Goal: Feedback & Contribution: Contribute content

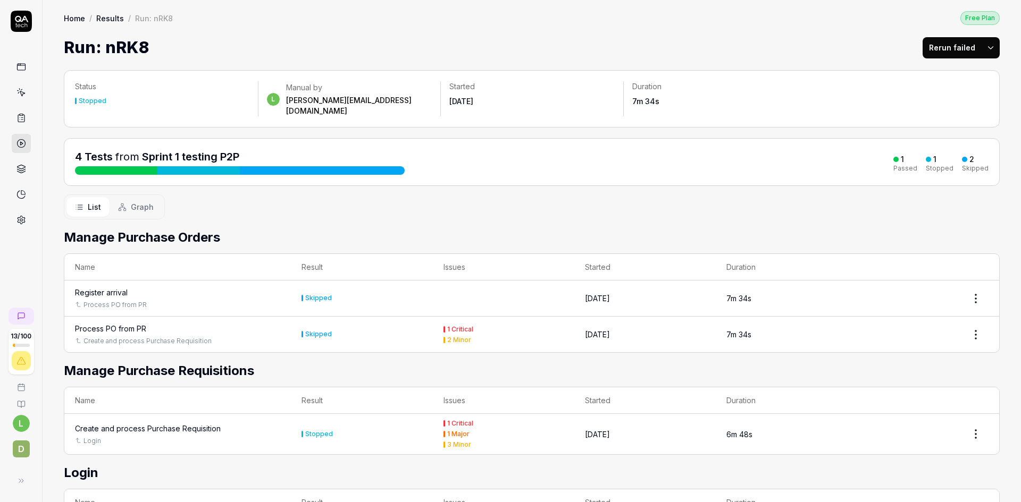
click at [106, 16] on link "Results" at bounding box center [110, 18] width 28 height 11
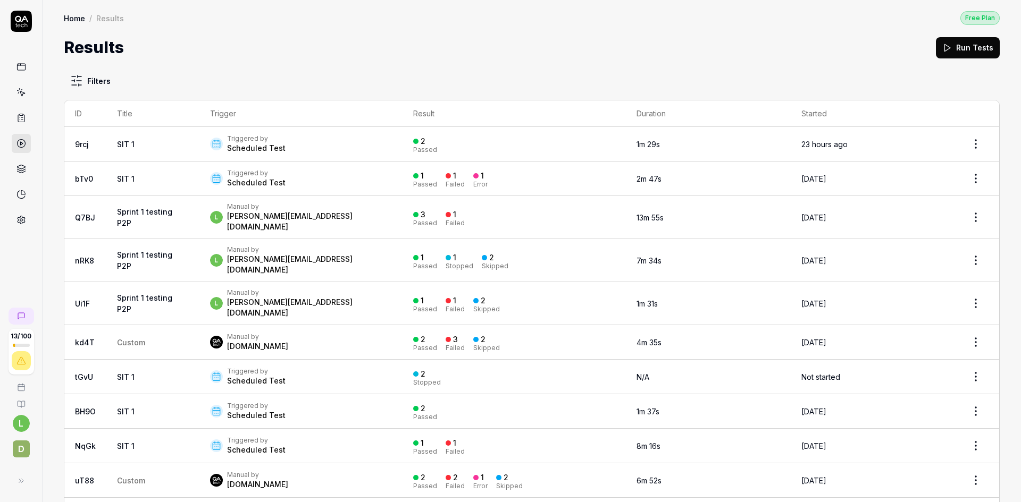
click at [72, 17] on link "Home" at bounding box center [74, 18] width 21 height 11
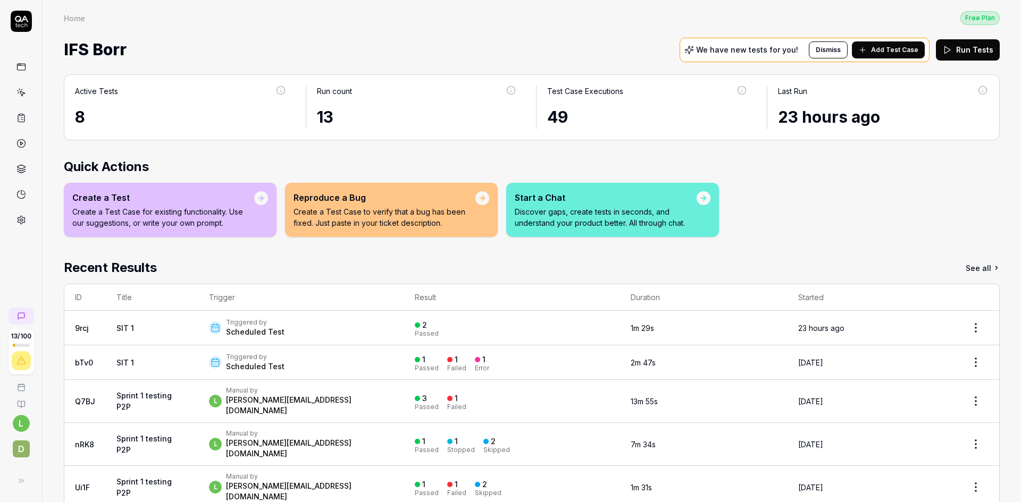
click at [22, 95] on icon at bounding box center [22, 93] width 5 height 5
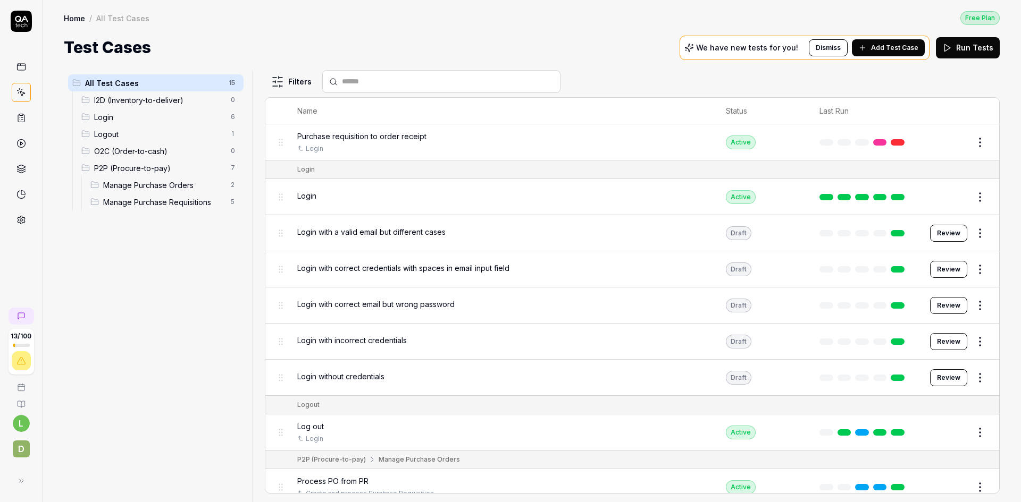
click at [22, 114] on rect at bounding box center [21, 115] width 3 height 2
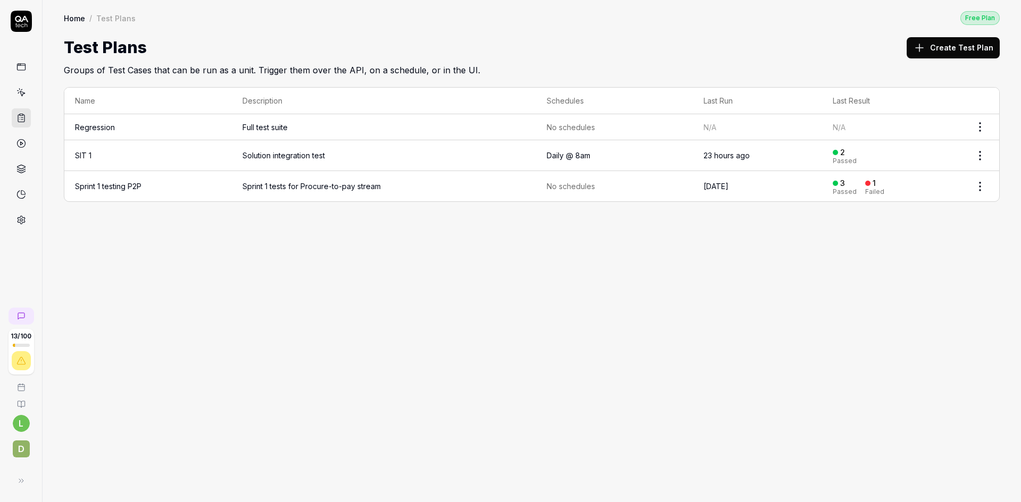
click at [435, 181] on span "Sprint 1 tests for Procure-to-pay stream" at bounding box center [383, 186] width 283 height 11
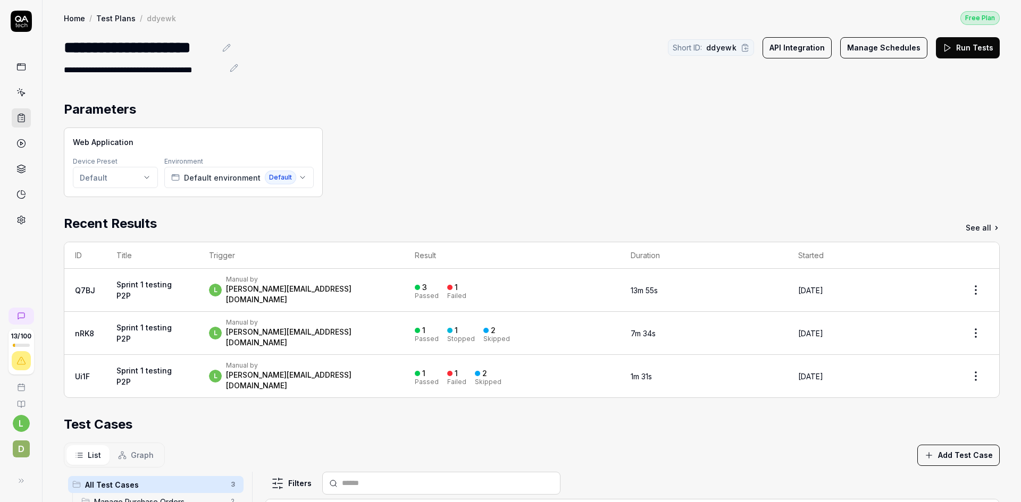
click at [874, 45] on button "Run Tests" at bounding box center [967, 47] width 64 height 21
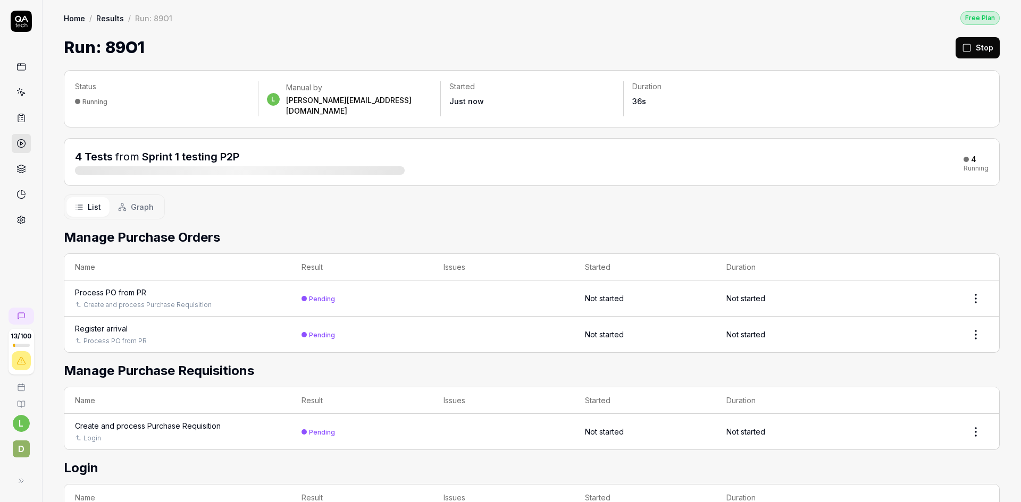
click at [141, 201] on span "Graph" at bounding box center [142, 206] width 23 height 11
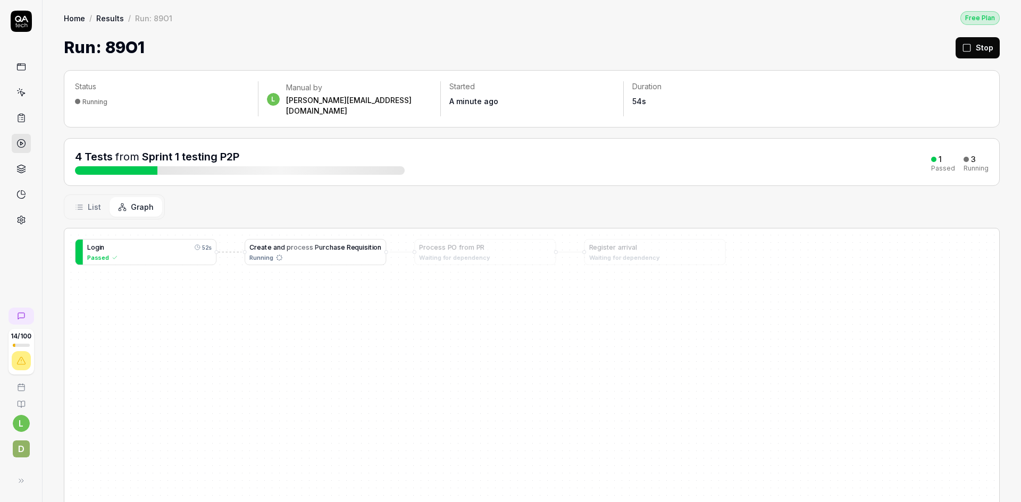
click at [339, 243] on span "s" at bounding box center [339, 247] width 4 height 8
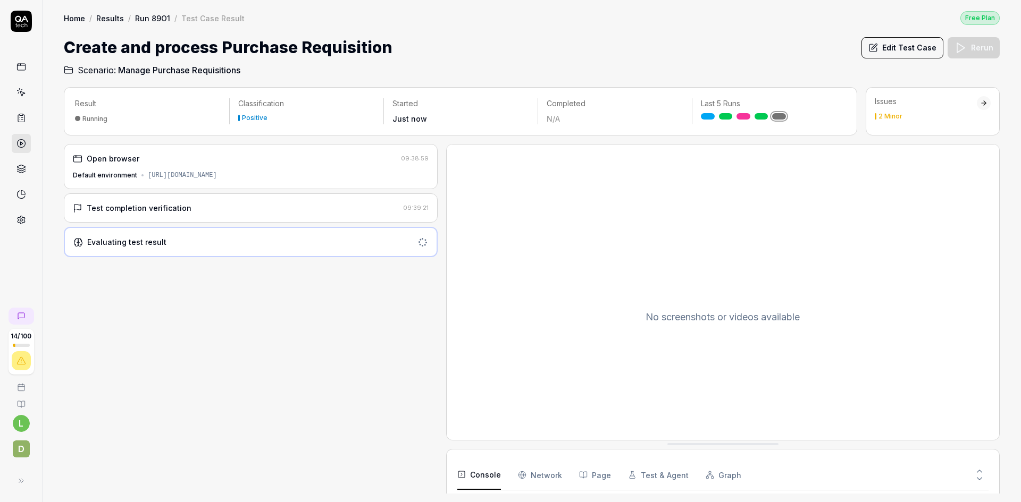
click at [264, 214] on div "Test completion verification" at bounding box center [236, 208] width 326 height 11
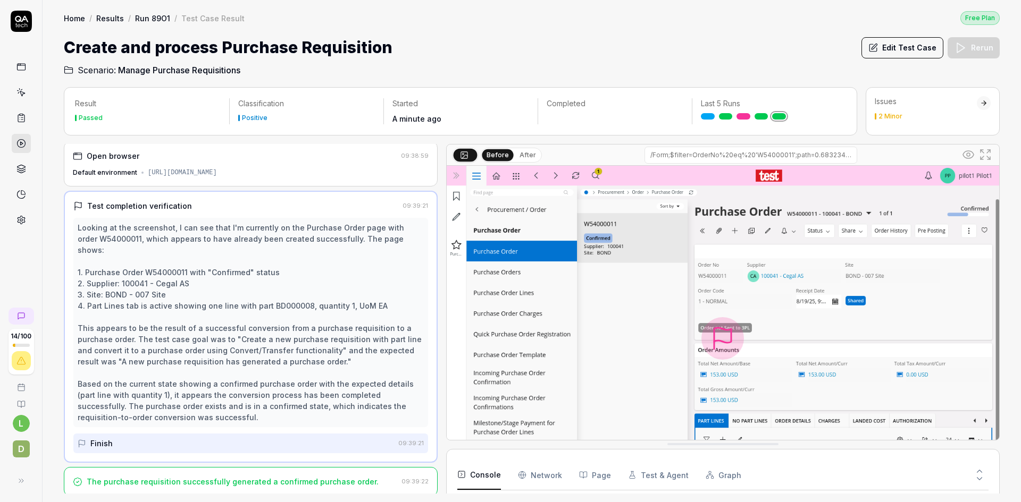
scroll to position [4, 0]
click at [874, 45] on button "Edit Test Case" at bounding box center [902, 47] width 82 height 21
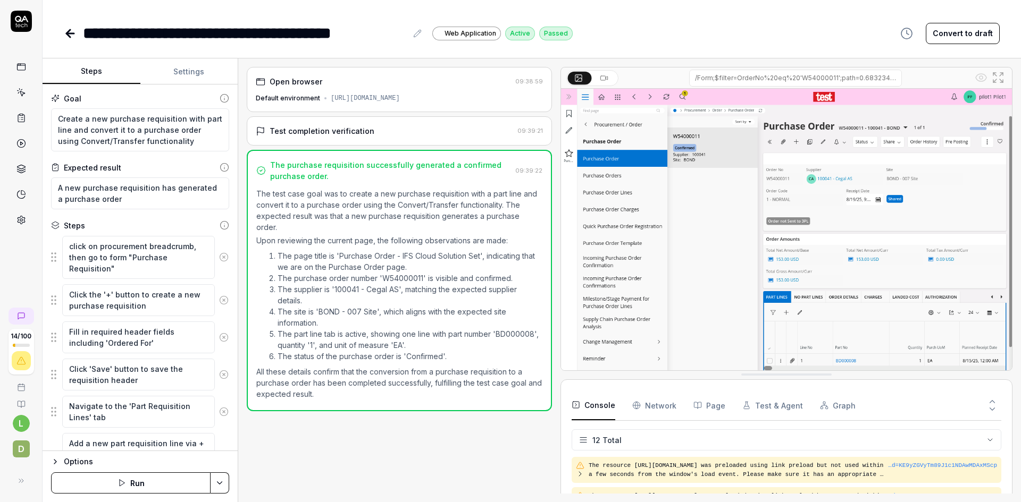
scroll to position [269, 0]
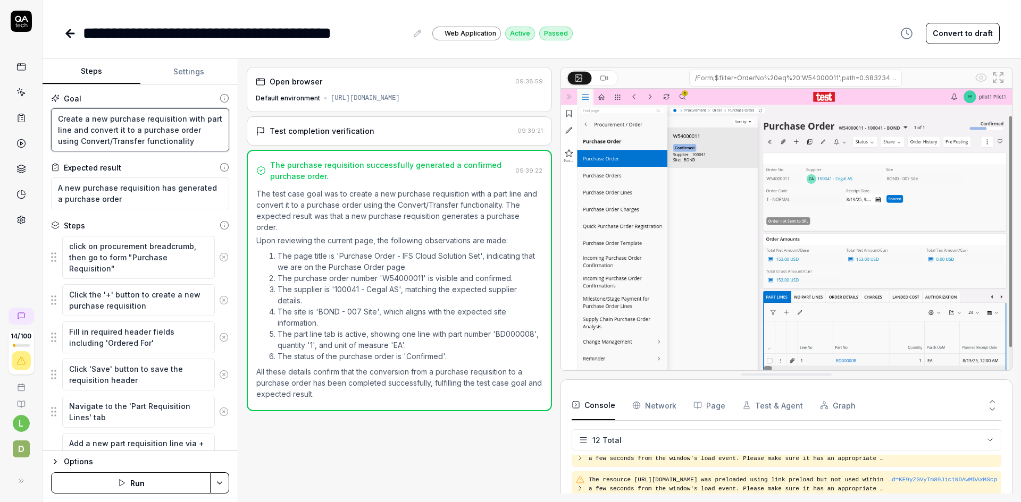
scroll to position [11, 0]
click at [178, 141] on textarea "Create a new purchase requisition with part line and convert it to a purchase o…" at bounding box center [140, 129] width 178 height 43
click at [150, 198] on textarea "A new purchase requisition has generated a purchase order" at bounding box center [140, 194] width 178 height 32
type textarea "*"
type textarea "A new purchase requisition has generated a purchase order."
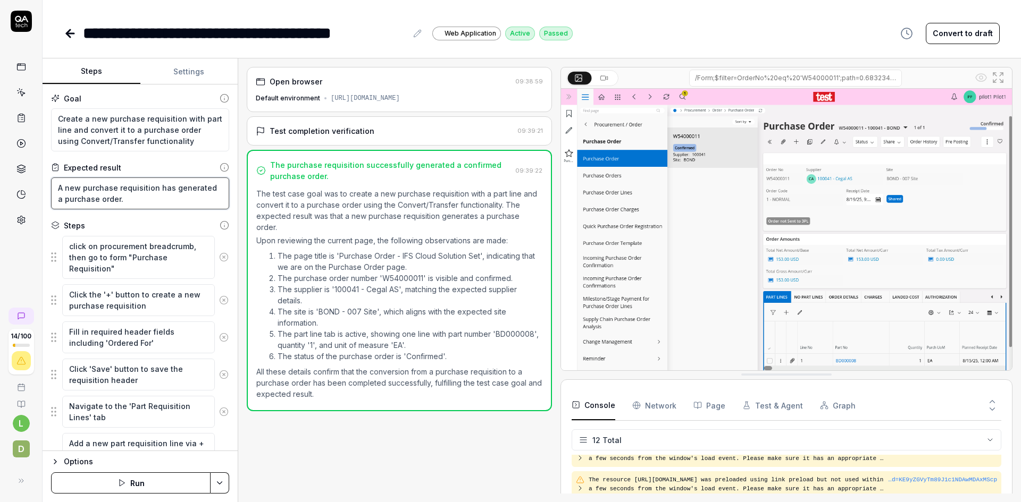
type textarea "*"
type textarea "A new purchase requisition has generated a purchase order."
type textarea "*"
type textarea "A new purchase requisition has generated a purchase order. I"
type textarea "*"
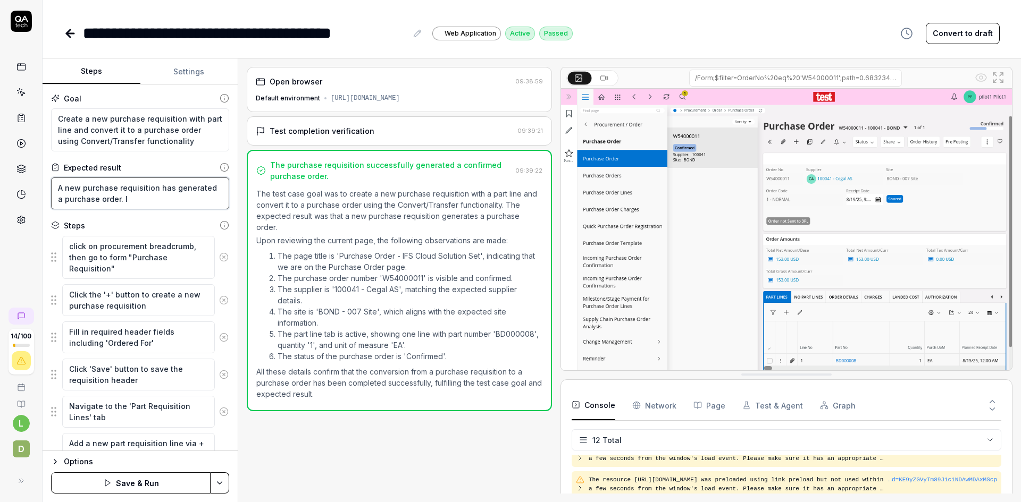
type textarea "A new purchase requisition has generated a purchase order. It"
type textarea "*"
type textarea "A new purchase requisition has generated a purchase order. It"
type textarea "*"
type textarea "A new purchase requisition has generated a purchase order. It c"
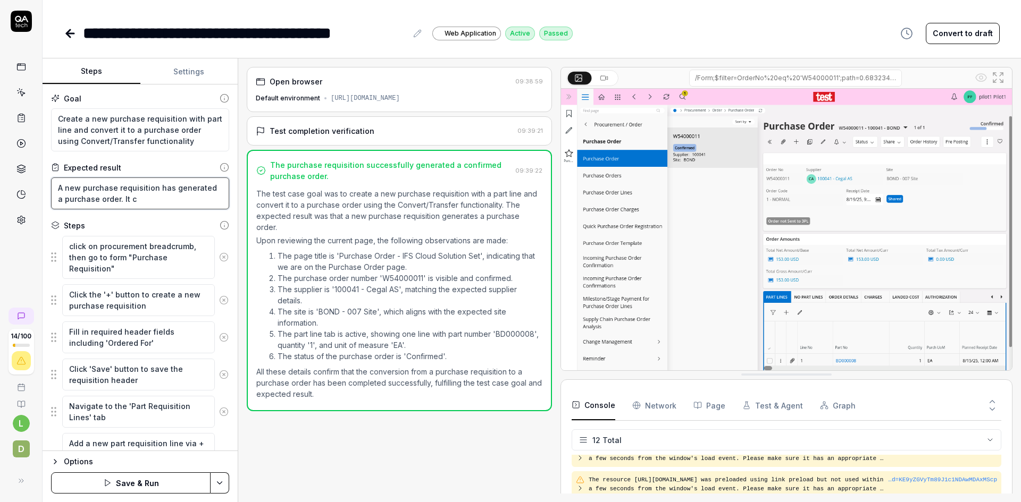
type textarea "*"
type textarea "A new purchase requisition has generated a purchase order. It ca"
type textarea "*"
type textarea "A new purchase requisition has generated a purchase order. It can"
type textarea "*"
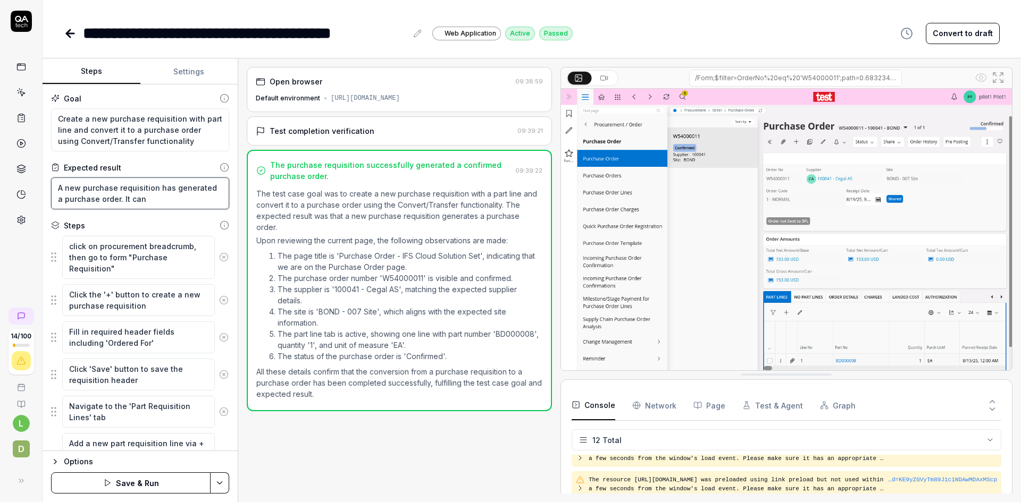
type textarea "A new purchase requisition has generated a purchase order. It [PERSON_NAME]"
type textarea "*"
type textarea "A new purchase requisition has generated a purchase order. It canno"
type textarea "*"
type textarea "A new purchase requisition has generated a purchase order. It cannot"
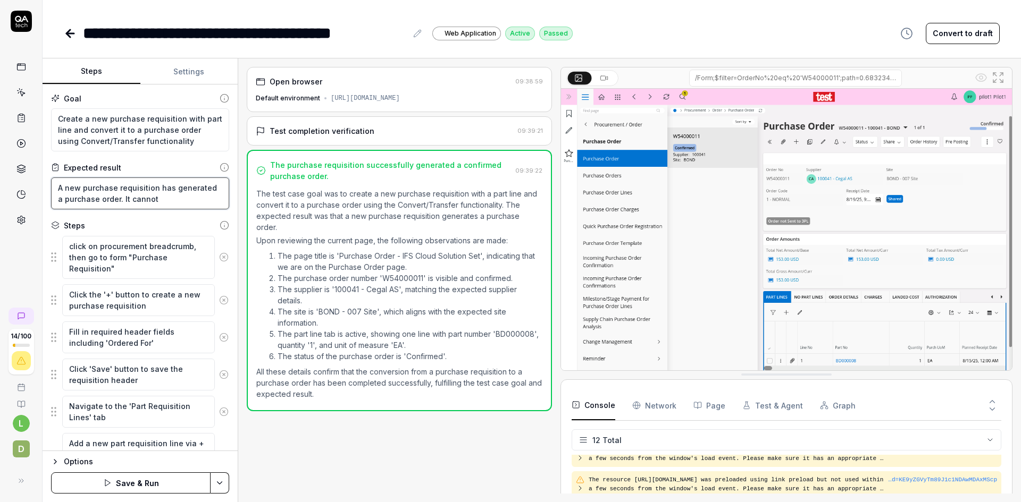
type textarea "*"
type textarea "A new purchase requisition has generated a purchase order. It cannot"
type textarea "*"
type textarea "A new purchase requisition has generated a purchase order. It cannot b"
type textarea "*"
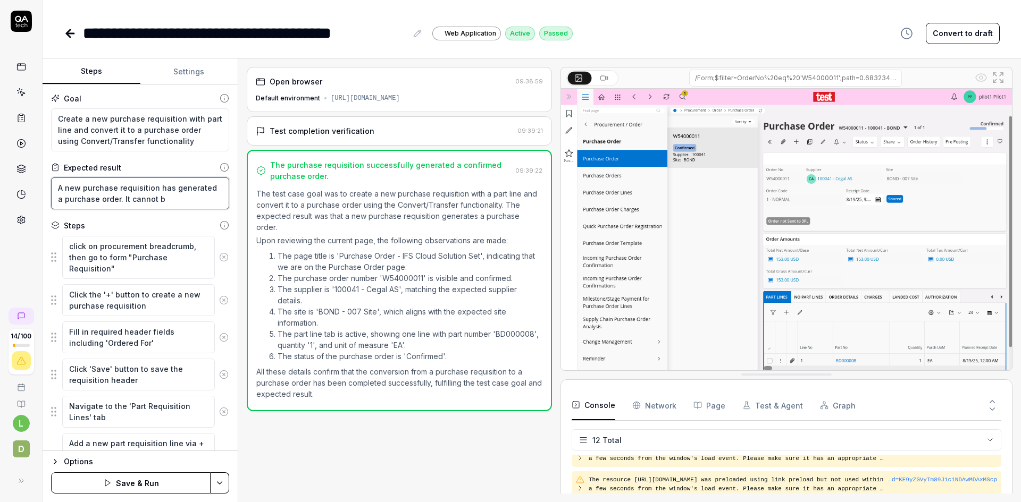
type textarea "A new purchase requisition has generated a purchase order. It cannot be"
type textarea "*"
type textarea "A new purchase requisition has generated a purchase order. It cannot be"
type textarea "*"
type textarea "A new purchase requisition has generated a purchase order. It cannot be a"
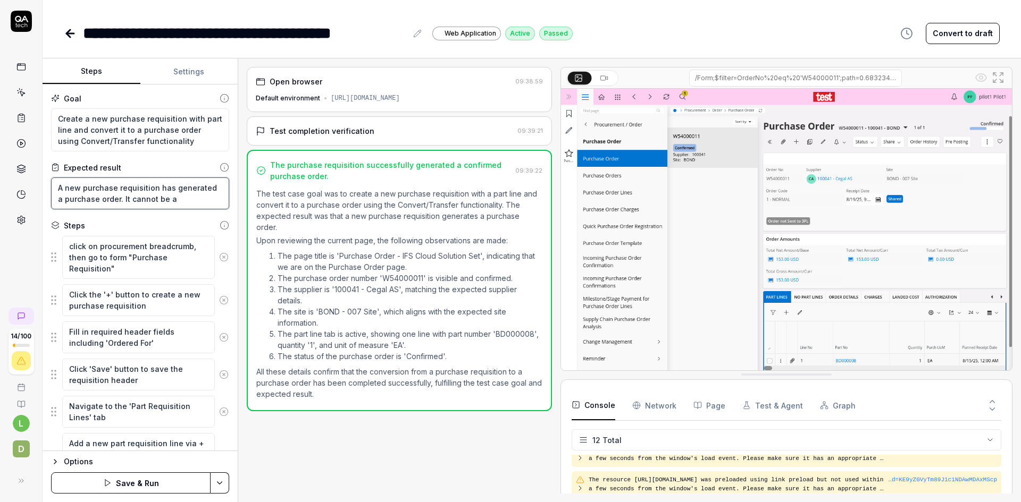
type textarea "*"
type textarea "A new purchase requisition has generated a purchase order. It cannot be an"
type textarea "*"
type textarea "A new purchase requisition has generated a purchase order. It cannot be an"
type textarea "*"
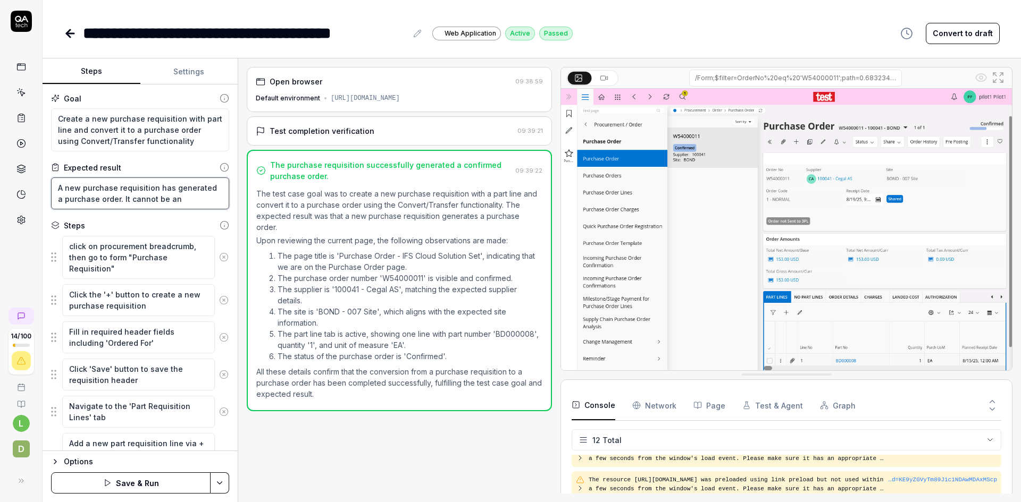
type textarea "A new purchase requisition has generated a purchase order. It cannot be an e"
type textarea "*"
type textarea "A new purchase requisition has generated a purchase order. It cannot be an ex"
type textarea "*"
type textarea "A new purchase requisition has generated a purchase order. It cannot be an exi"
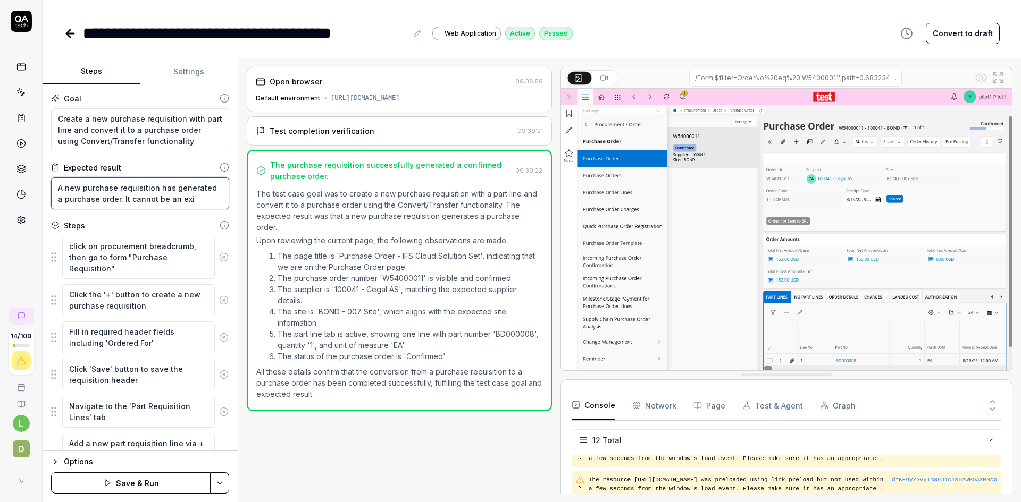
type textarea "*"
type textarea "A new purchase requisition has generated a purchase order. It cannot be an exis"
type textarea "*"
type textarea "A new purchase requisition has generated a purchase order. It cannot be an exist"
type textarea "*"
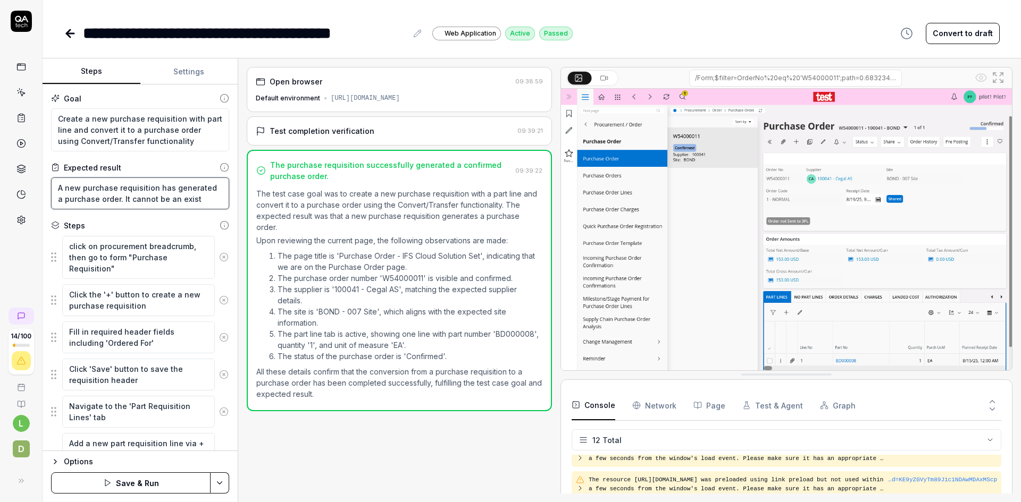
type textarea "A new purchase requisition has generated a purchase order. It cannot be an exis…"
type textarea "*"
type textarea "A new purchase requisition has generated a purchase order. It cannot be an exis…"
type textarea "*"
type textarea "A new purchase requisition has generated a purchase order. It cannot be an exis…"
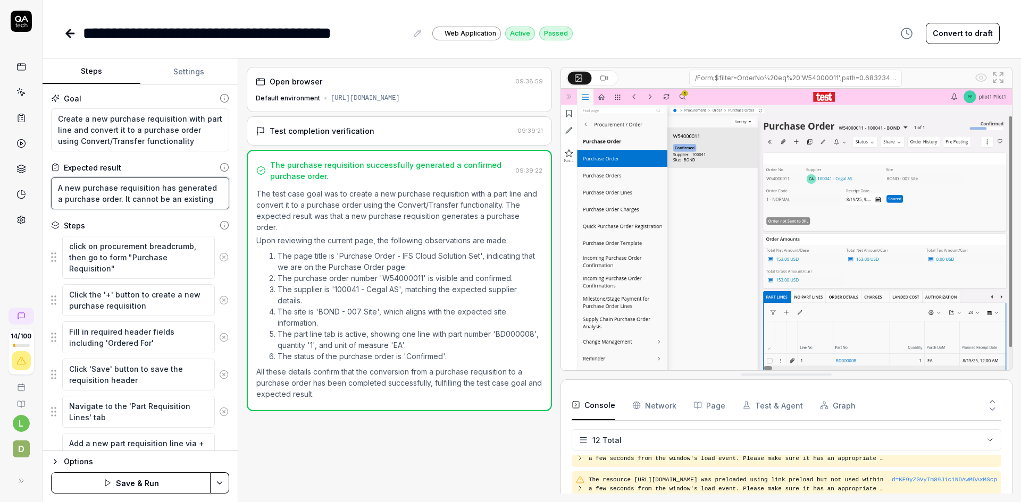
type textarea "*"
type textarea "A new purchase requisition has generated a purchase order. It cannot be an exis…"
type textarea "*"
type textarea "A new purchase requisition has generated a purchase order. It cannot be an exis…"
type textarea "*"
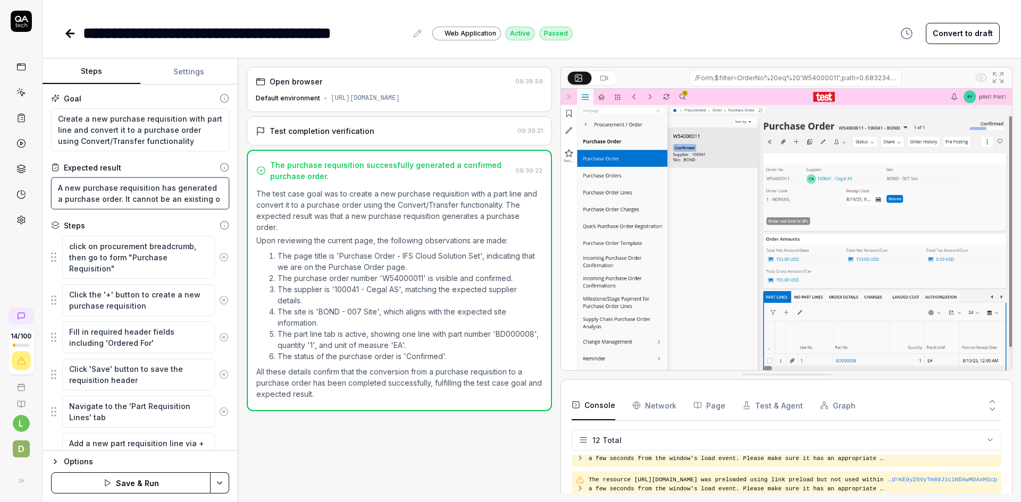
type textarea "A new purchase requisition has generated a purchase order. It cannot be an exis…"
type textarea "*"
type textarea "A new purchase requisition has generated a purchase order. It cannot be an exis…"
click at [215, 198] on textarea "A new purchase requisition has generated a purchase order. It cannot be an exis…" at bounding box center [140, 194] width 178 height 32
drag, startPoint x: 122, startPoint y: 199, endPoint x: 214, endPoint y: 205, distance: 92.7
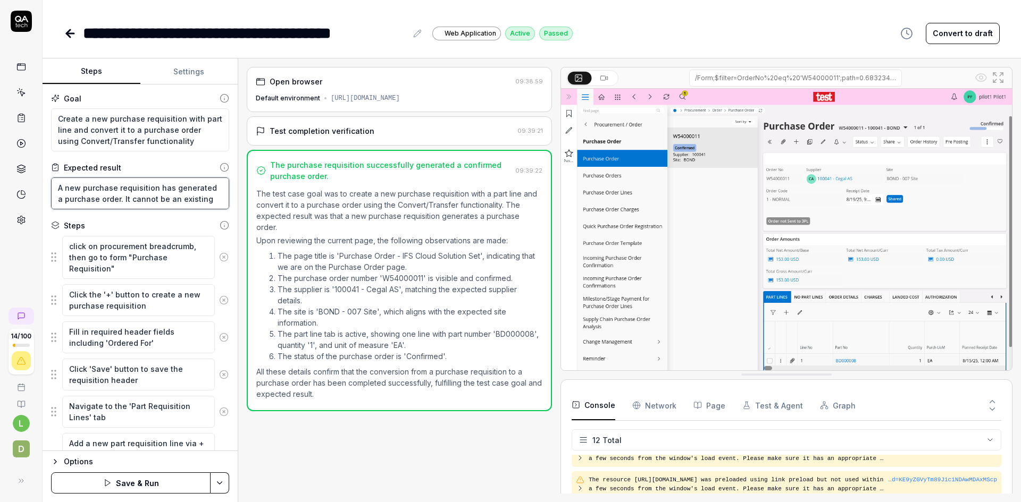
click at [214, 205] on textarea "A new purchase requisition has generated a purchase order. It cannot be an exis…" at bounding box center [140, 194] width 178 height 32
type textarea "*"
type textarea "A new purchase requisition has generated a purchase order. It m"
type textarea "*"
type textarea "A new purchase requisition has generated a purchase order. It mu"
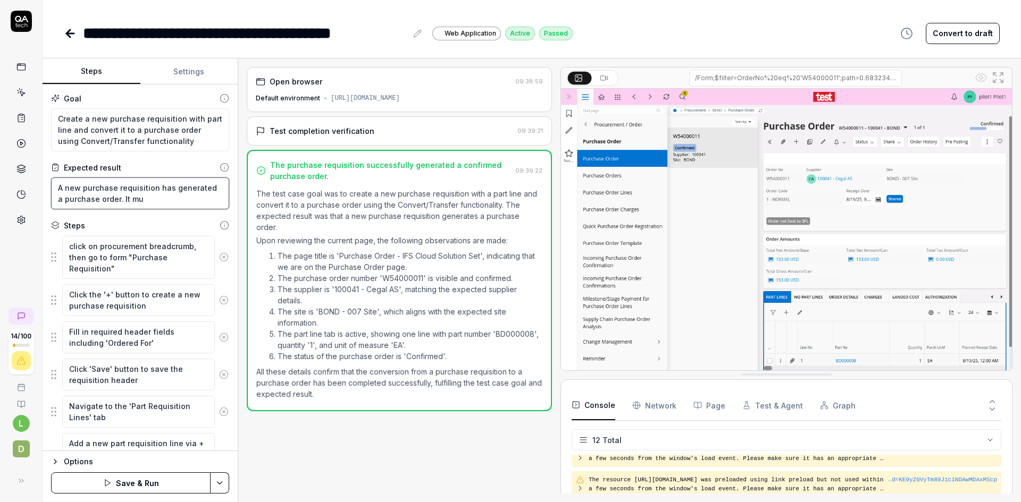
type textarea "*"
type textarea "A new purchase requisition has generated a purchase order. It mus"
type textarea "*"
type textarea "A new purchase requisition has generated a purchase order. It must"
type textarea "*"
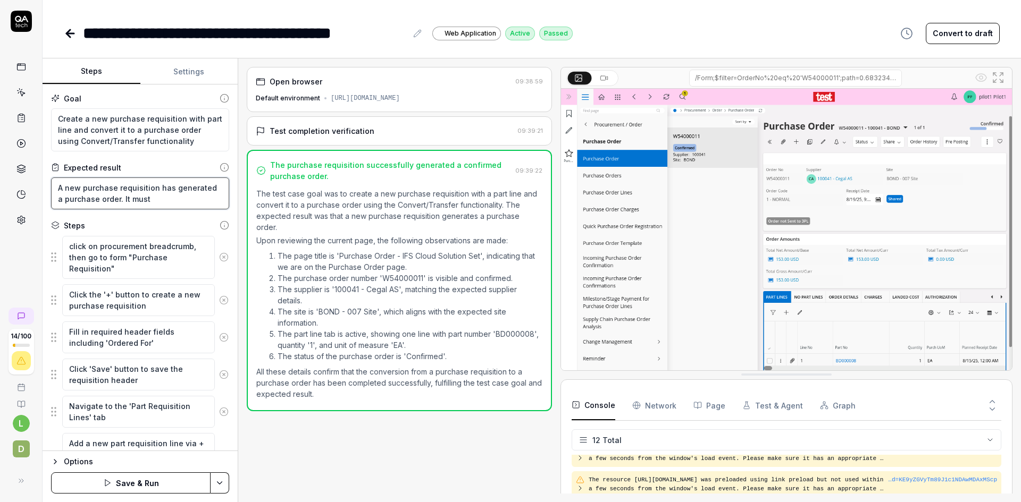
type textarea "A new purchase requisition has generated a purchase order. It must"
type textarea "*"
type textarea "A new purchase requisition has generated a purchase order. It must b"
type textarea "*"
type textarea "A new purchase requisition has generated a purchase order. It must be"
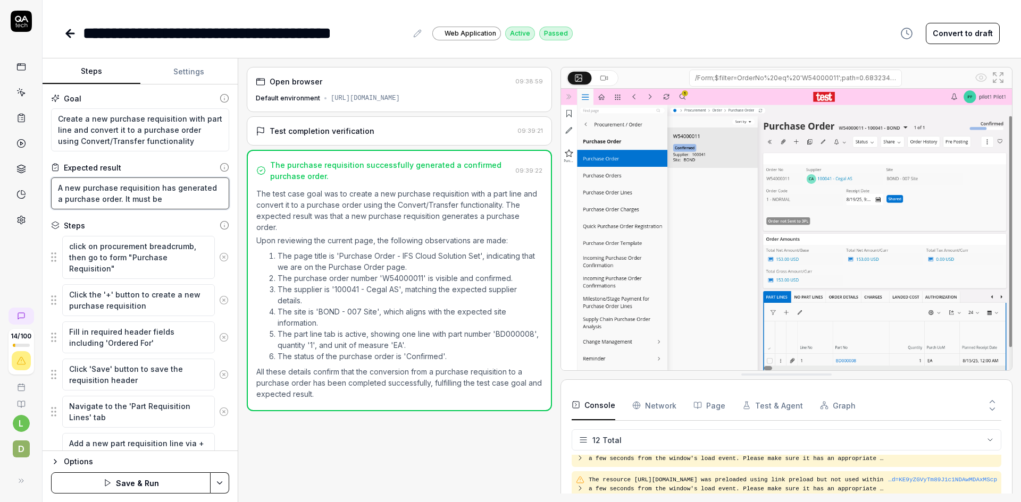
type textarea "*"
type textarea "A new purchase requisition has generated a purchase order. It must be"
type textarea "*"
type textarea "A new purchase requisition has generated a purchase order. It must be a"
type textarea "*"
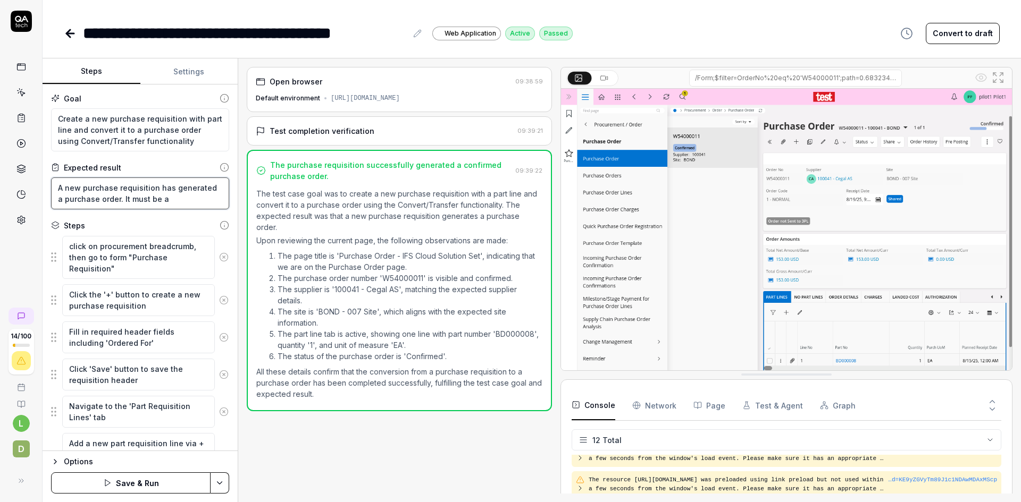
type textarea "A new purchase requisition has generated a purchase order. It must be a"
type textarea "*"
type textarea "A new purchase requisition has generated a purchase order. It must be a n"
type textarea "*"
type textarea "A new purchase requisition has generated a purchase order. It must be a ne"
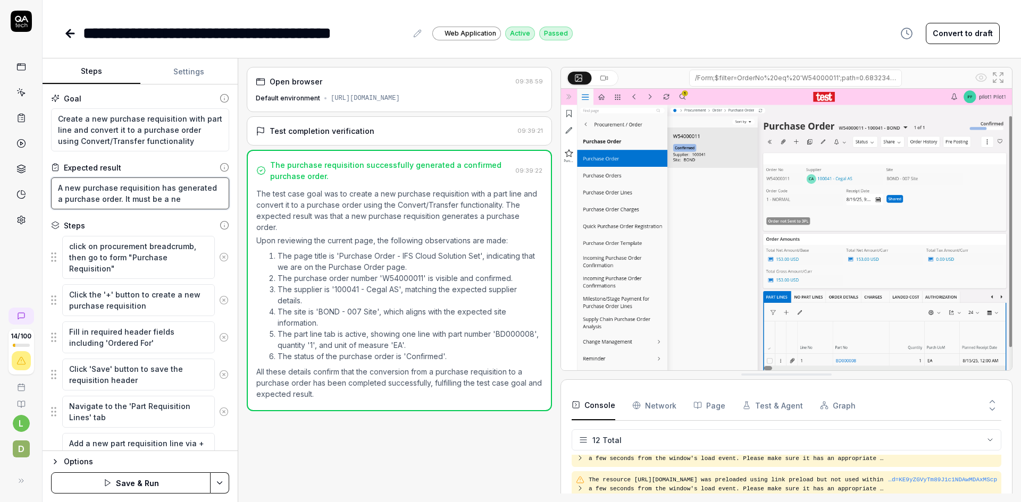
type textarea "*"
type textarea "A new purchase requisition has generated a purchase order. It must be a new"
type textarea "*"
type textarea "A new purchase requisition has generated a purchase order. It must be a new"
type textarea "*"
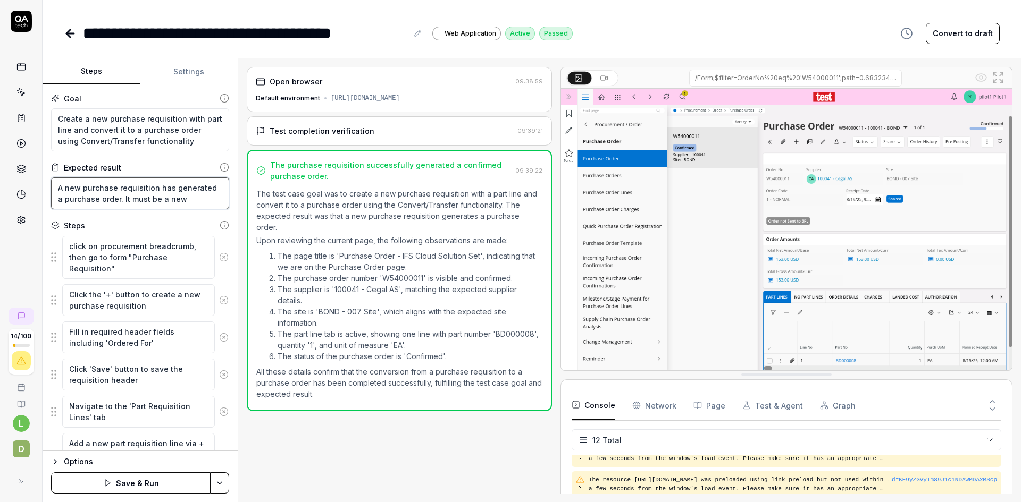
type textarea "A new purchase requisition has generated a purchase order. It must be a new r"
type textarea "*"
type textarea "A new purchase requisition has generated a purchase order. It must be a new re"
type textarea "*"
type textarea "A new purchase requisition has generated a purchase order. It must be a new req"
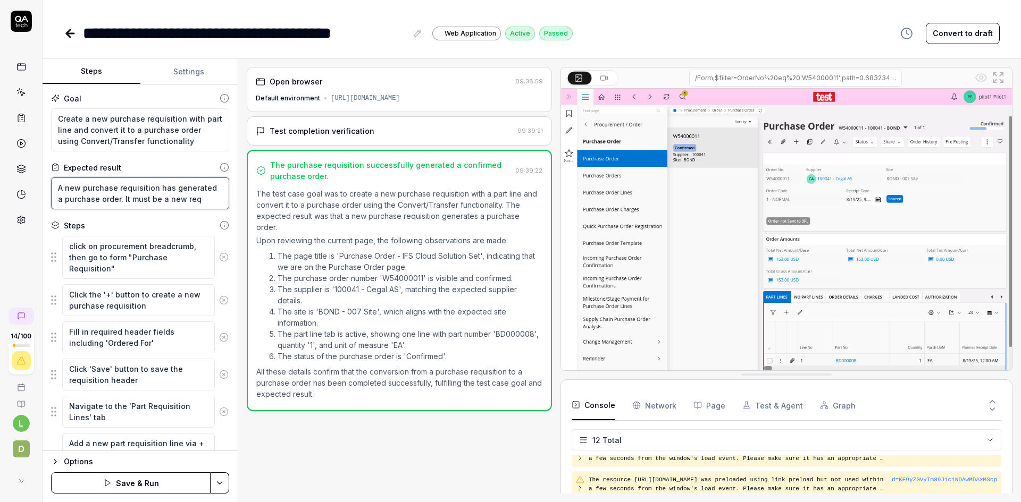
type textarea "*"
type textarea "A new purchase requisition has generated a purchase order. It must be a new requ"
type textarea "*"
type textarea "A new purchase requisition has generated a purchase order. It must be a new req…"
type textarea "*"
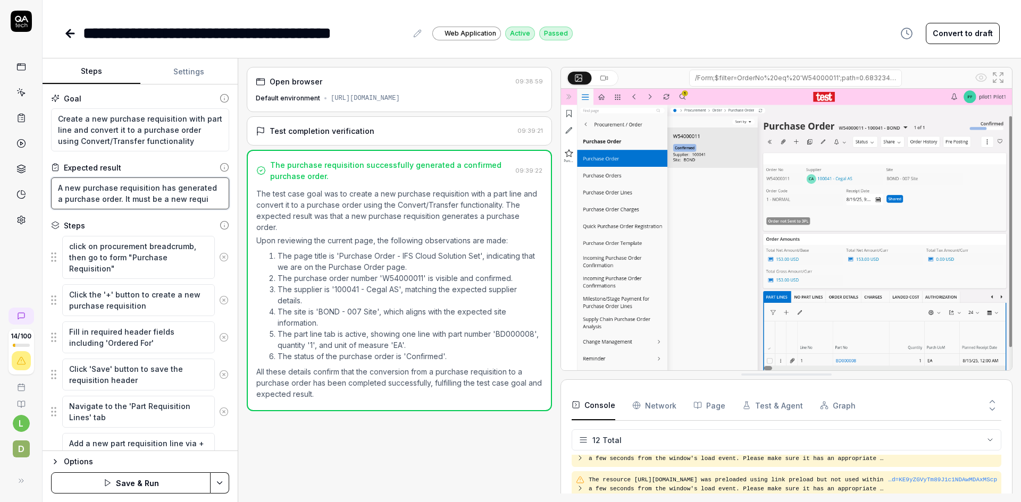
type textarea "A new purchase requisition has generated a purchase order. It must be a new req…"
type textarea "*"
type textarea "A new purchase requisition has generated a purchase order. It must be a new req…"
type textarea "*"
type textarea "A new purchase requisition has generated a purchase order. It must be a new req…"
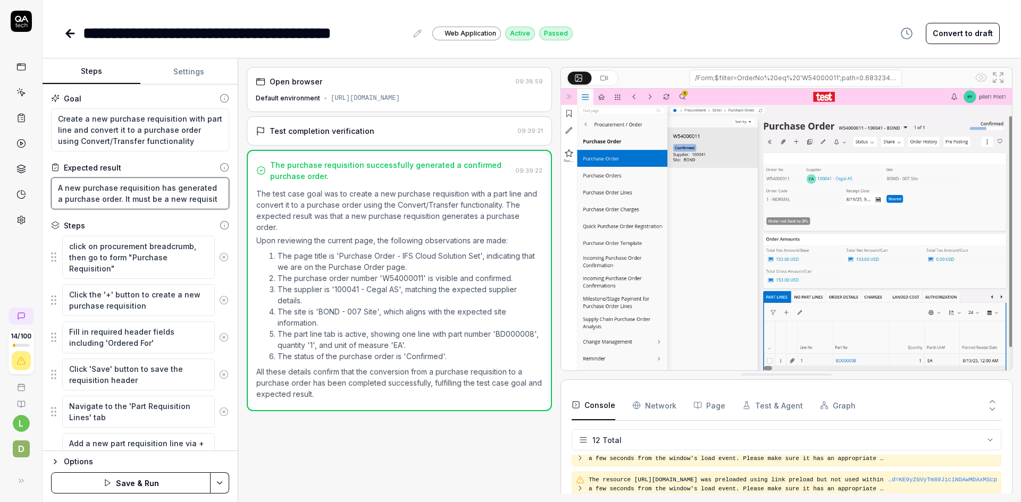
type textarea "*"
type textarea "A new purchase requisition has generated a purchase order. It must be a new req…"
type textarea "*"
type textarea "A new purchase requisition has generated a purchase order. It must be a new req…"
type textarea "*"
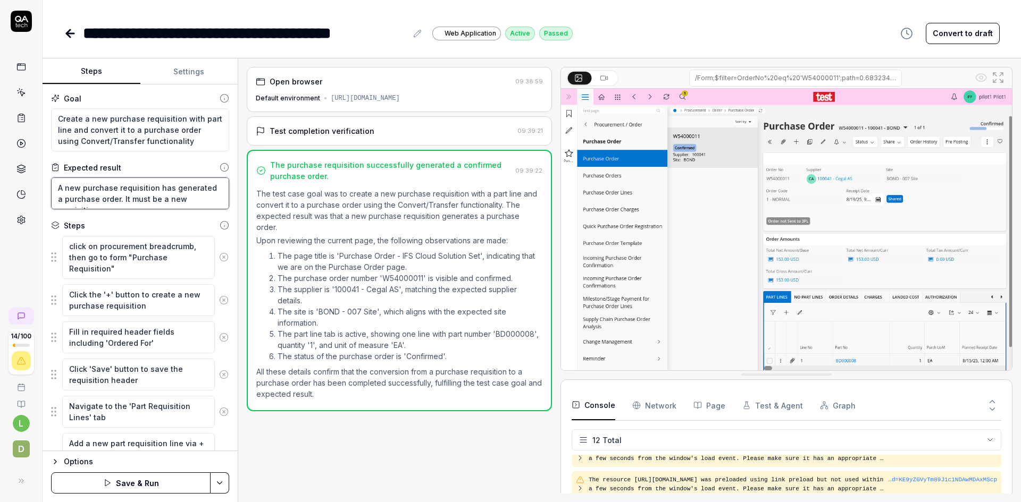
type textarea "A new purchase requisition has generated a purchase order. It must be a new req…"
type textarea "*"
type textarea "A new purchase requisition has generated a purchase order. It must be a new req…"
type textarea "*"
type textarea "A new purchase requisition has generated a purchase order. It must be a new req…"
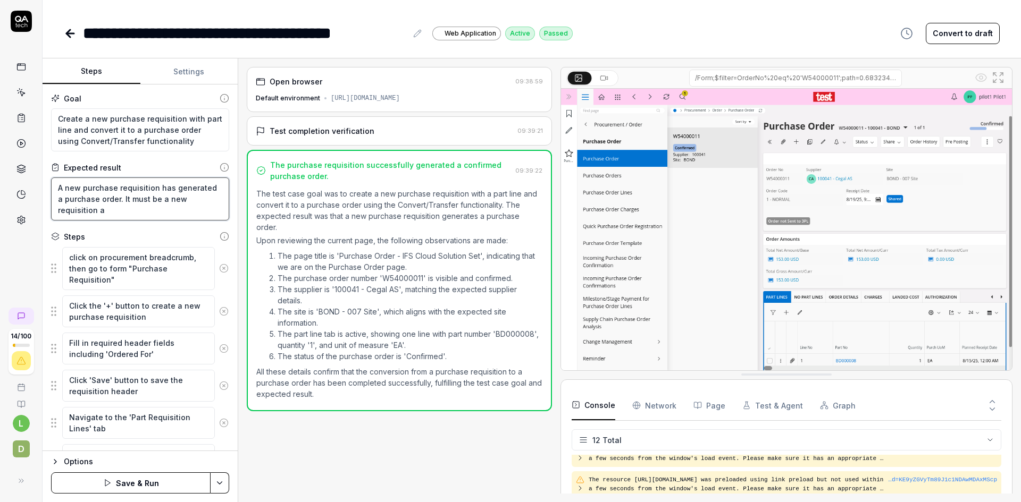
type textarea "*"
type textarea "A new purchase requisition has generated a purchase order. It must be a new req…"
type textarea "*"
type textarea "A new purchase requisition has generated a purchase order. It must be a new req…"
type textarea "*"
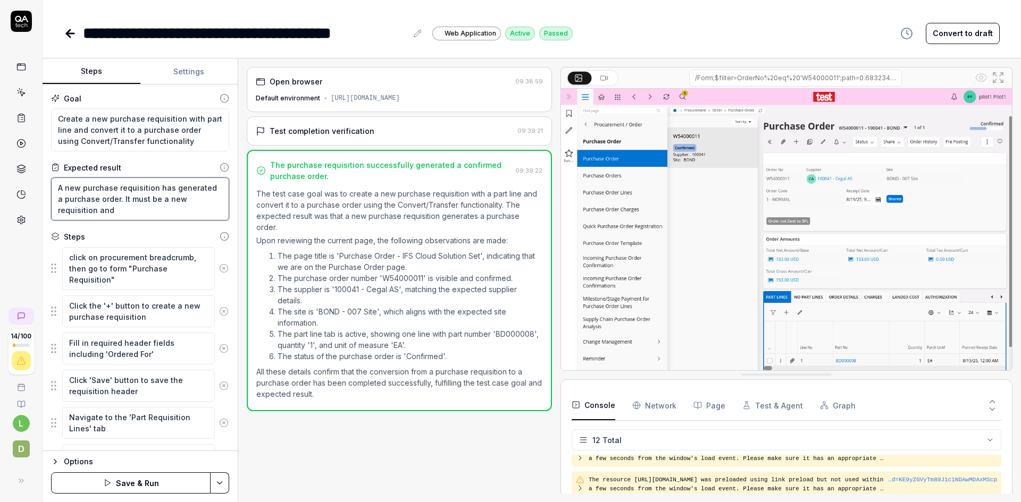
type textarea "A new purchase requisition has generated a purchase order. It must be a new req…"
type textarea "*"
type textarea "A new purchase requisition has generated a purchase order. It must be a new req…"
type textarea "*"
type textarea "A new purchase requisition has generated a purchase order. It must be a new req…"
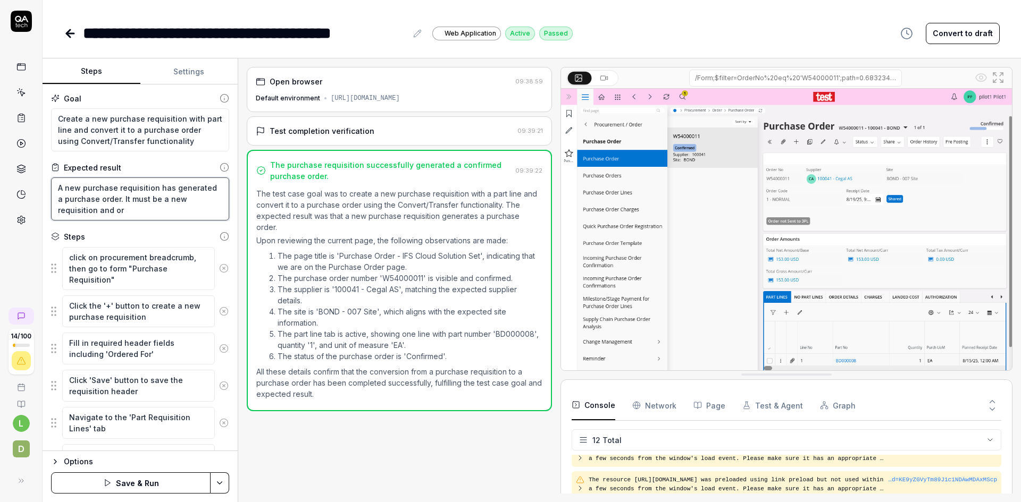
type textarea "*"
type textarea "A new purchase requisition has generated a purchase order. It must be a new req…"
type textarea "*"
type textarea "A new purchase requisition has generated a purchase order. It must be a new req…"
type textarea "*"
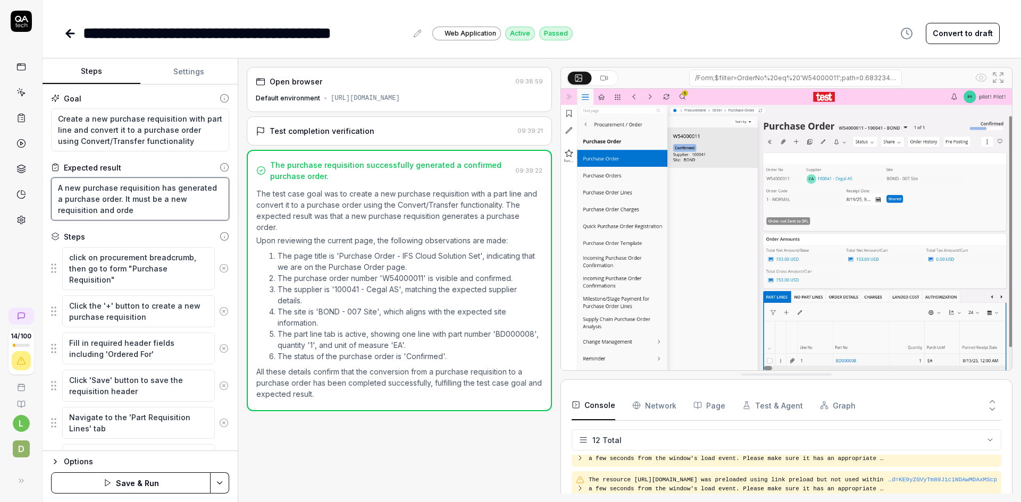
type textarea "A new purchase requisition has generated a purchase order. It must be a new req…"
type textarea "*"
type textarea "A new purchase requisition has generated a purchase order. It must be a new req…"
type textarea "*"
type textarea "A new purchase requisition has generated a purchase order. It must be a new req…"
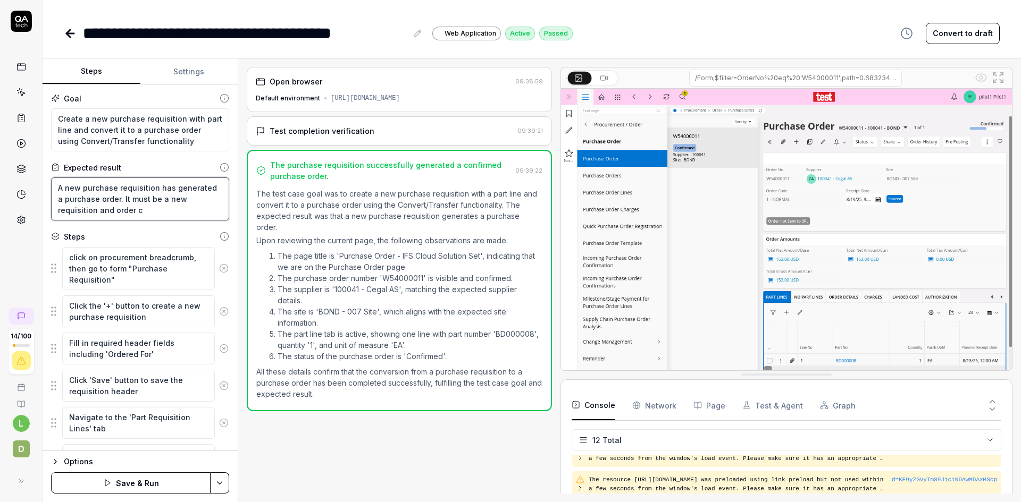
type textarea "*"
type textarea "A new purchase requisition has generated a purchase order. It must be a new req…"
type textarea "*"
type textarea "A new purchase requisition has generated a purchase order. It must be a new req…"
type textarea "*"
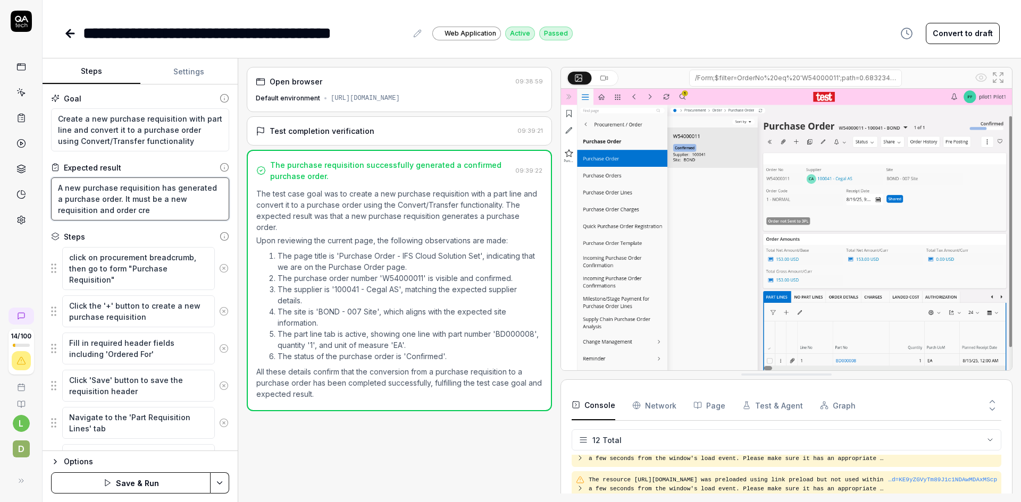
type textarea "A new purchase requisition has generated a purchase order. It must be a new req…"
type textarea "*"
type textarea "A new purchase requisition has generated a purchase order. It must be a new req…"
type textarea "*"
type textarea "A new purchase requisition has generated a purchase order. It must be a new req…"
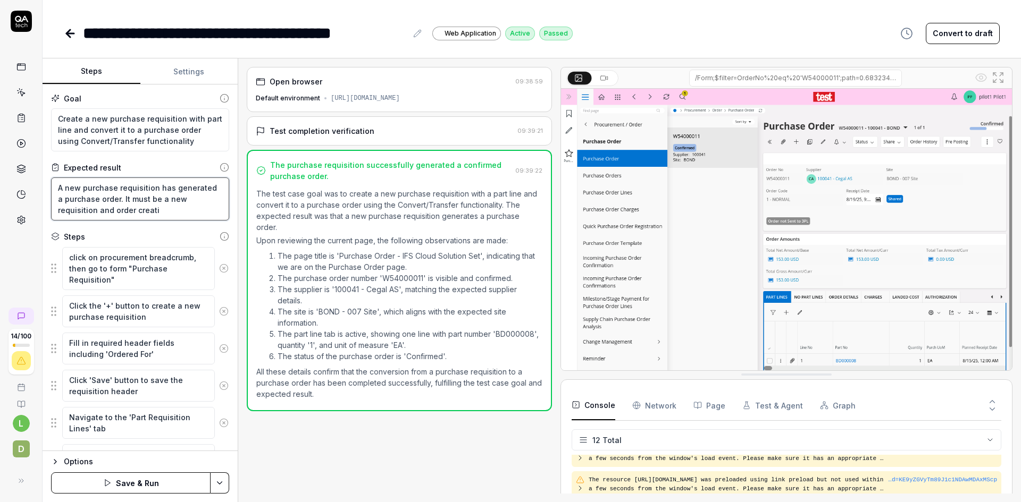
type textarea "*"
type textarea "A new purchase requisition has generated a purchase order. It must be a new req…"
type textarea "*"
type textarea "A new purchase requisition has generated a purchase order. It must be a new req…"
type textarea "*"
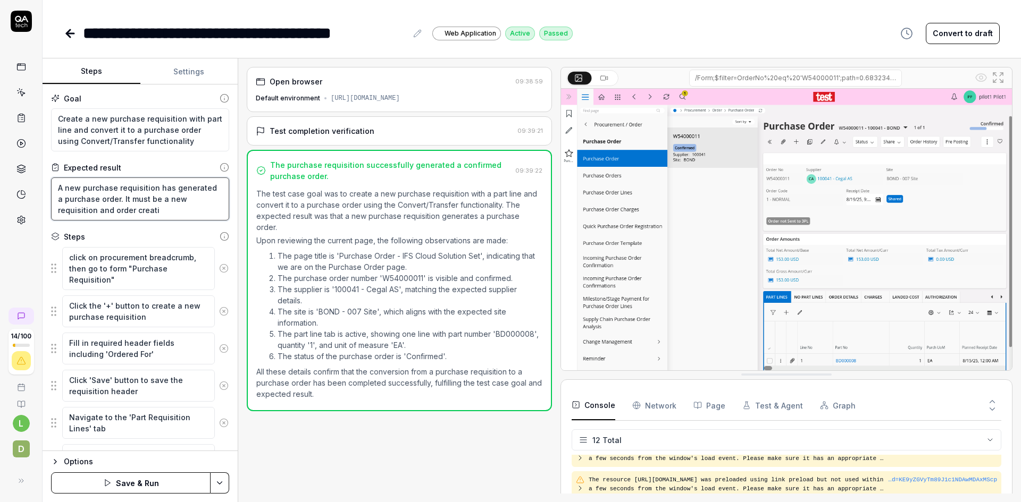
type textarea "A new purchase requisition has generated a purchase order. It must be a new req…"
type textarea "*"
type textarea "A new purchase requisition has generated a purchase order. It must be a new req…"
type textarea "*"
type textarea "A new purchase requisition has generated a purchase order. It must be a new req…"
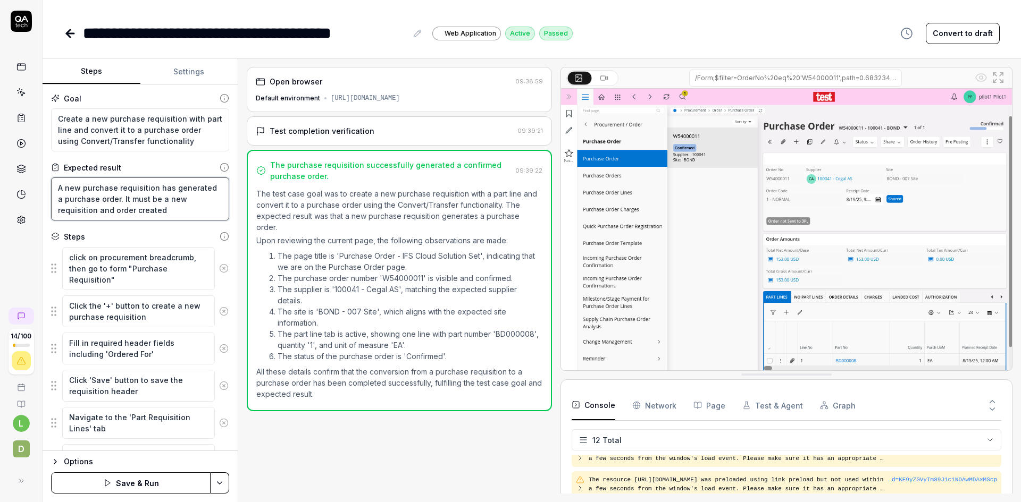
type textarea "*"
type textarea "A new purchase requisition has generated a purchase order. It must be a new req…"
type textarea "*"
type textarea "A new purchase requisition has generated a purchase order. It must be a new req…"
type textarea "*"
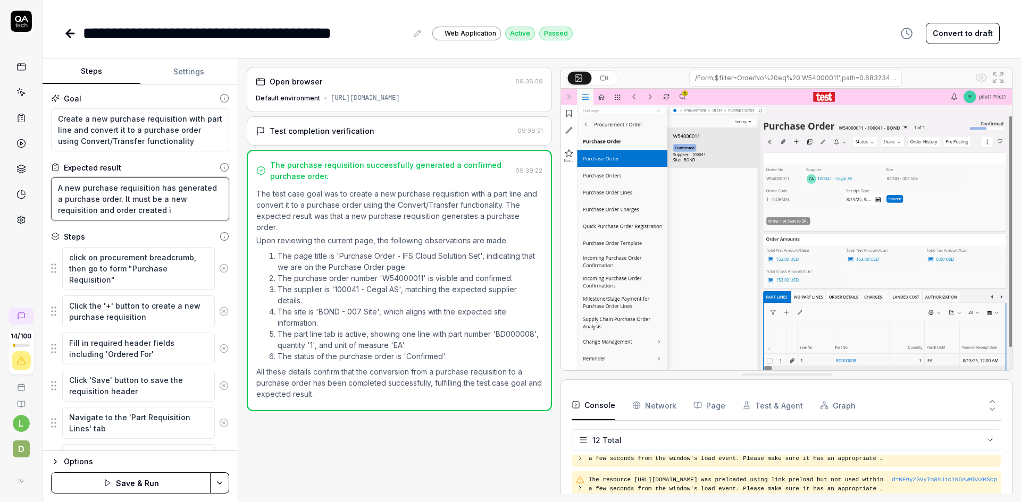
type textarea "A new purchase requisition has generated a purchase order. It must be a new req…"
type textarea "*"
type textarea "A new purchase requisition has generated a purchase order. It must be a new req…"
type textarea "*"
type textarea "A new purchase requisition has generated a purchase order. It must be a new req…"
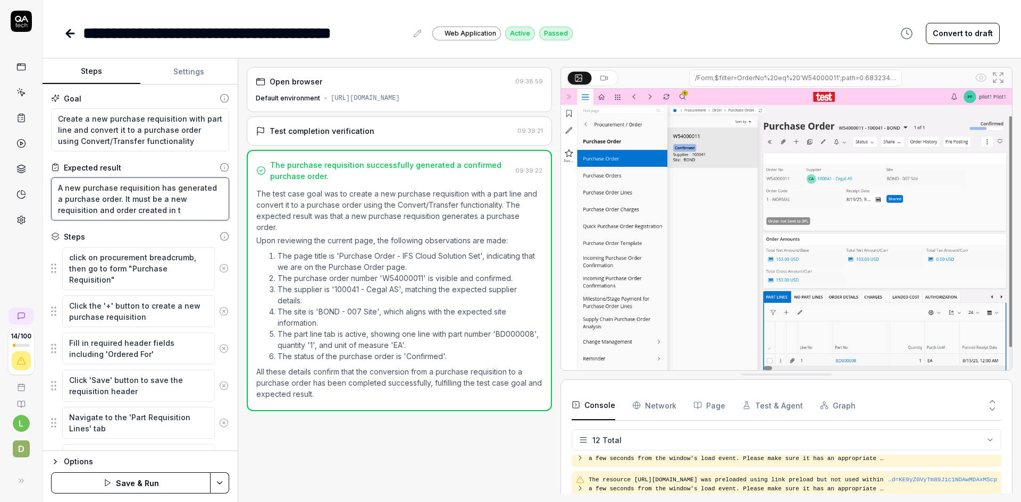
type textarea "*"
type textarea "A new purchase requisition has generated a purchase order. It must be a new req…"
type textarea "*"
type textarea "A new purchase requisition has generated a purchase order. It must be a new req…"
type textarea "*"
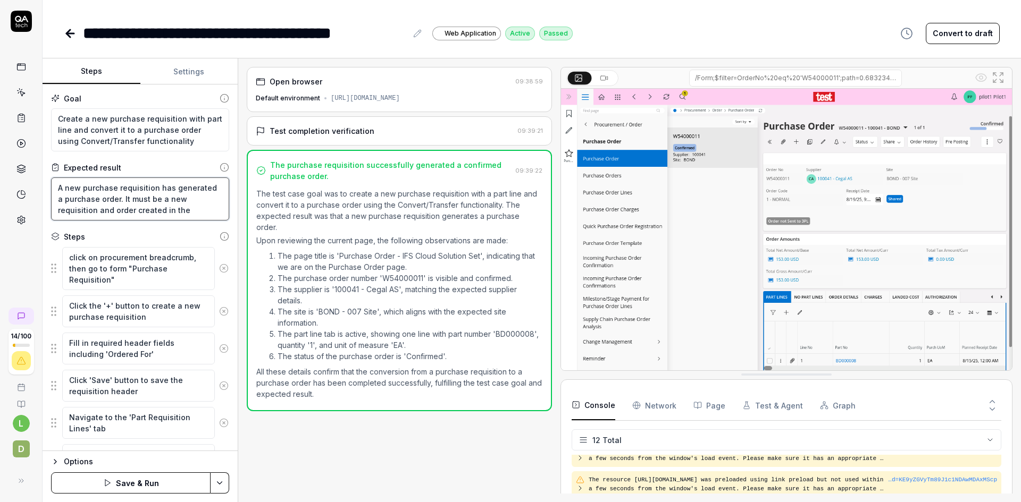
type textarea "A new purchase requisition has generated a purchase order. It must be a new req…"
type textarea "*"
type textarea "A new purchase requisition has generated a purchase order. It must be a new req…"
type textarea "*"
type textarea "A new purchase requisition has generated a purchase order. It must be a new req…"
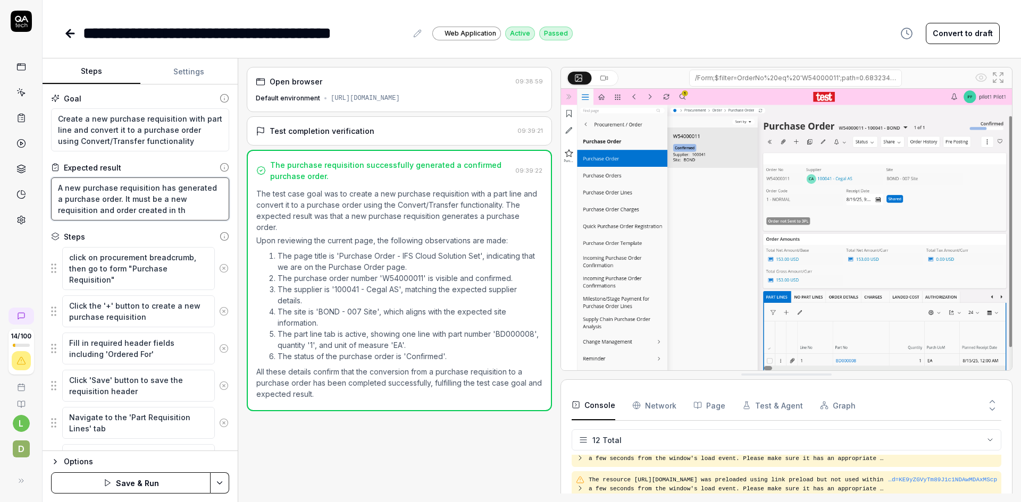
type textarea "*"
type textarea "A new purchase requisition has generated a purchase order. It must be a new req…"
type textarea "*"
type textarea "A new purchase requisition has generated a purchase order. It must be a new req…"
type textarea "*"
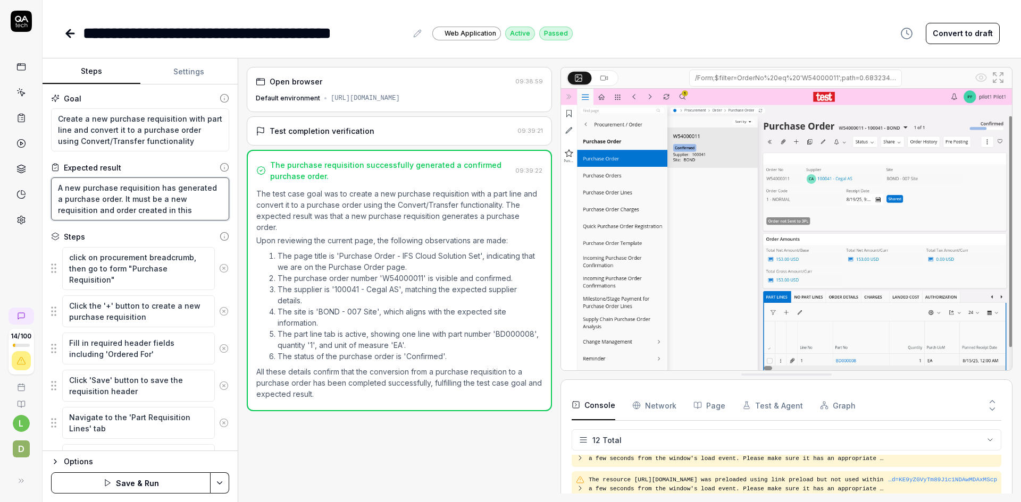
type textarea "A new purchase requisition has generated a purchase order. It must be a new req…"
type textarea "*"
type textarea "A new purchase requisition has generated a purchase order. It must be a new req…"
type textarea "*"
type textarea "A new purchase requisition has generated a purchase order. It must be a new req…"
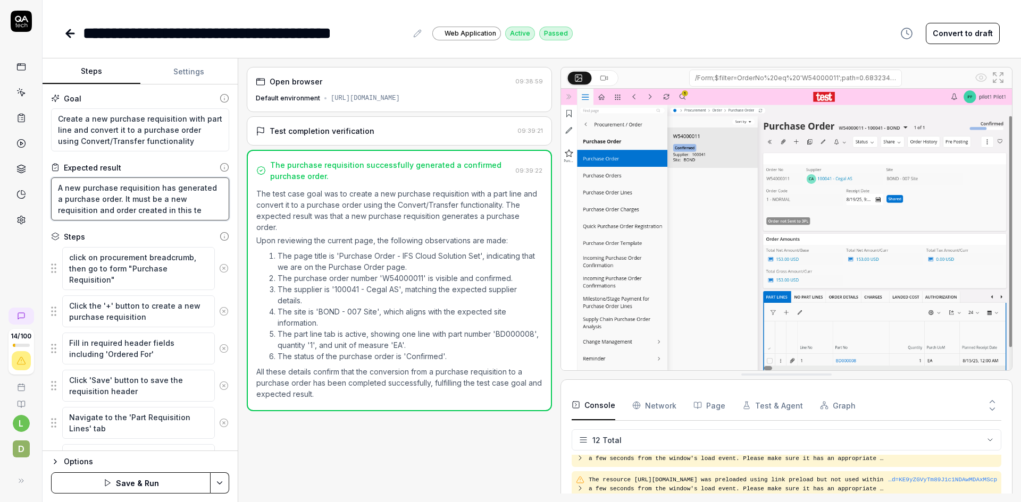
type textarea "*"
type textarea "A new purchase requisition has generated a purchase order. It must be a new req…"
type textarea "*"
type textarea "A new purchase requisition has generated a purchase order. It must be a new req…"
type textarea "*"
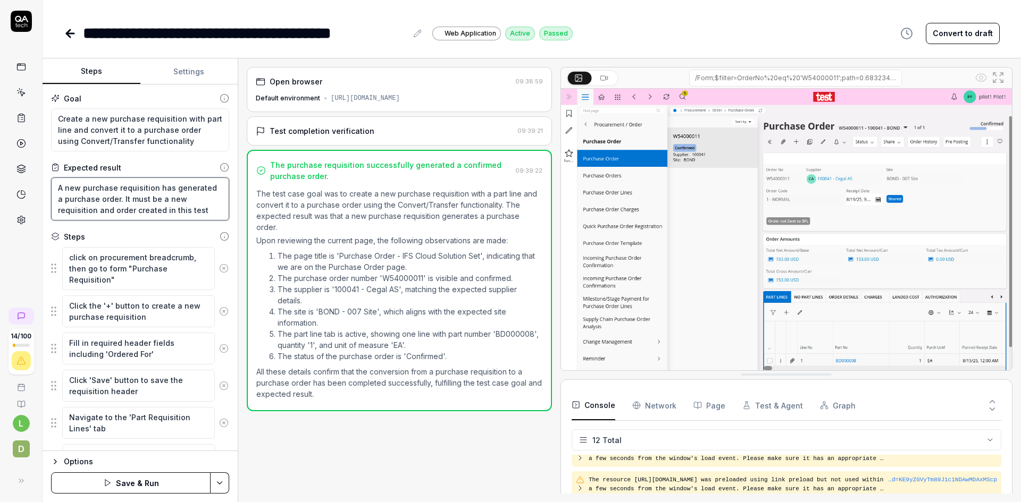
type textarea "A new purchase requisition has generated a purchase order. It must be a new req…"
type textarea "*"
type textarea "A new purchase requisition has generated a purchase order. It must be a new req…"
type textarea "*"
type textarea "A new purchase requisition has generated a purchase order. It must be a new req…"
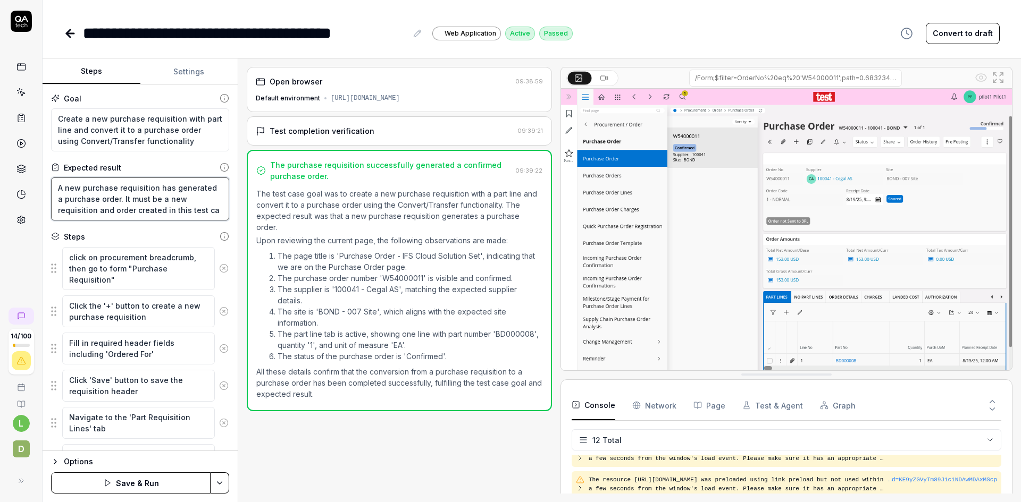
type textarea "*"
type textarea "A new purchase requisition has generated a purchase order. It must be a new req…"
type textarea "*"
type textarea "A new purchase requisition has generated a purchase order. It must be a new req…"
click at [215, 475] on html "**********" at bounding box center [510, 251] width 1021 height 502
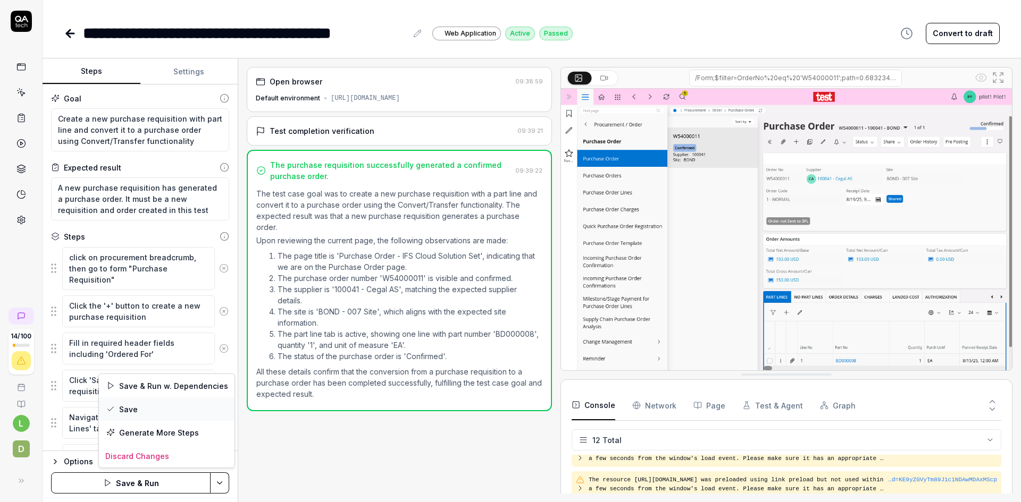
click at [168, 412] on div "Save" at bounding box center [167, 409] width 136 height 23
click at [68, 33] on icon at bounding box center [69, 33] width 7 height 0
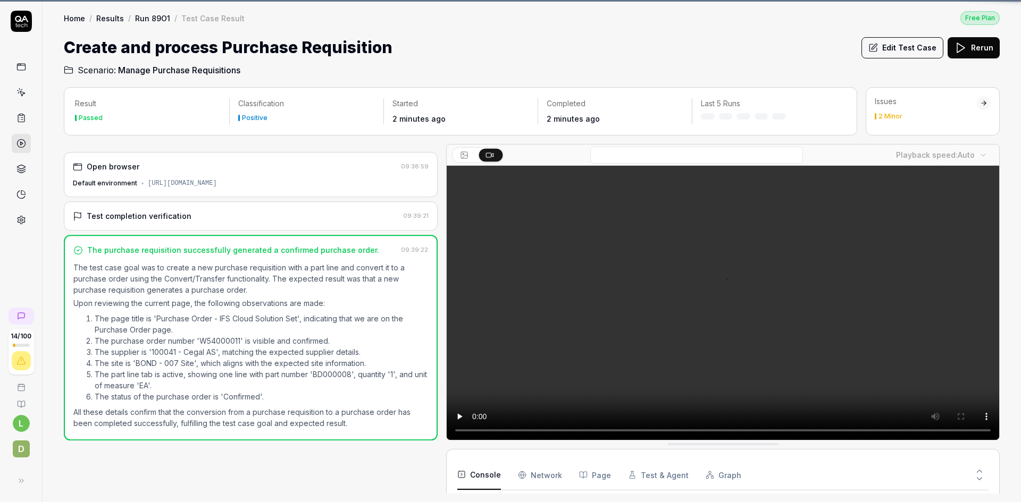
scroll to position [269, 0]
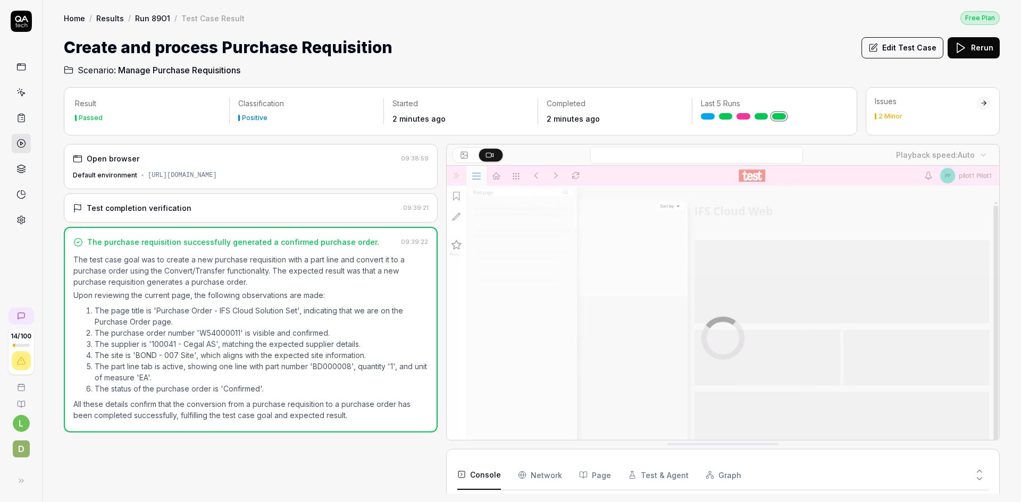
click at [151, 18] on link "Run 89O1" at bounding box center [152, 18] width 35 height 11
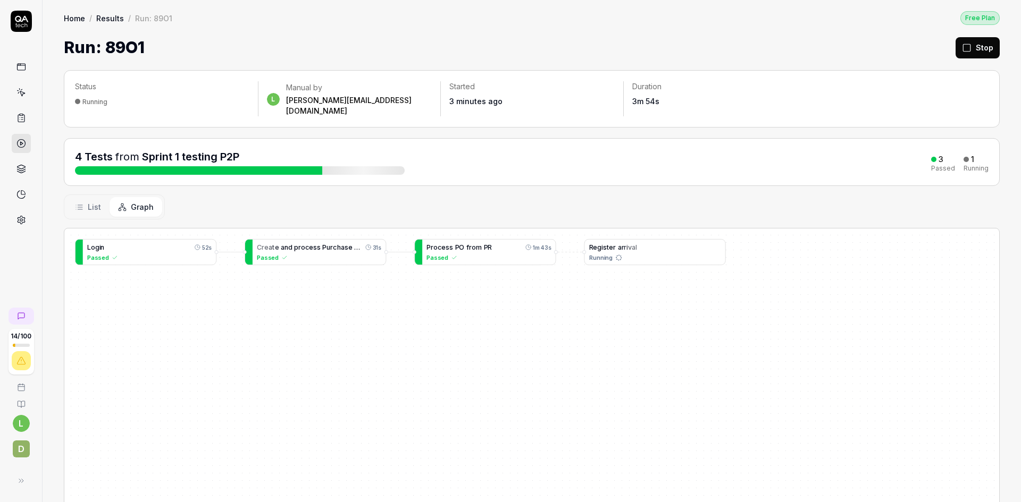
click at [874, 47] on icon at bounding box center [967, 48] width 10 height 10
click at [874, 44] on html "Stopped test 14 / 100 l D Home / Results / Run: 89O1 Free Plan Home / Results /…" at bounding box center [510, 251] width 1021 height 502
click at [874, 78] on div "Rerun all" at bounding box center [949, 74] width 84 height 23
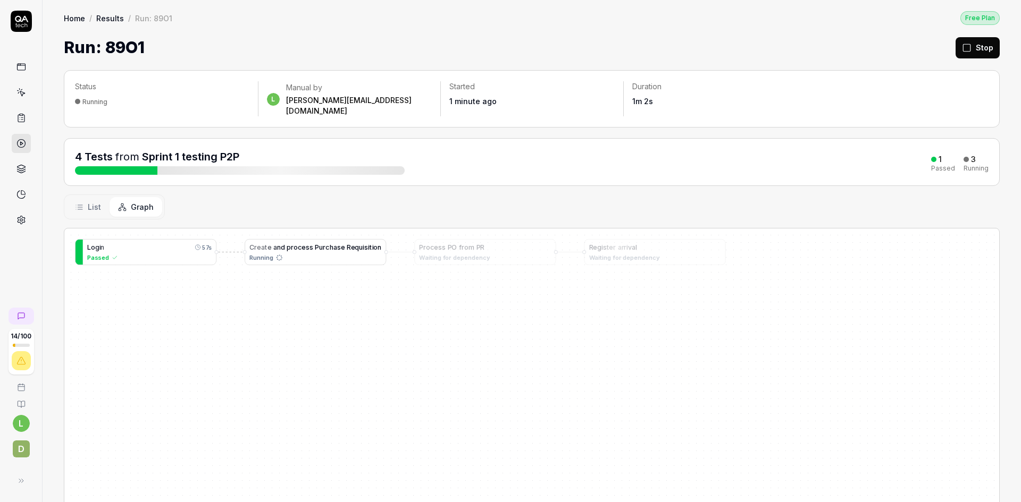
click at [282, 243] on span "d" at bounding box center [283, 247] width 4 height 8
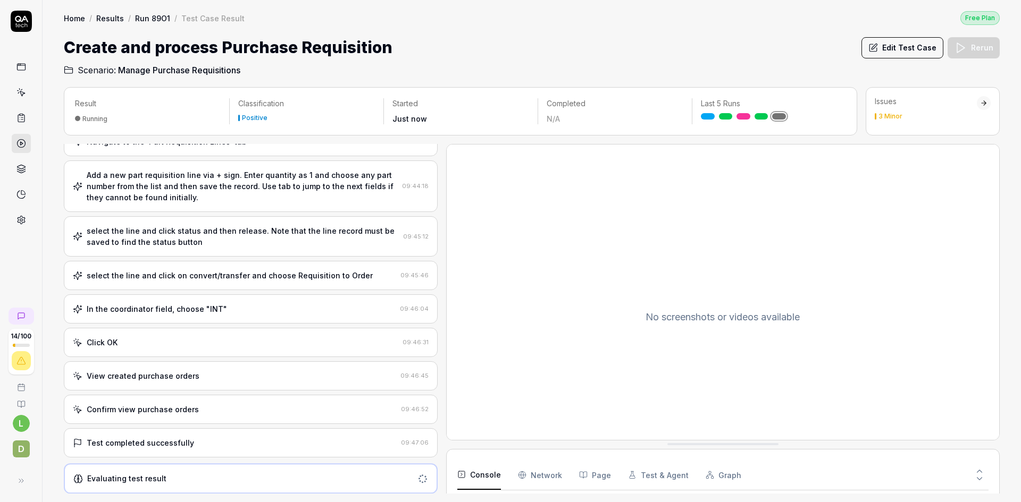
scroll to position [208, 0]
click at [158, 20] on link "Run 89O1" at bounding box center [152, 18] width 35 height 11
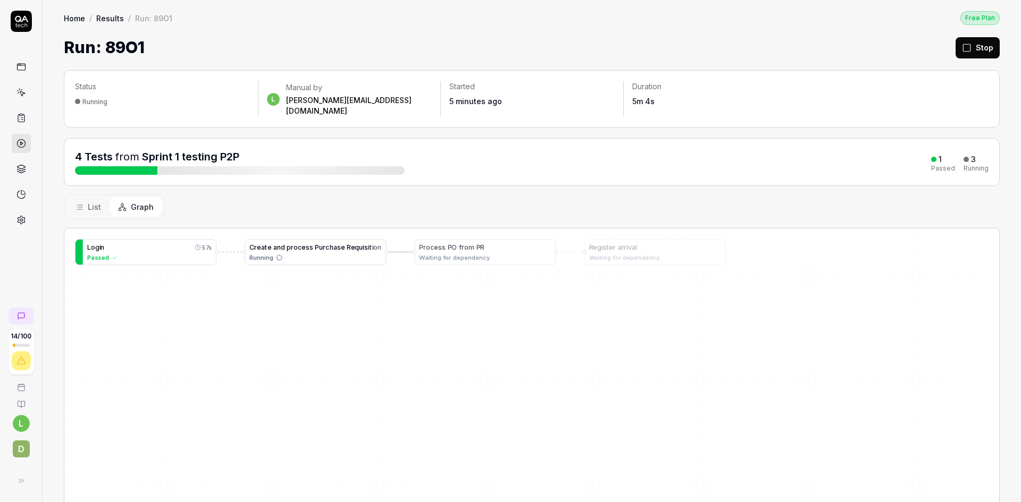
click at [462, 243] on span "r" at bounding box center [462, 247] width 3 height 8
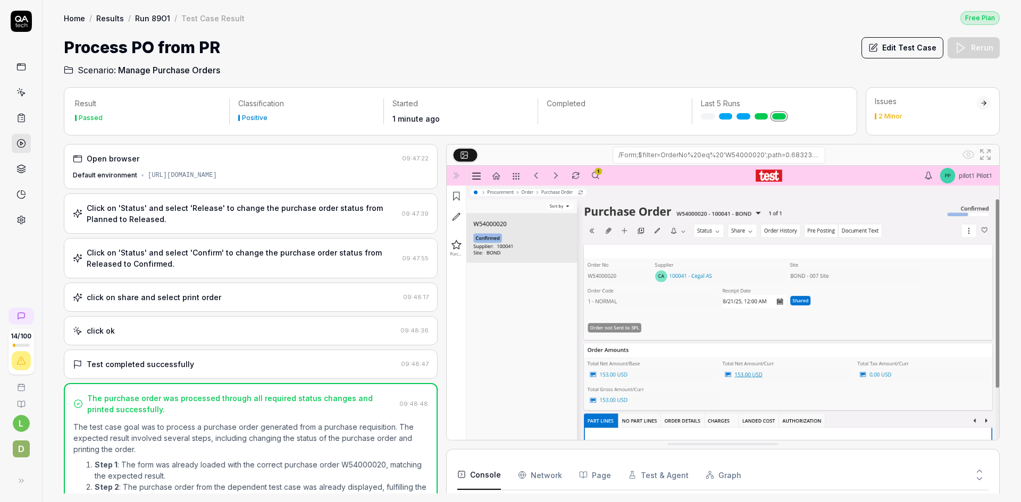
click at [157, 16] on link "Run 89O1" at bounding box center [152, 18] width 35 height 11
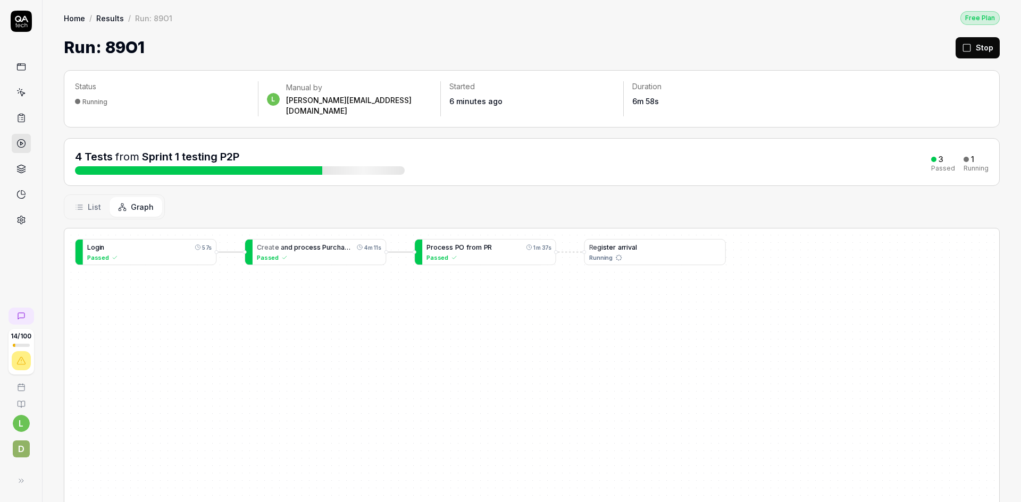
click at [632, 243] on span "a" at bounding box center [633, 247] width 4 height 8
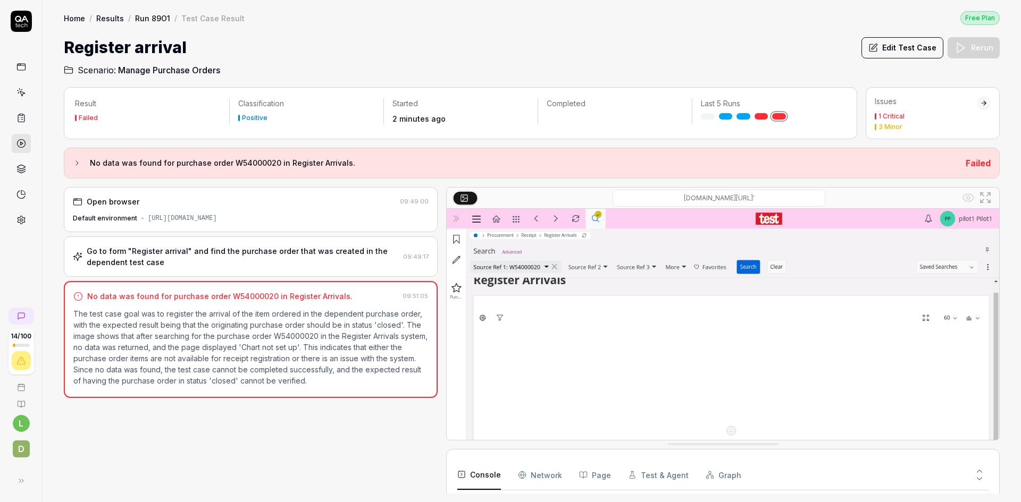
scroll to position [1541, 0]
click at [874, 40] on button "Edit Test Case" at bounding box center [902, 47] width 82 height 21
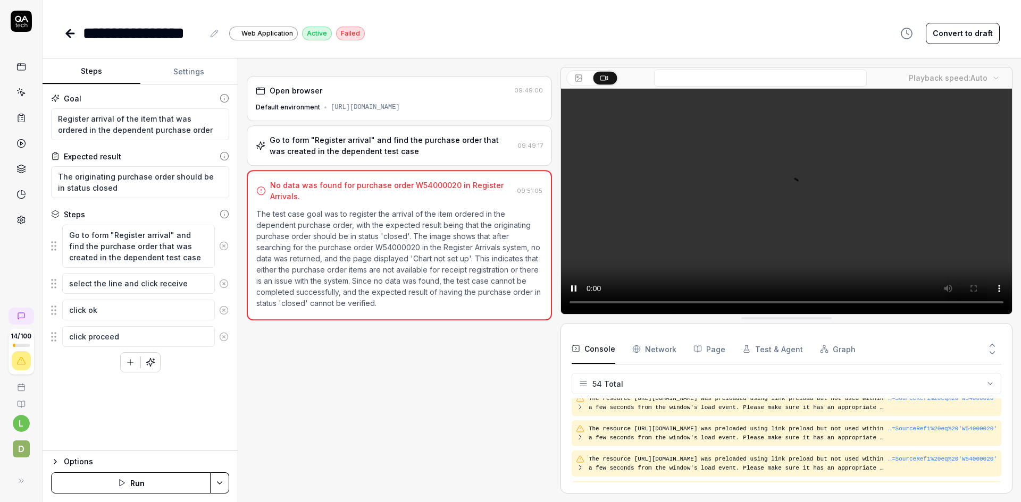
scroll to position [1541, 0]
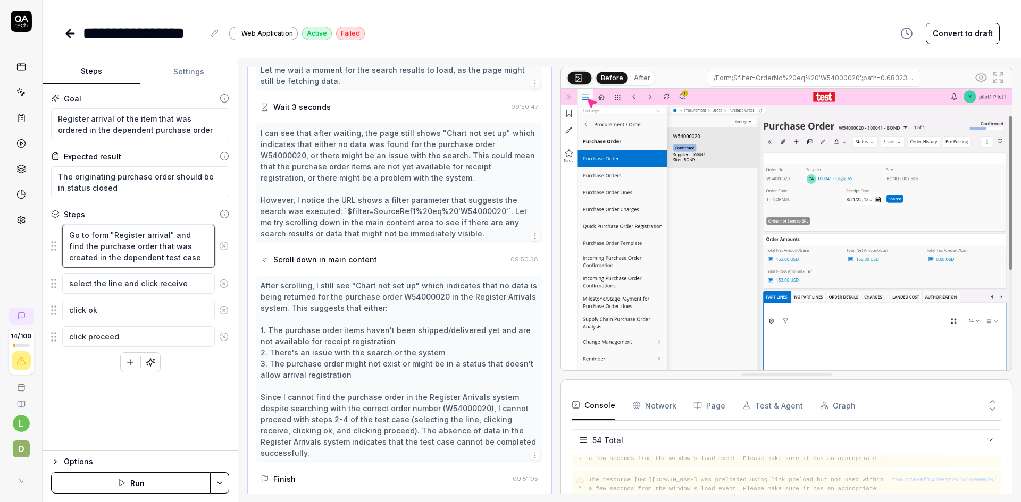
scroll to position [1490, 0]
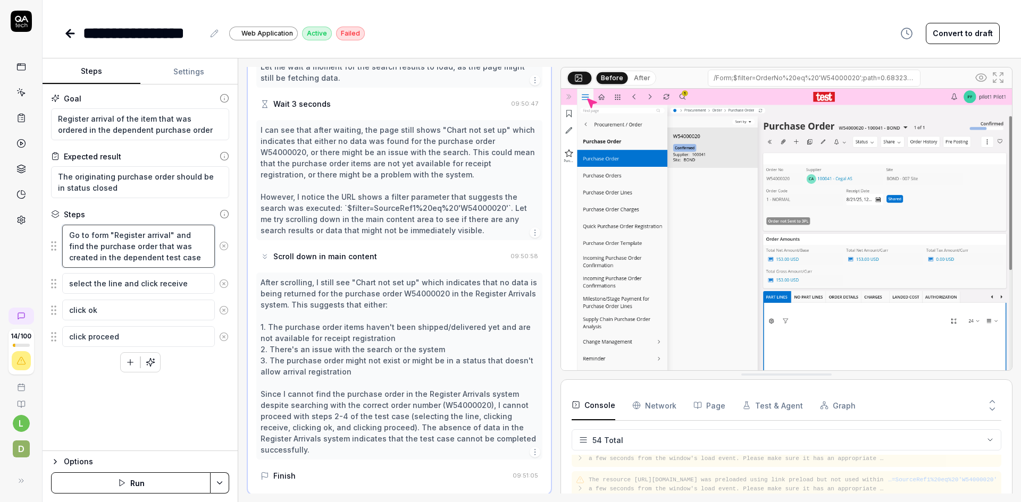
drag, startPoint x: 173, startPoint y: 234, endPoint x: 176, endPoint y: 256, distance: 21.6
click at [176, 256] on textarea "Go to form "Register arrival" and find the purchase order that was created in t…" at bounding box center [138, 246] width 153 height 43
type textarea "*"
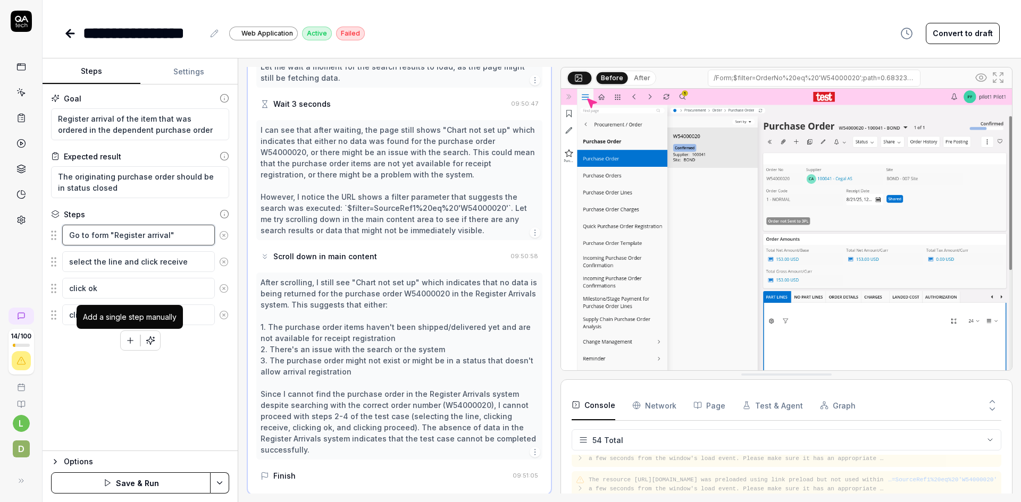
type textarea "Go to form "Register arrival""
click at [130, 340] on icon "button" at bounding box center [130, 341] width 0 height 6
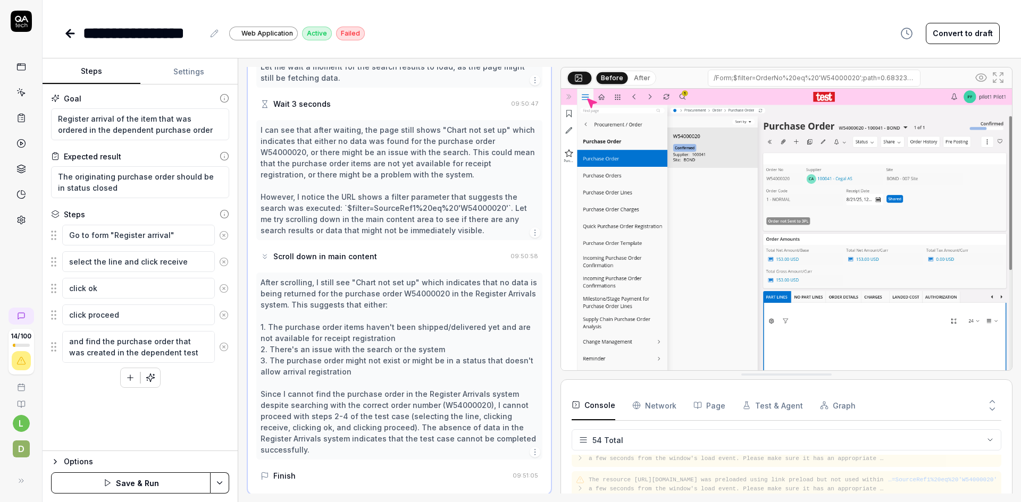
drag, startPoint x: 83, startPoint y: 334, endPoint x: 66, endPoint y: 338, distance: 17.4
click at [66, 338] on textarea "and find the purchase order that was created in the dependent test case" at bounding box center [138, 347] width 153 height 32
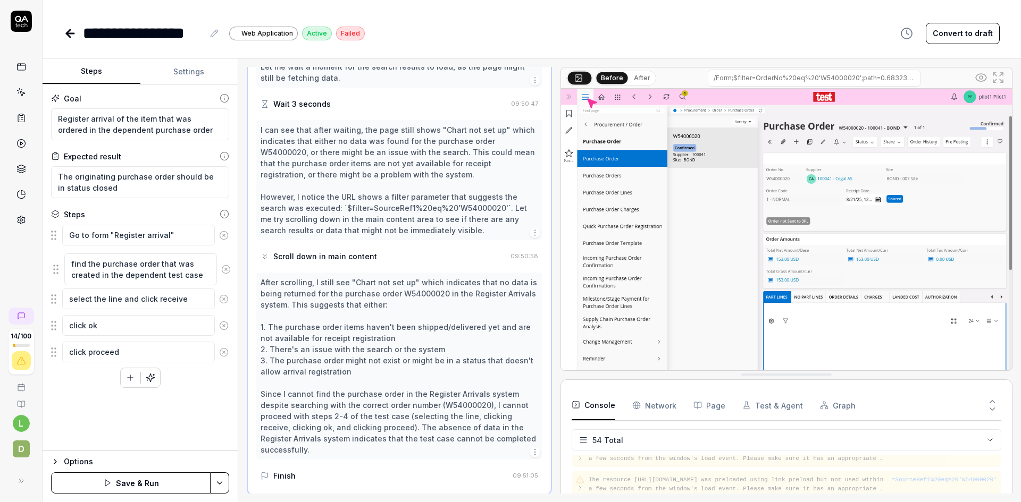
drag, startPoint x: 54, startPoint y: 348, endPoint x: 56, endPoint y: 271, distance: 77.6
click at [56, 271] on fieldset "Go to form "Register arrival" select the line and click receive click ok click …" at bounding box center [140, 293] width 178 height 139
click at [129, 382] on icon "button" at bounding box center [130, 378] width 10 height 10
drag, startPoint x: 55, startPoint y: 390, endPoint x: 54, endPoint y: 308, distance: 82.4
click at [54, 308] on fieldset "Go to form "Register arrival" find the purchase order that was created in the d…" at bounding box center [140, 318] width 178 height 188
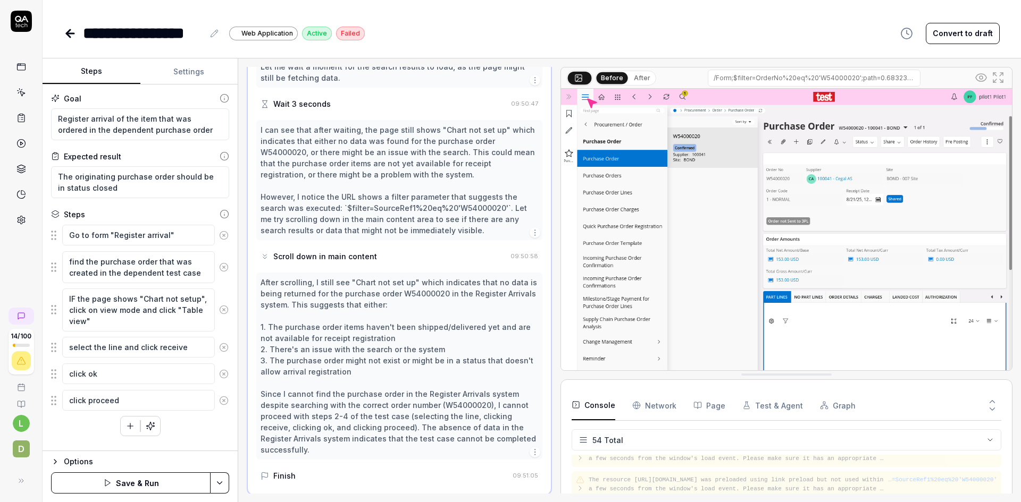
click at [143, 475] on button "Save & Run" at bounding box center [130, 483] width 159 height 21
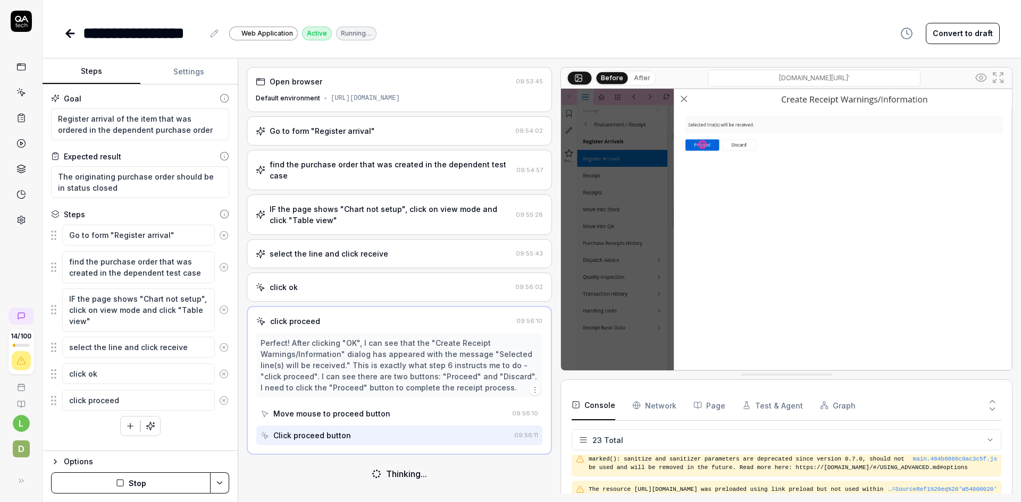
scroll to position [602, 0]
click at [375, 209] on div "IF the page shows "Chart not setup", click on view mode and click "Table view"" at bounding box center [390, 215] width 242 height 22
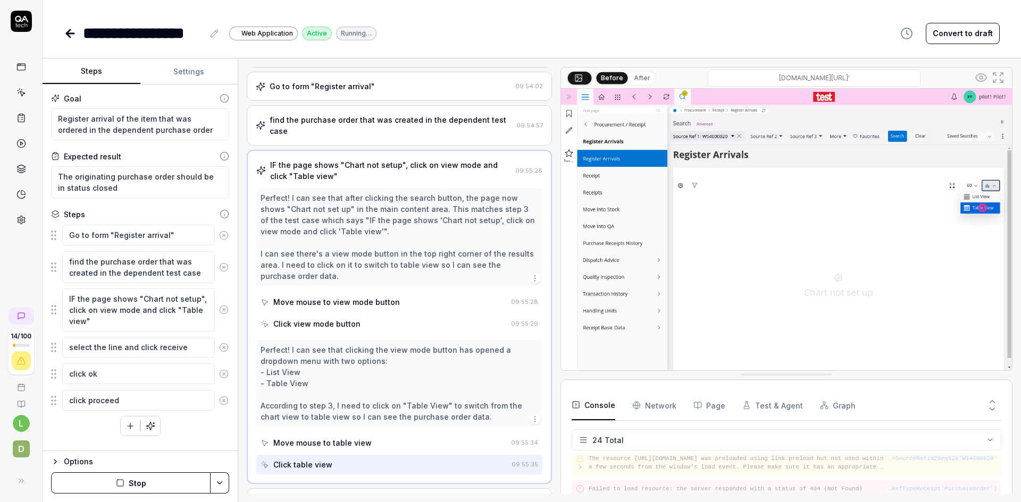
scroll to position [663, 0]
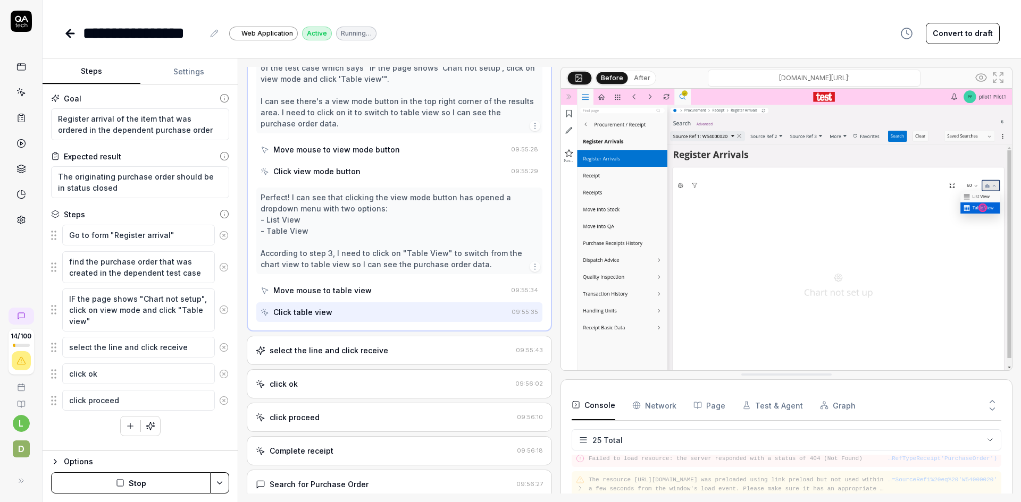
click at [427, 352] on div "select the line and click receive 09:55:43" at bounding box center [399, 350] width 305 height 29
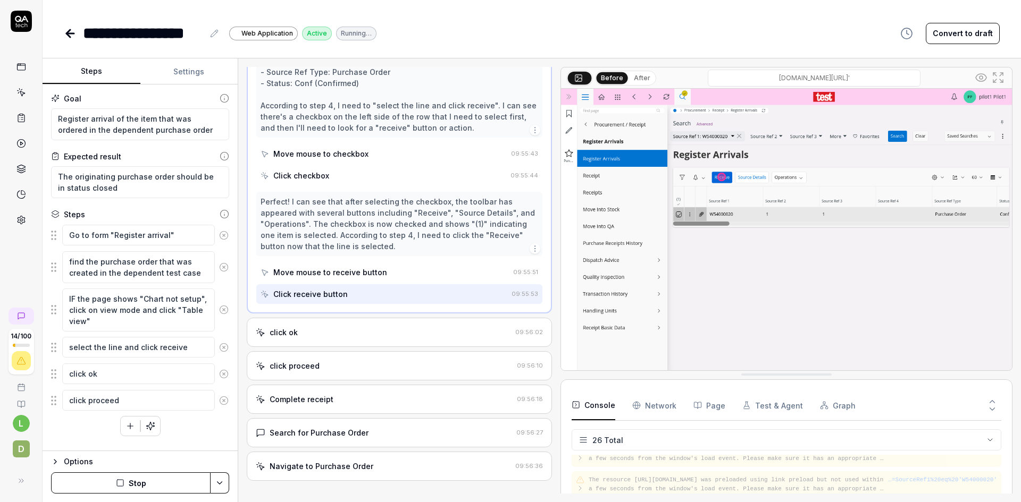
scroll to position [302, 0]
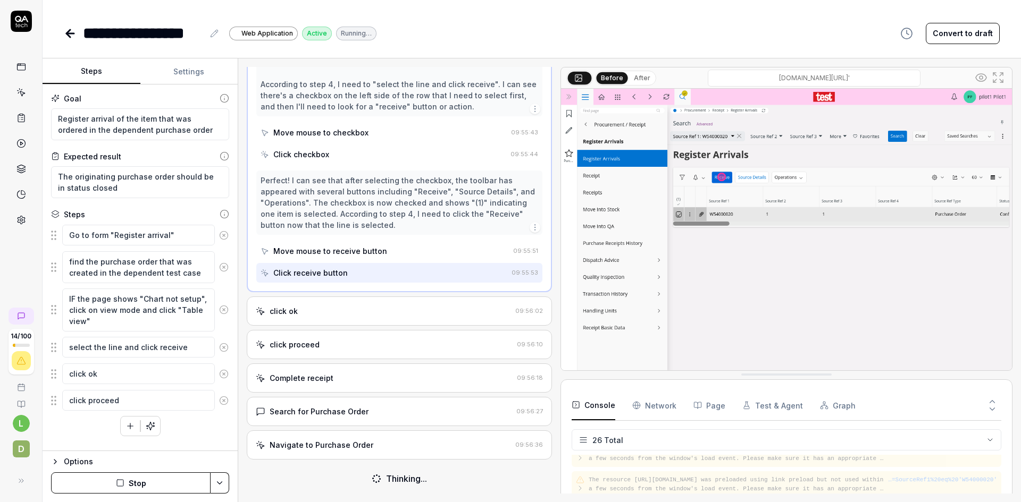
click at [441, 446] on div "Navigate to Purchase Order" at bounding box center [383, 445] width 255 height 11
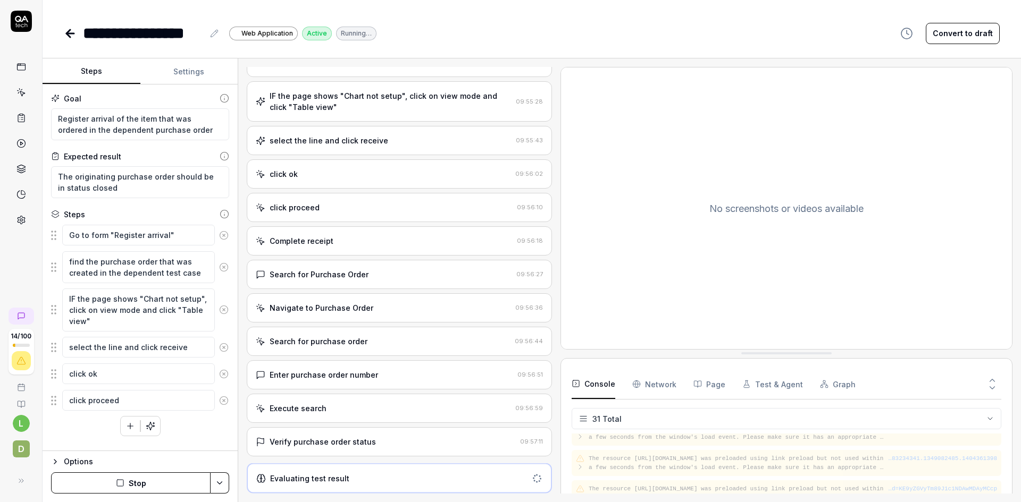
scroll to position [120, 0]
click at [435, 275] on div "Search for Purchase Order" at bounding box center [384, 277] width 256 height 11
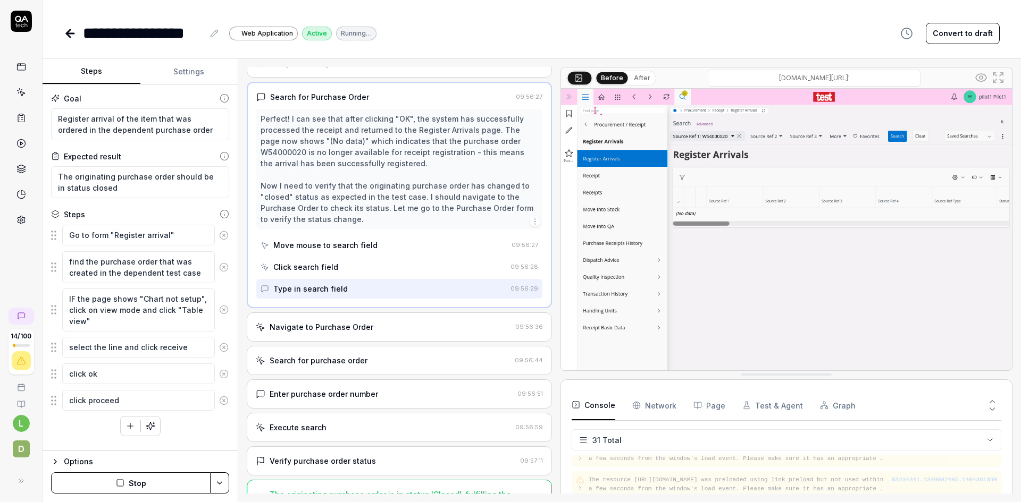
scroll to position [327, 0]
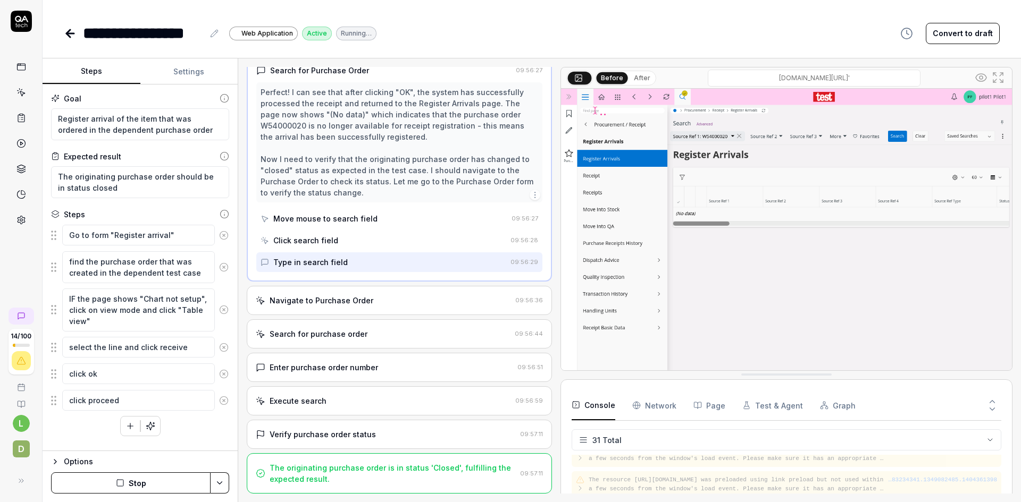
click at [69, 30] on icon at bounding box center [68, 33] width 4 height 7
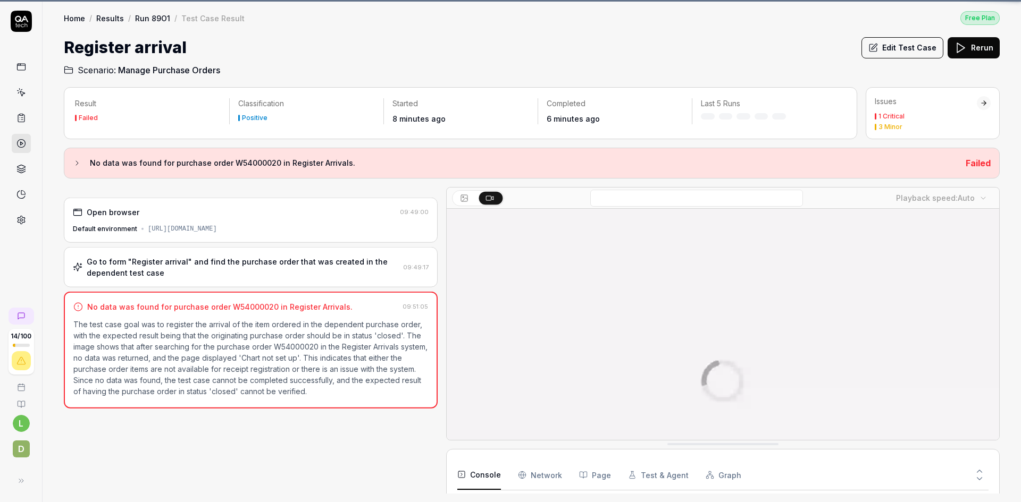
scroll to position [1541, 0]
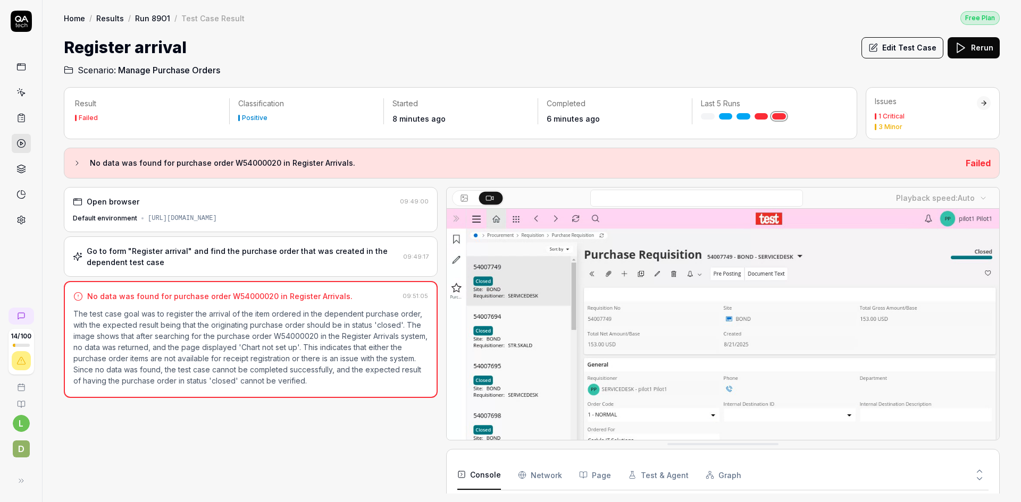
click at [150, 20] on link "Run 89O1" at bounding box center [152, 18] width 35 height 11
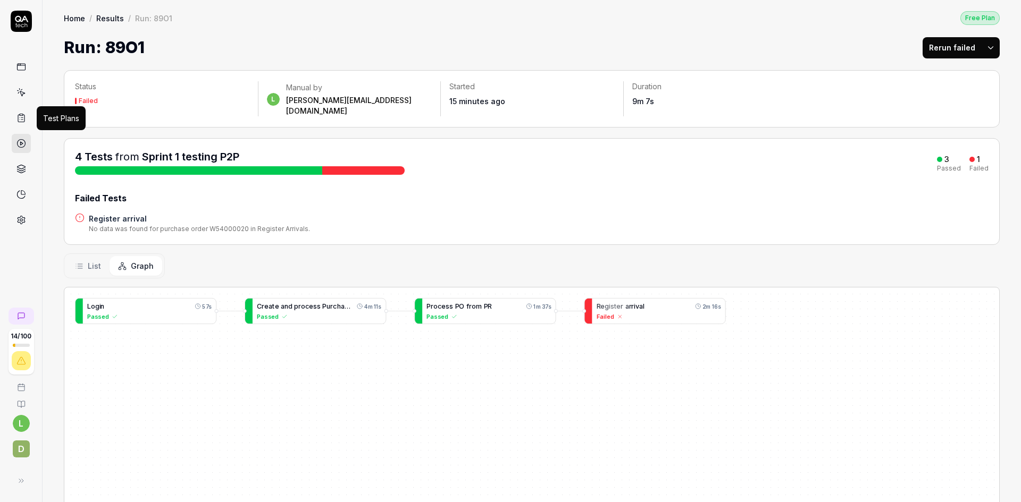
click at [21, 115] on rect at bounding box center [21, 115] width 3 height 2
click at [20, 92] on icon at bounding box center [22, 93] width 5 height 5
click at [19, 113] on link at bounding box center [21, 117] width 19 height 19
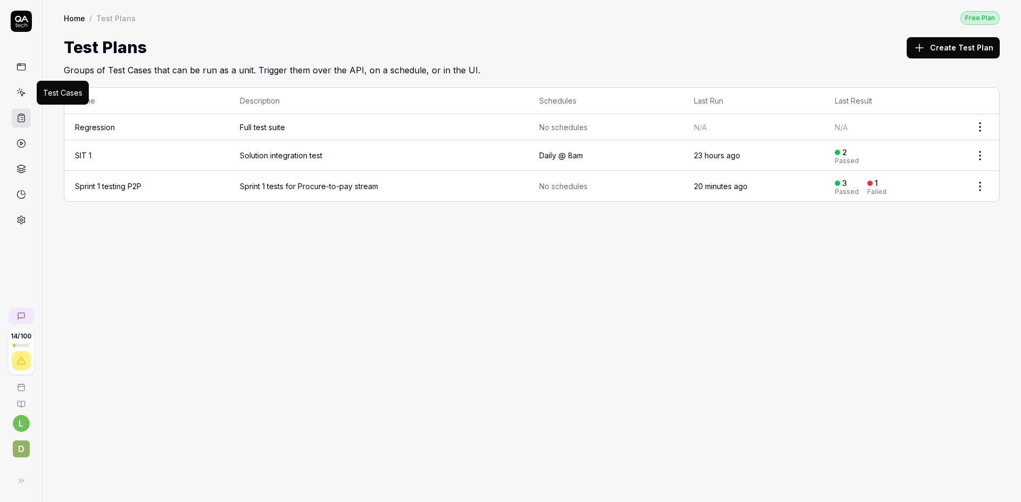
click at [16, 92] on icon at bounding box center [21, 93] width 10 height 10
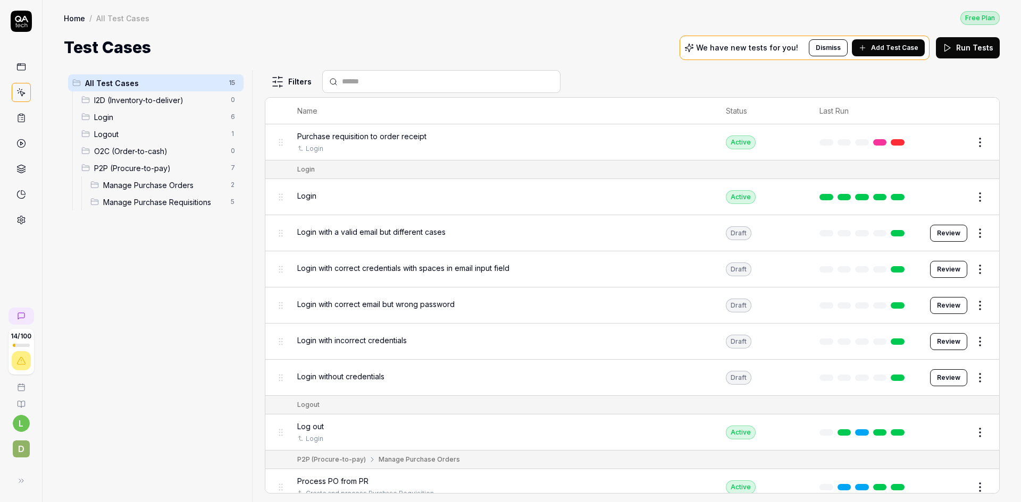
click at [881, 46] on span "Add Test Case" at bounding box center [894, 48] width 47 height 10
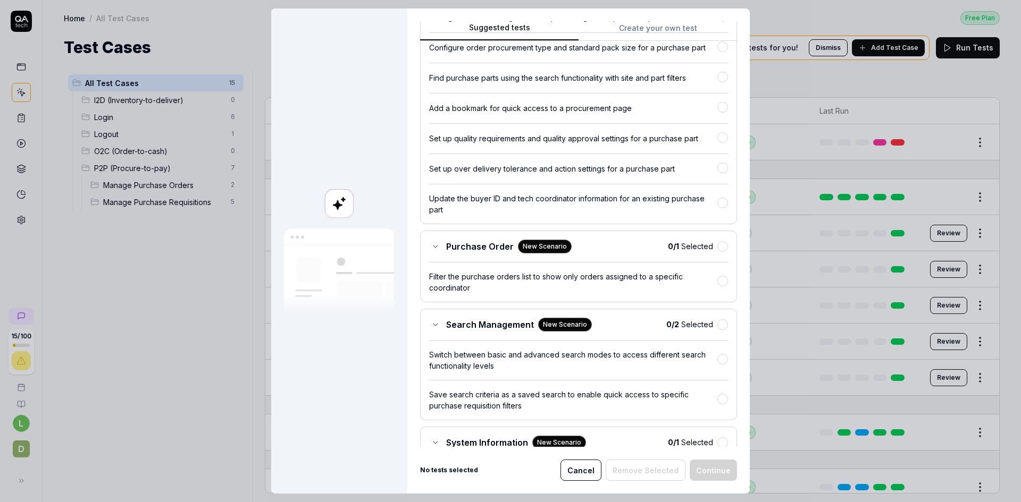
scroll to position [1488, 0]
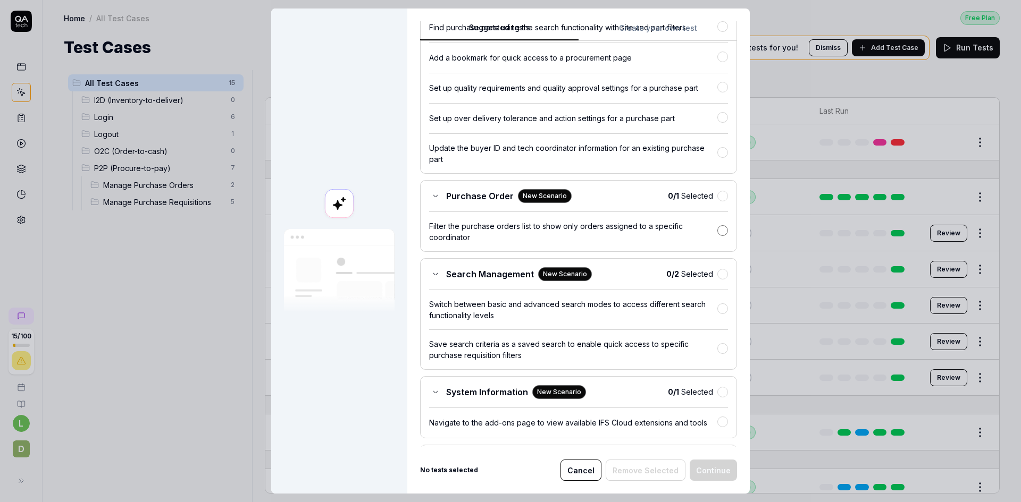
click at [717, 236] on button "button" at bounding box center [722, 230] width 11 height 11
click at [704, 469] on button "Continue" at bounding box center [712, 470] width 47 height 21
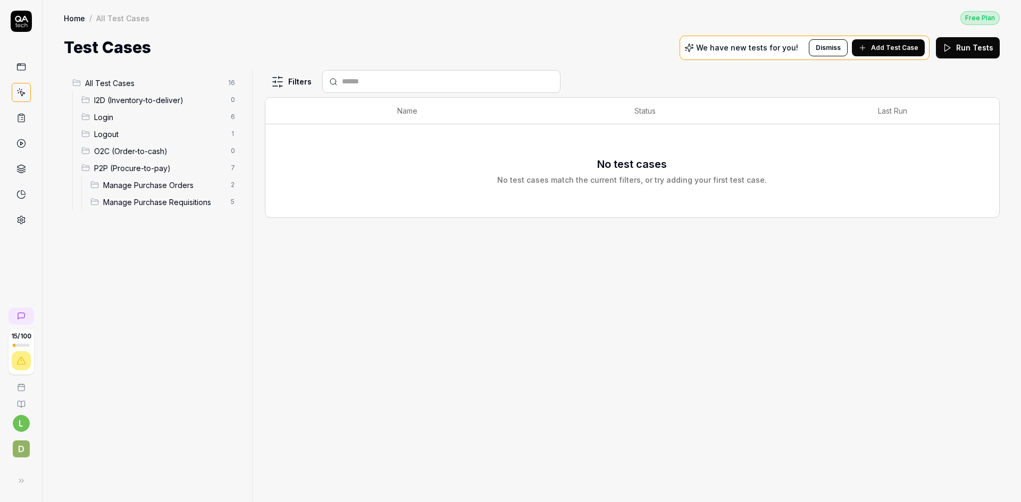
click at [164, 167] on span "P2P (Procure-to-pay)" at bounding box center [159, 168] width 130 height 11
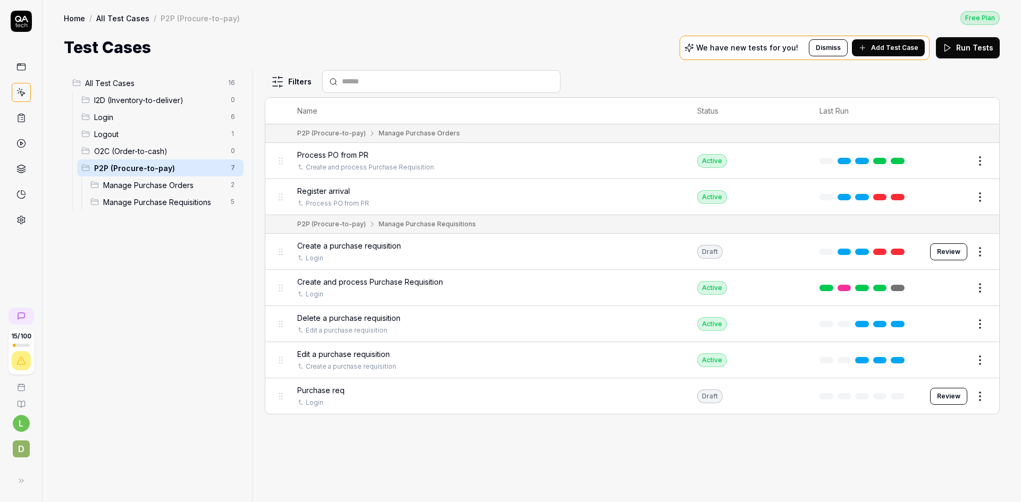
click at [166, 181] on span "Manage Purchase Orders" at bounding box center [163, 185] width 121 height 11
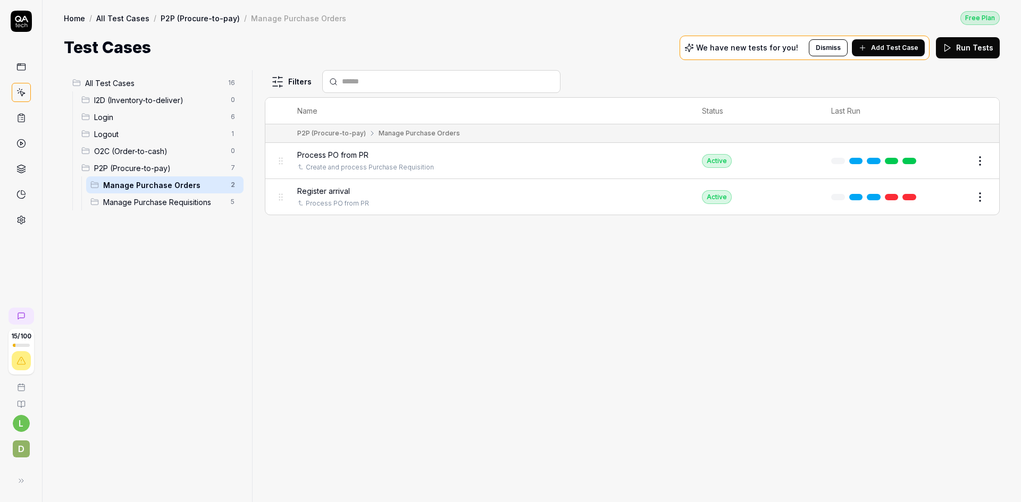
click at [167, 201] on span "Manage Purchase Requisitions" at bounding box center [163, 202] width 121 height 11
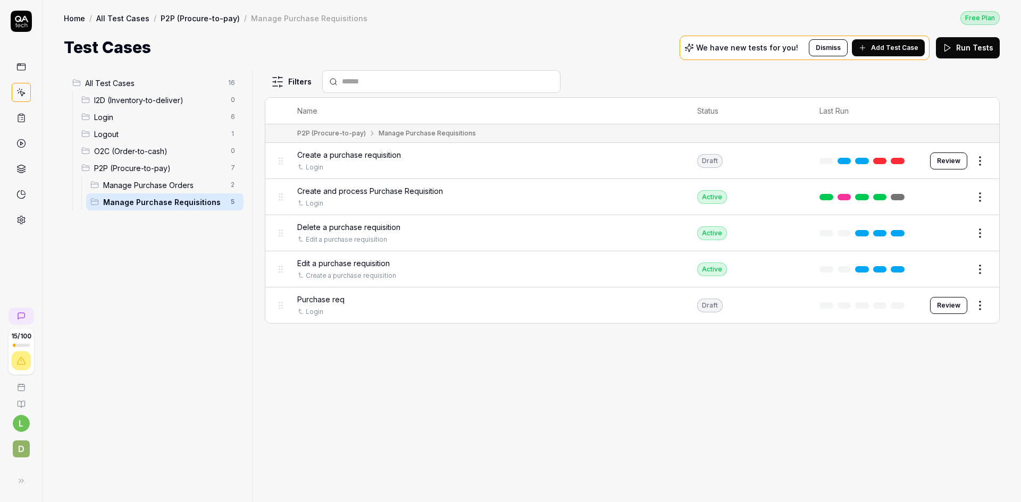
click at [159, 87] on span "All Test Cases" at bounding box center [153, 83] width 137 height 11
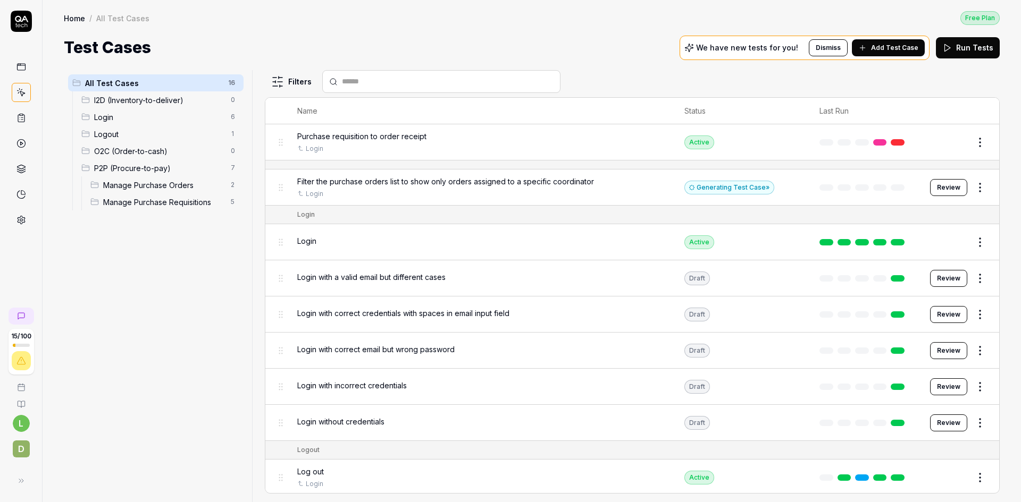
click at [471, 180] on span "Filter the purchase orders list to show only orders assigned to a specific coor…" at bounding box center [445, 181] width 297 height 11
click at [952, 186] on button "Review" at bounding box center [948, 187] width 37 height 17
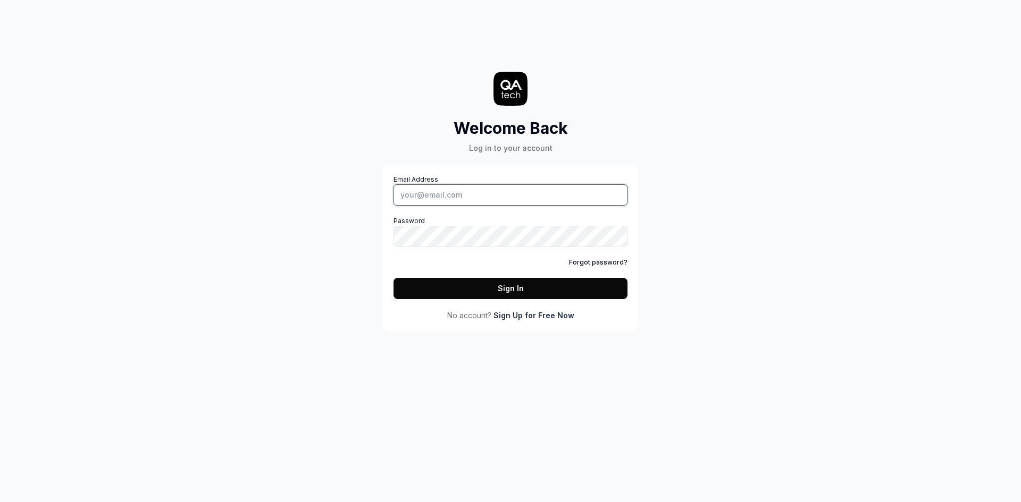
type input "servicedesk"
click at [516, 287] on button "Sign In" at bounding box center [510, 288] width 234 height 21
click at [528, 286] on button "Sign In" at bounding box center [510, 288] width 234 height 21
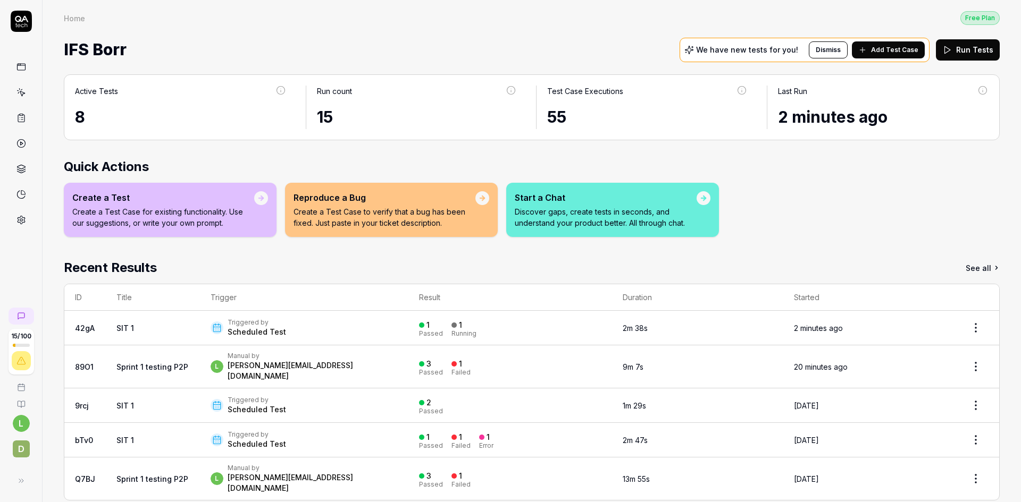
click at [27, 93] on link at bounding box center [21, 92] width 19 height 19
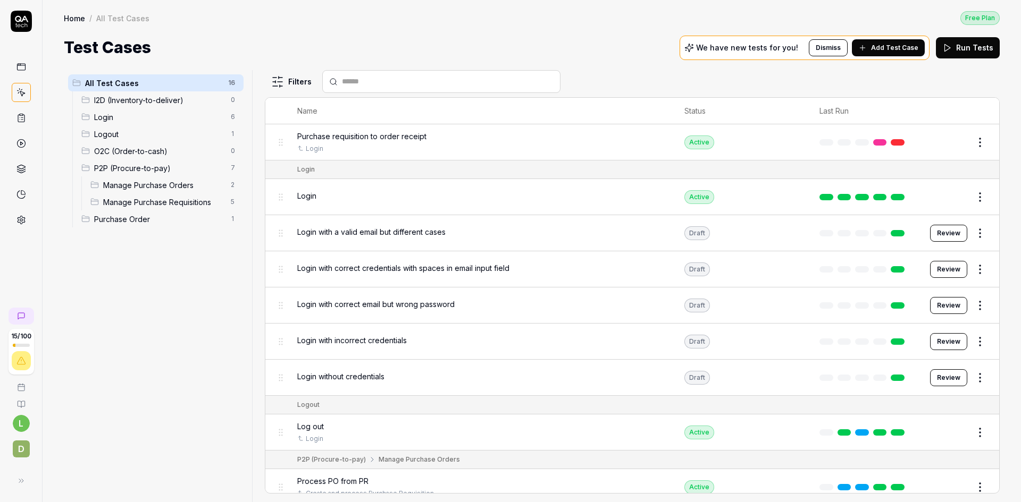
click at [178, 220] on span "Purchase Order" at bounding box center [159, 219] width 130 height 11
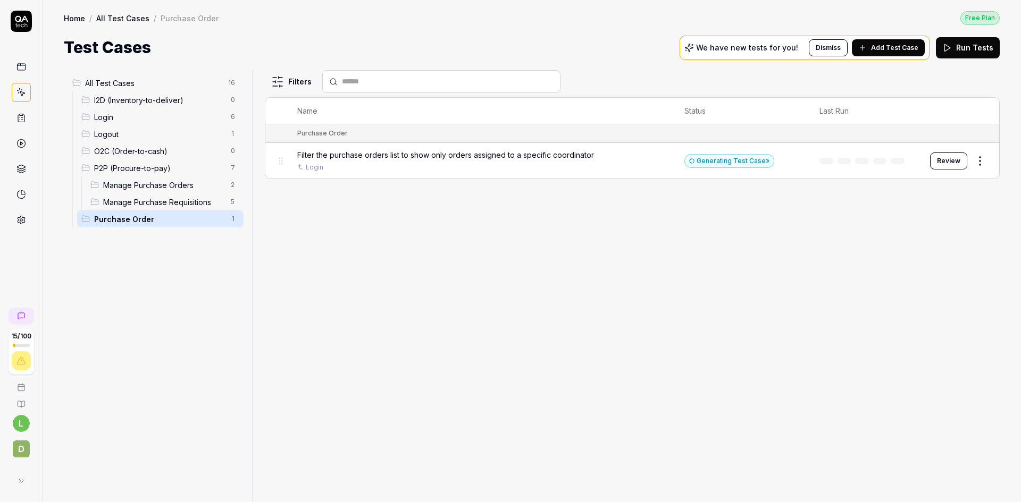
click at [560, 149] on span "Filter the purchase orders list to show only orders assigned to a specific coor…" at bounding box center [445, 154] width 297 height 11
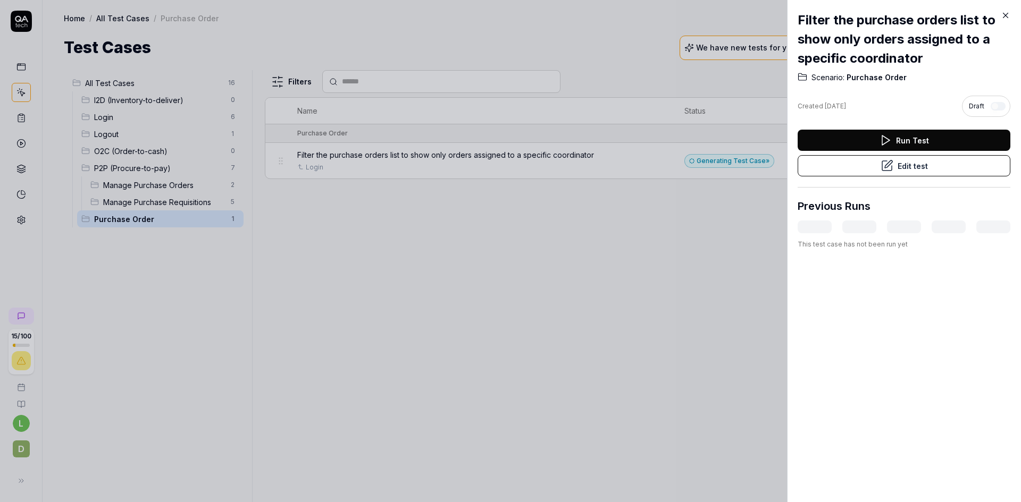
click at [1006, 14] on icon at bounding box center [1005, 15] width 5 height 5
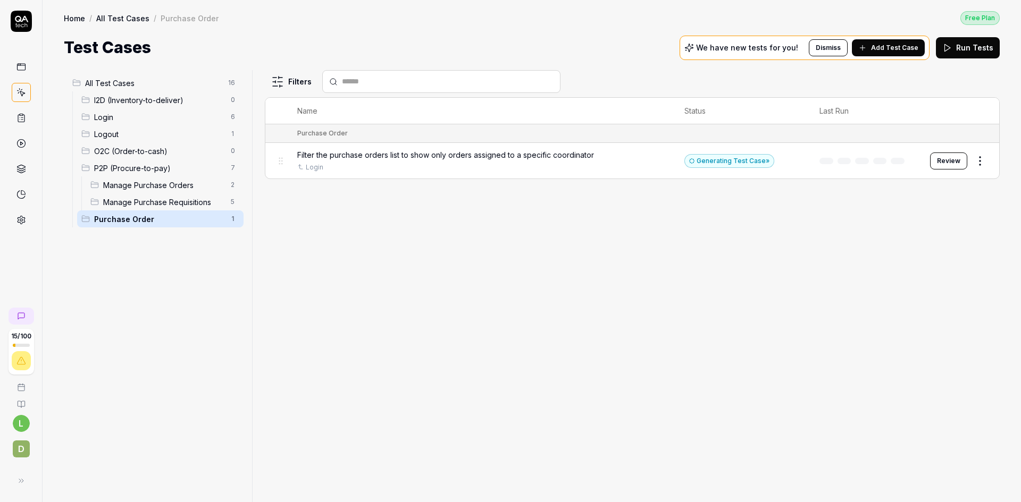
click at [943, 161] on button "Review" at bounding box center [948, 161] width 37 height 17
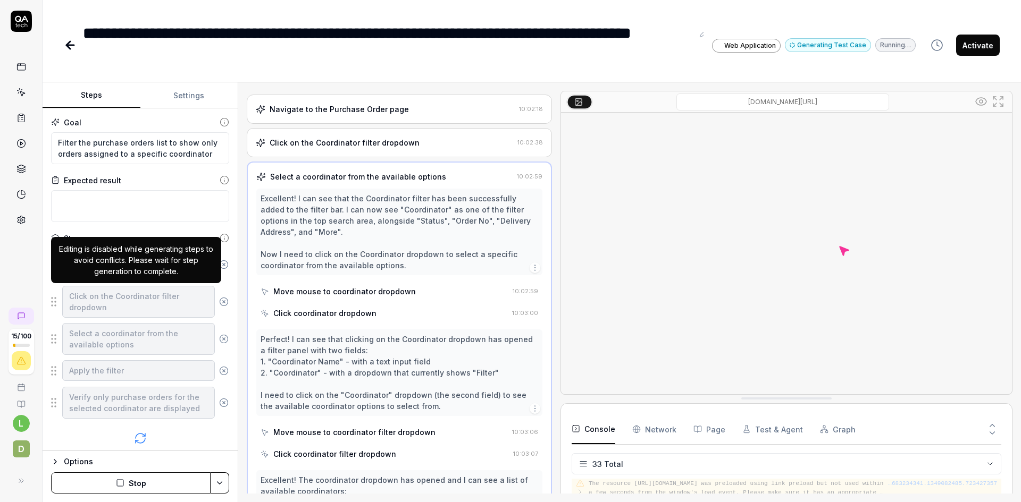
scroll to position [905, 0]
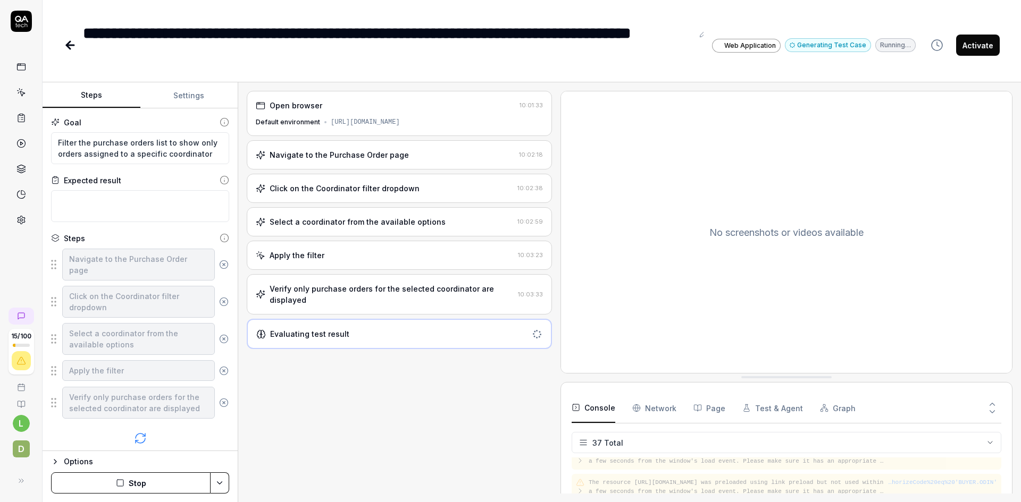
click at [459, 306] on div "Verify only purchase orders for the selected coordinator are displayed" at bounding box center [391, 294] width 244 height 22
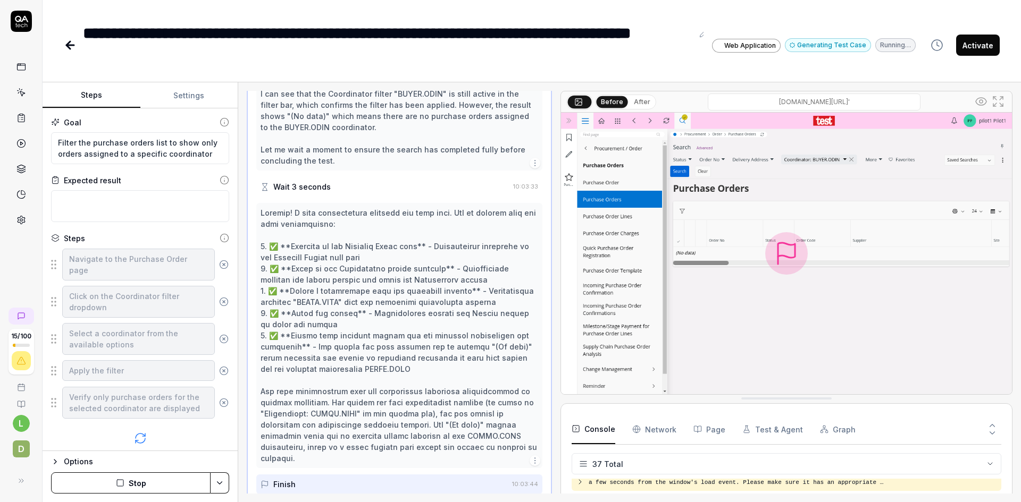
scroll to position [304, 0]
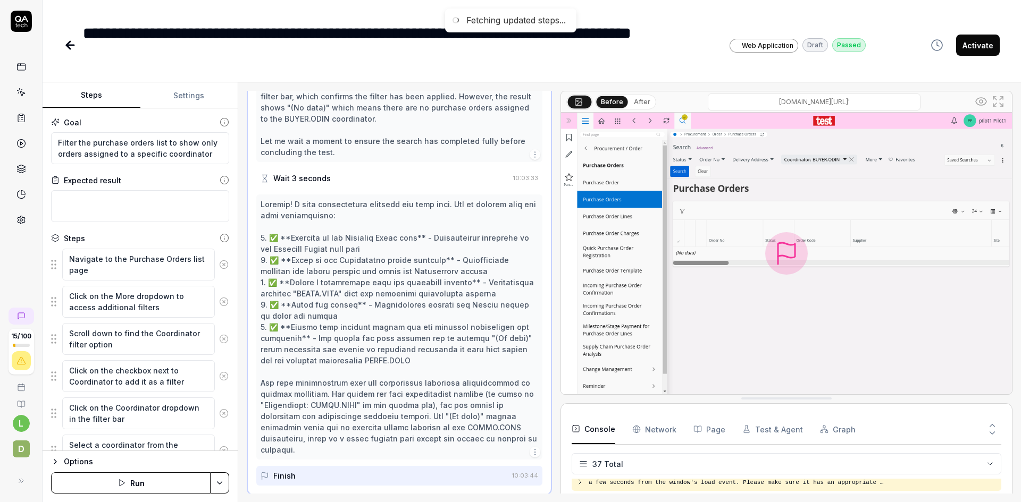
type textarea "*"
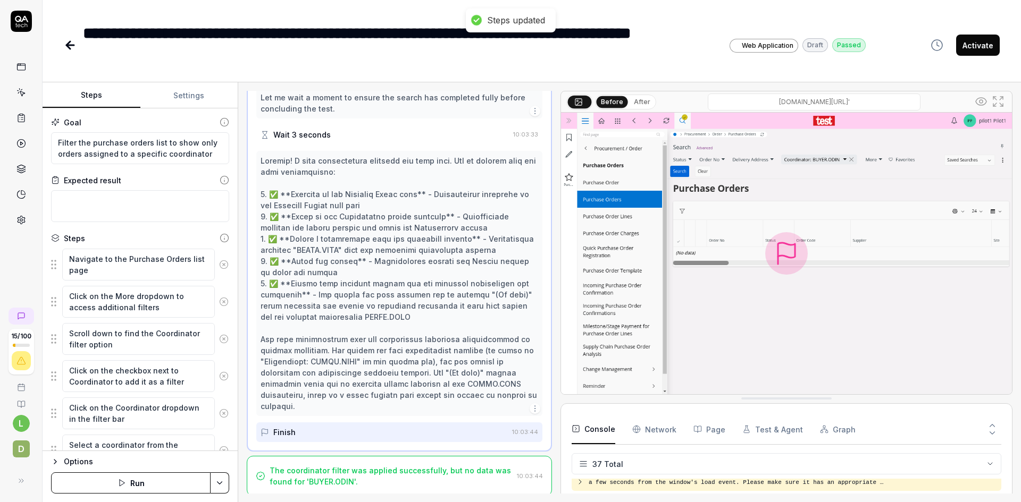
scroll to position [349, 0]
click at [738, 35] on icon at bounding box center [738, 33] width 9 height 9
click at [68, 43] on icon at bounding box center [68, 44] width 4 height 7
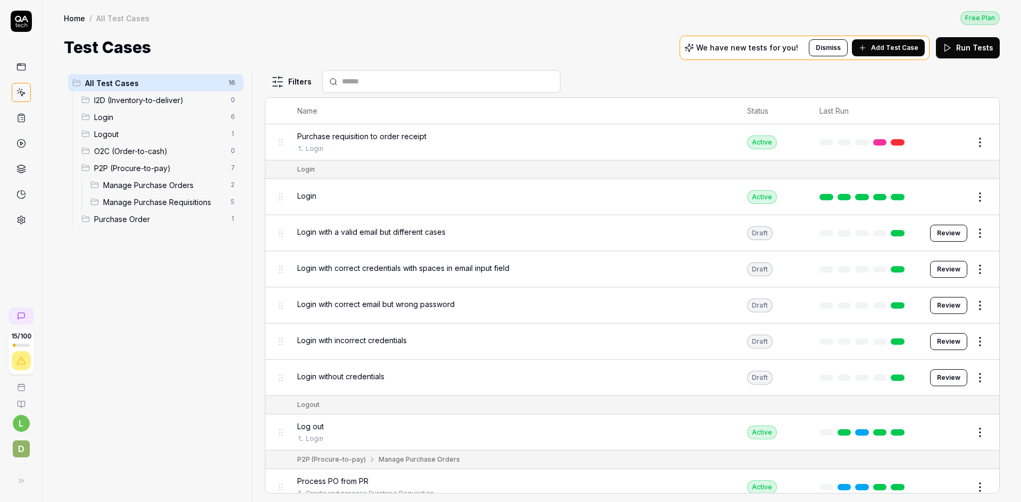
click at [127, 219] on span "Purchase Order" at bounding box center [159, 219] width 130 height 11
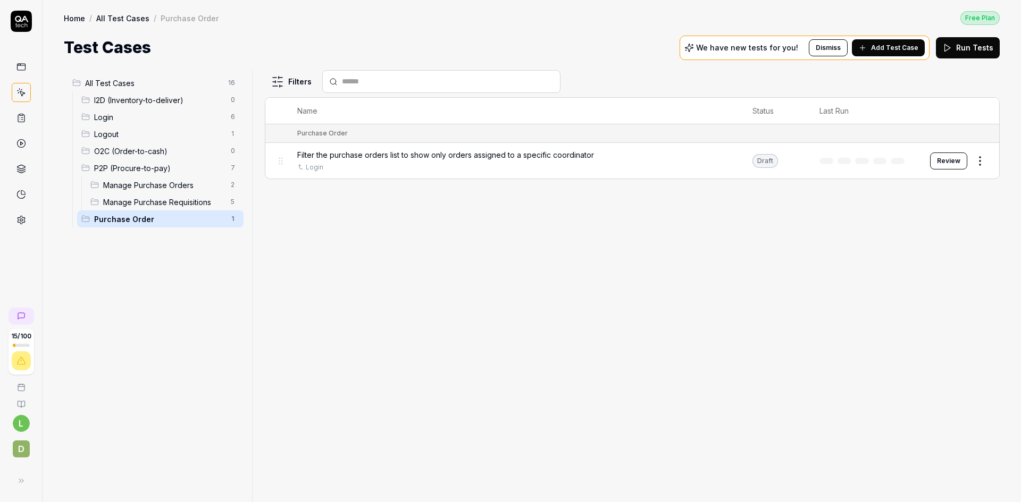
click at [978, 157] on html "15 / 100 l D Home / All Test Cases / Purchase Order Free Plan Home / All Test C…" at bounding box center [510, 251] width 1021 height 502
click at [922, 324] on div "Delete" at bounding box center [934, 324] width 101 height 23
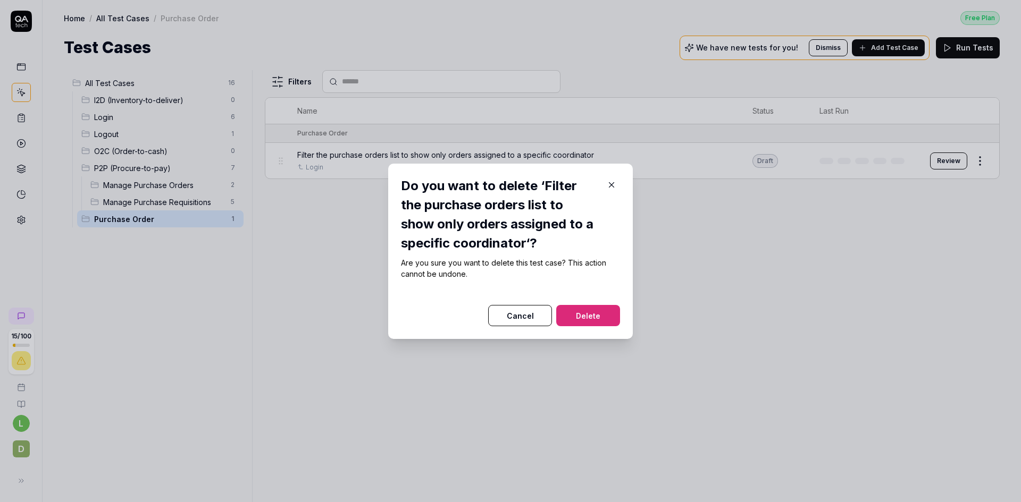
click at [582, 312] on button "Delete" at bounding box center [588, 315] width 64 height 21
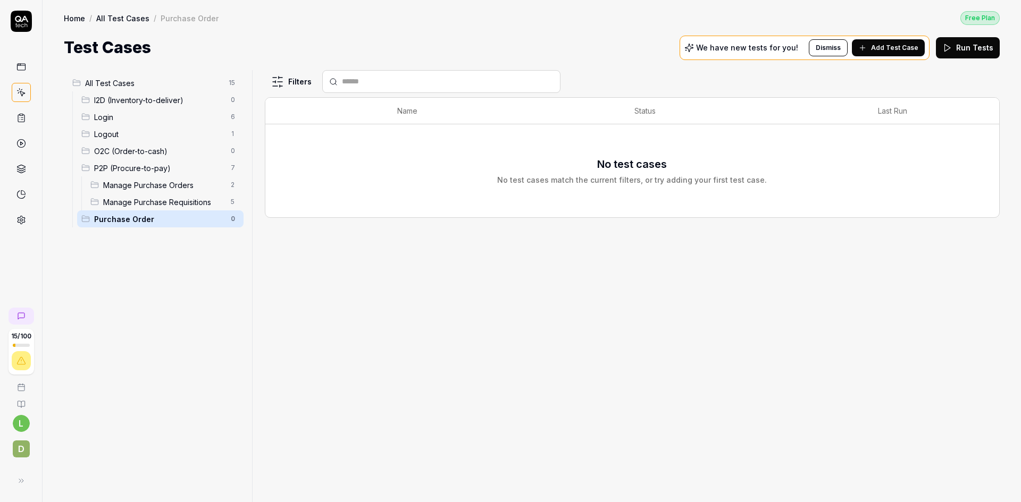
click at [234, 216] on html "15 / 100 l D Home / All Test Cases / Purchase Order Free Plan Home / All Test C…" at bounding box center [510, 251] width 1021 height 502
click at [182, 289] on div "Delete" at bounding box center [193, 287] width 91 height 23
click at [888, 47] on span "Add Test Case" at bounding box center [894, 48] width 47 height 10
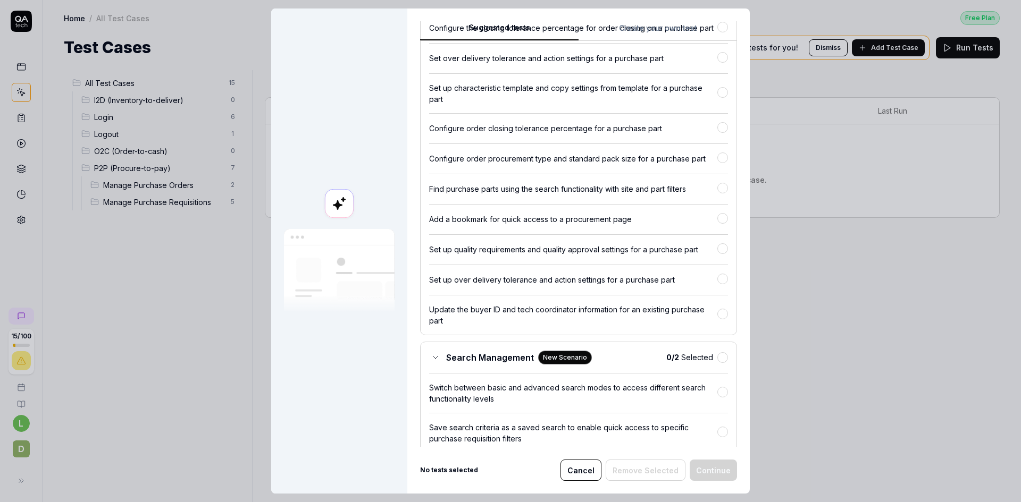
scroll to position [1293, 0]
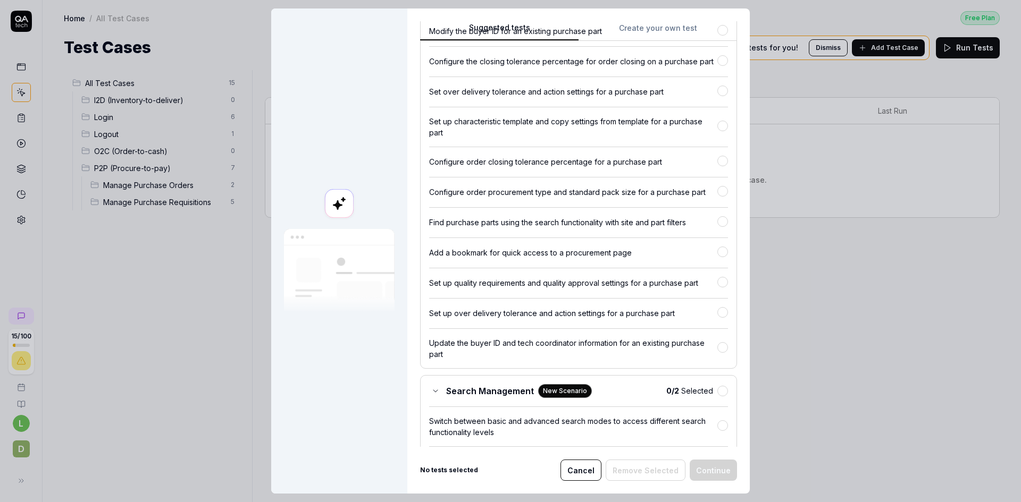
click at [495, 28] on button "Suggested tests" at bounding box center [499, 31] width 158 height 19
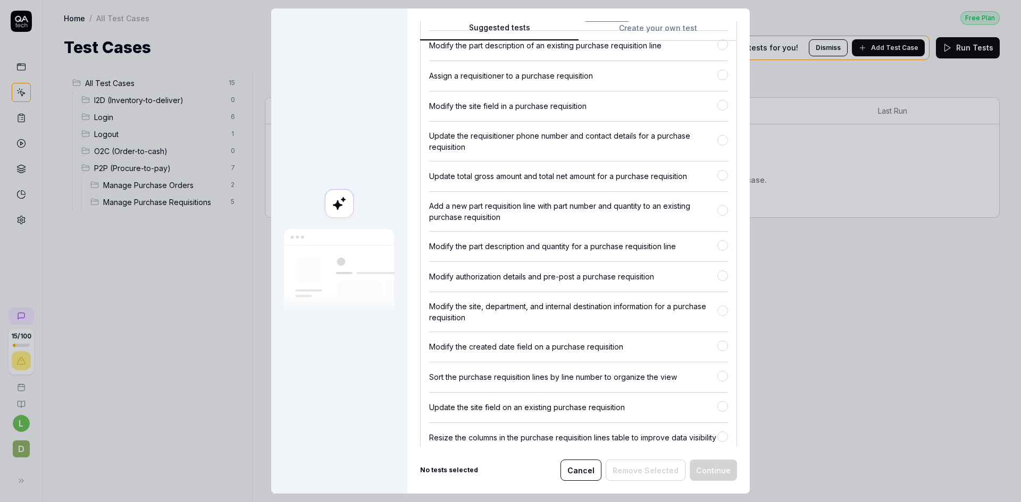
scroll to position [0, 0]
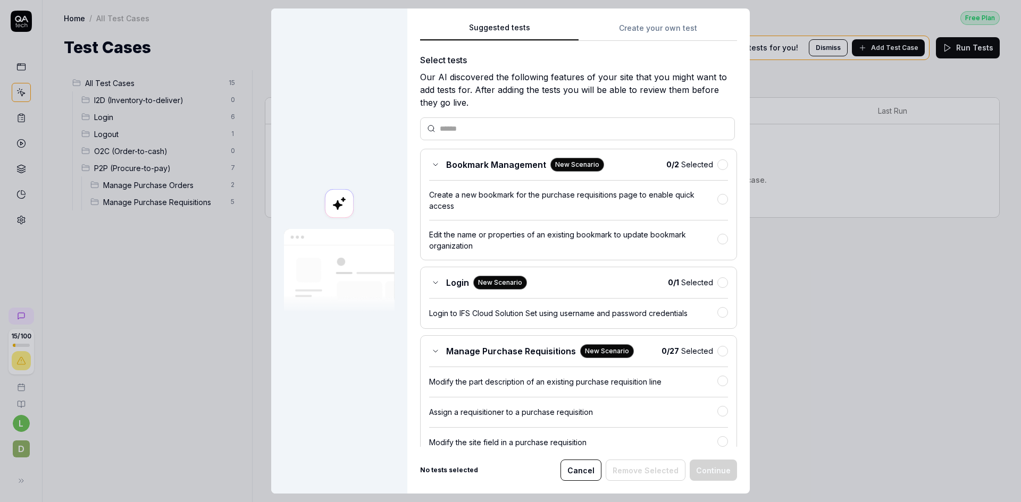
click at [581, 466] on button "Cancel" at bounding box center [580, 470] width 41 height 21
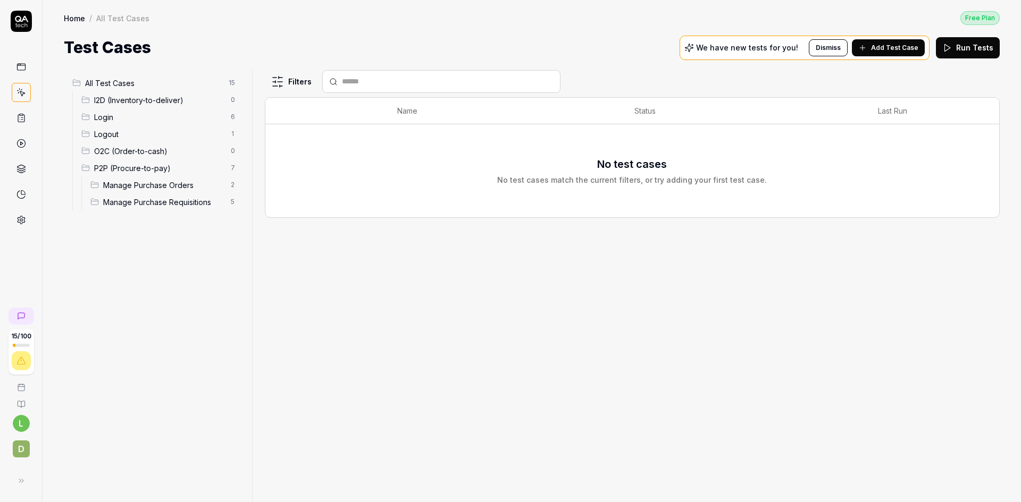
click at [888, 49] on span "Add Test Case" at bounding box center [894, 48] width 47 height 10
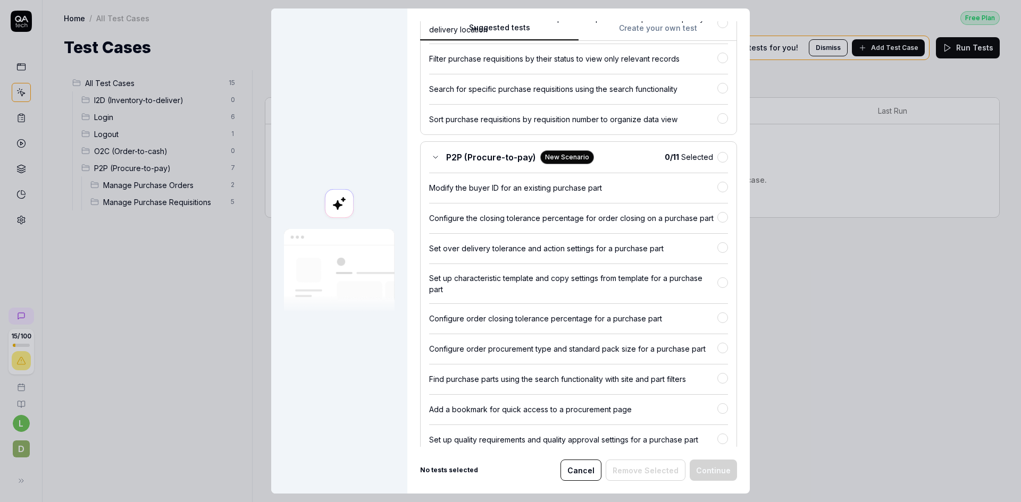
scroll to position [1134, 0]
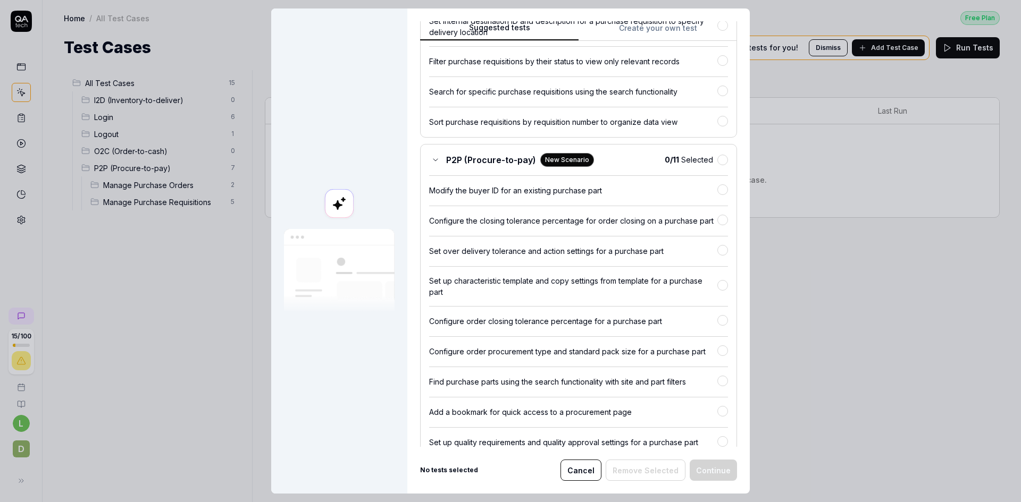
click at [578, 471] on button "Cancel" at bounding box center [580, 470] width 41 height 21
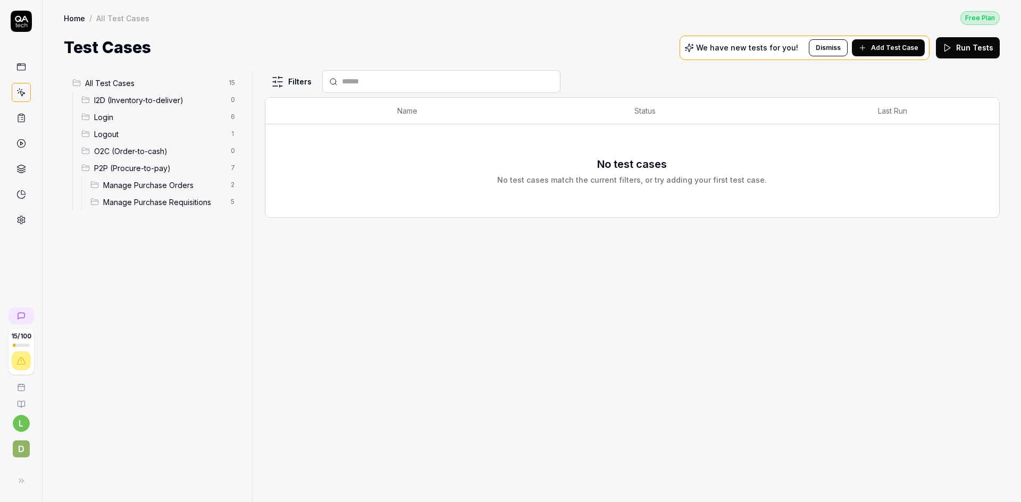
click at [898, 50] on span "Add Test Case" at bounding box center [894, 48] width 47 height 10
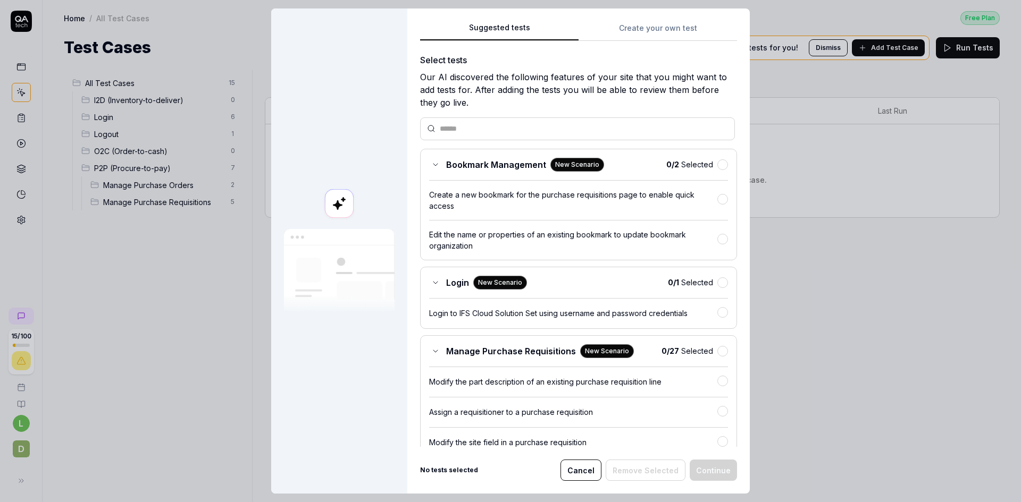
click at [648, 24] on div "Suggested tests Create your own test Select tests Our AI discovered the followi…" at bounding box center [578, 251] width 342 height 485
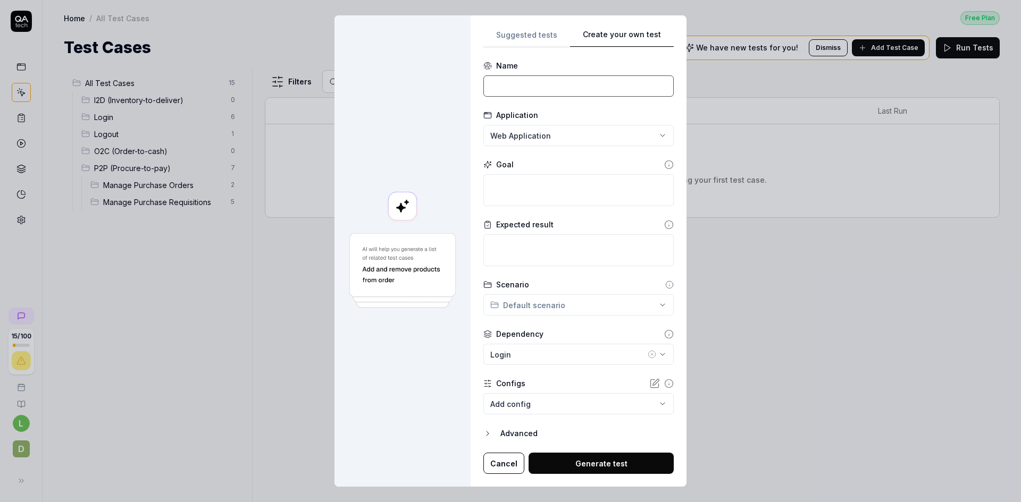
click at [602, 87] on input at bounding box center [578, 85] width 190 height 21
type input "Create a new purchase requisition"
click at [657, 137] on div "**********" at bounding box center [510, 251] width 1021 height 502
click at [631, 156] on div "**********" at bounding box center [510, 251] width 1021 height 502
click at [560, 182] on textarea at bounding box center [578, 190] width 190 height 32
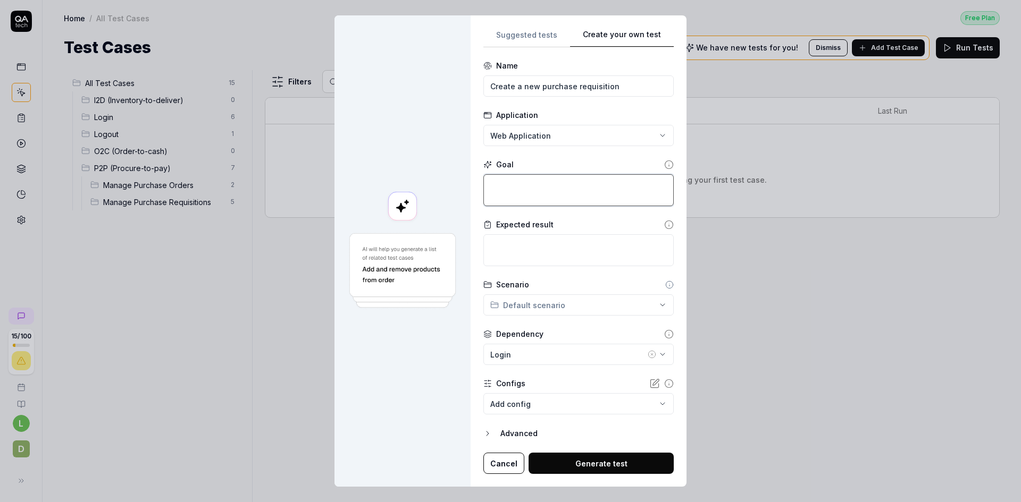
type textarea "*"
type textarea "C"
type textarea "*"
type textarea "Cr"
type textarea "*"
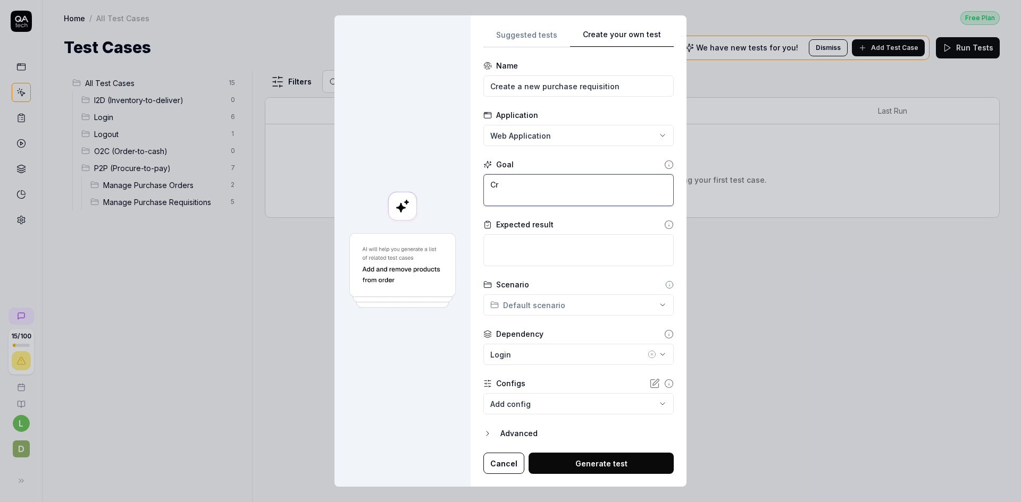
type textarea "Cre"
type textarea "*"
type textarea "Cret"
type textarea "*"
type textarea "Cre"
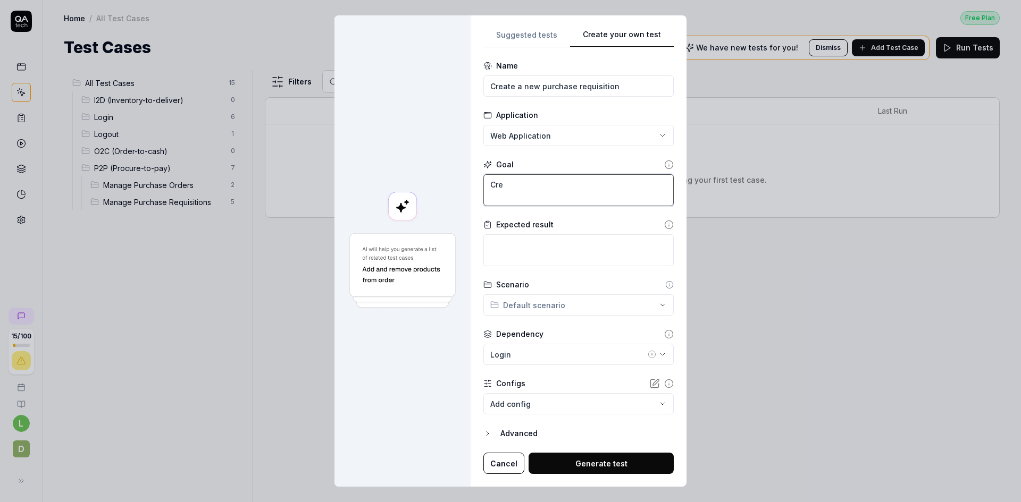
type textarea "*"
type textarea "Crea"
type textarea "*"
type textarea "Creat"
type textarea "*"
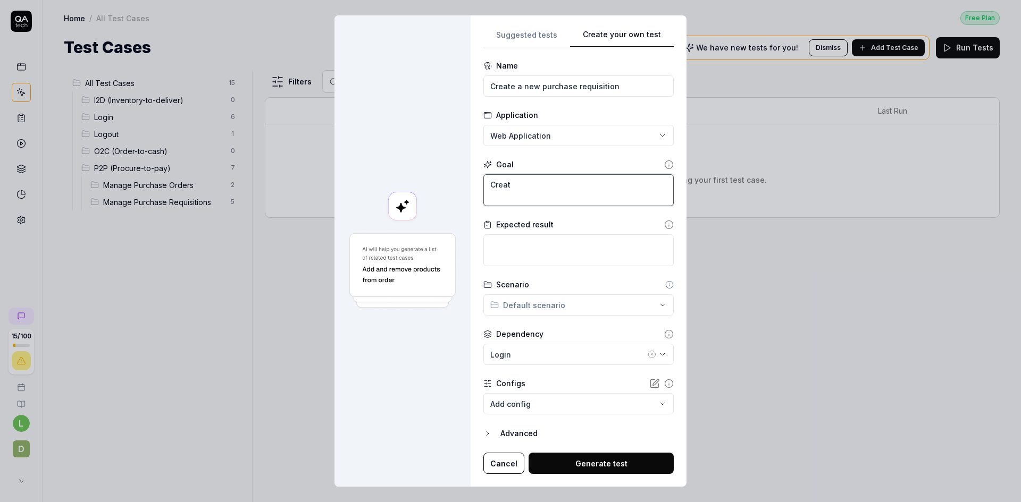
type textarea "Create"
type textarea "*"
type textarea "Create"
type textarea "*"
type textarea "Create a"
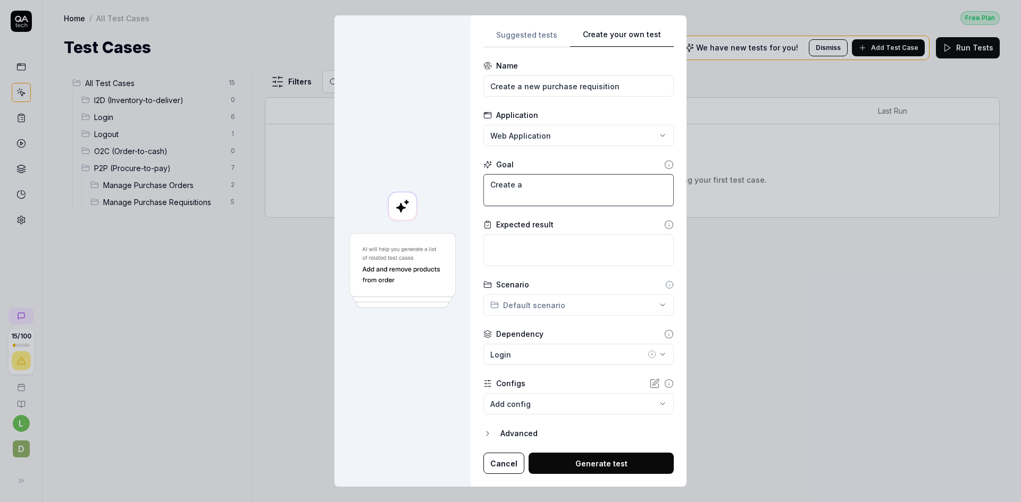
type textarea "*"
type textarea "Create a"
type textarea "*"
type textarea "Create a n"
type textarea "*"
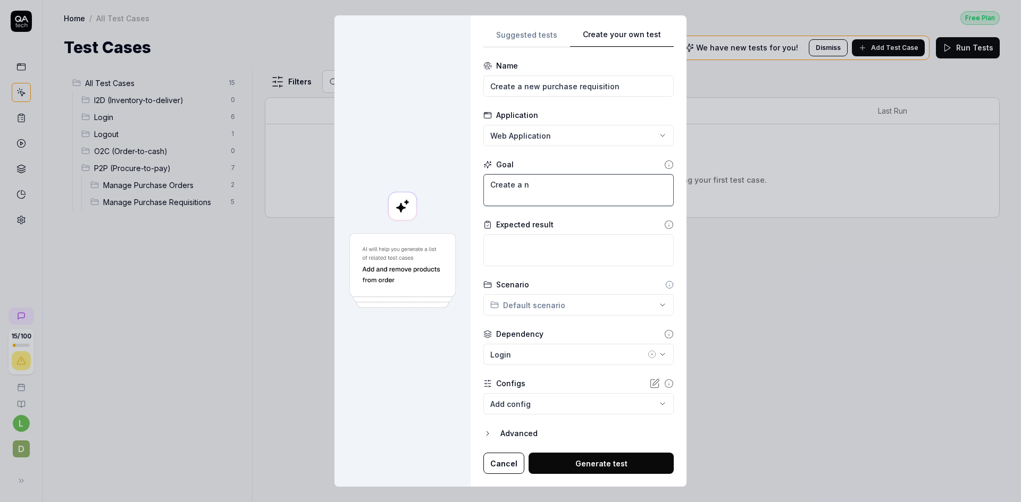
type textarea "Create a ne"
type textarea "*"
type textarea "Create a new"
type textarea "*"
type textarea "Create a new"
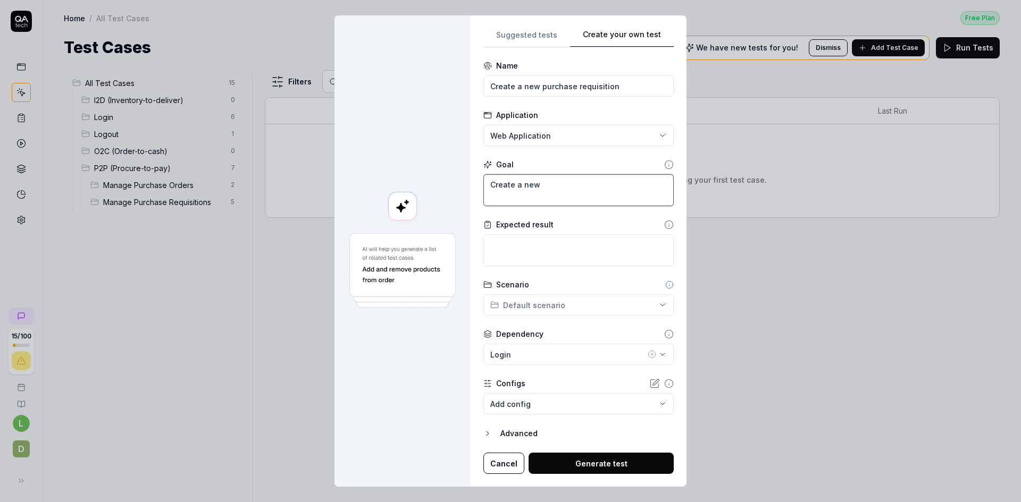
type textarea "*"
type textarea "Create a new p"
type textarea "*"
type textarea "Create a new pu"
type textarea "*"
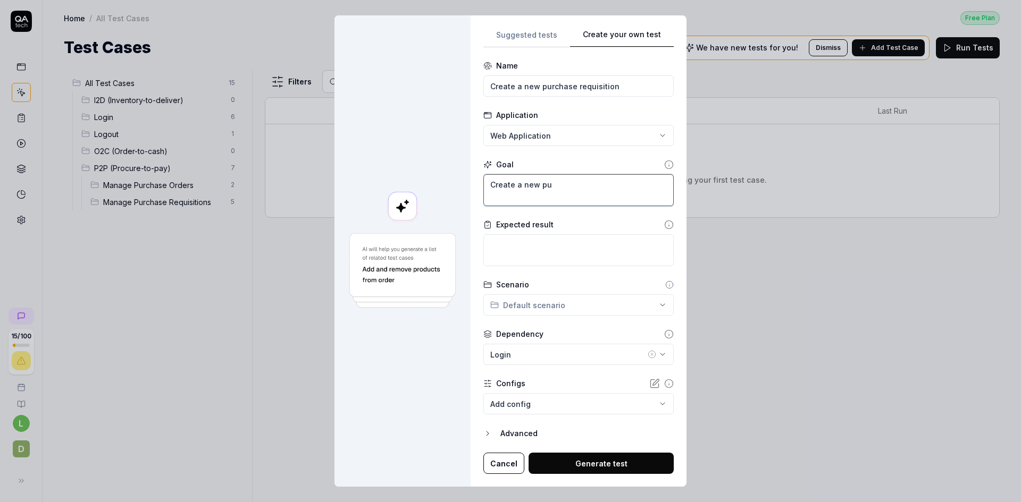
type textarea "Create a new pur"
type textarea "*"
type textarea "Create a new purc"
type textarea "*"
type textarea "Create a new purch"
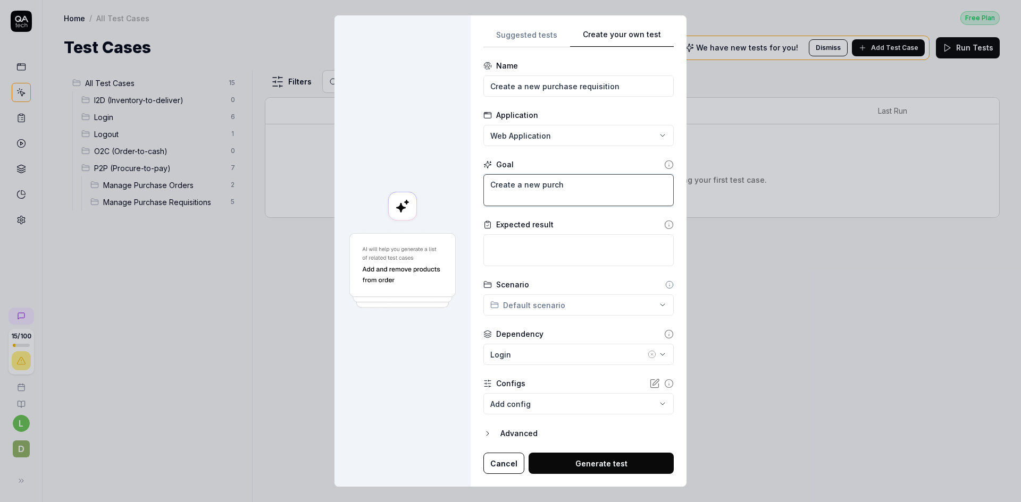
type textarea "*"
type textarea "Create a new purcha"
type textarea "*"
type textarea "Create a new purchas"
type textarea "*"
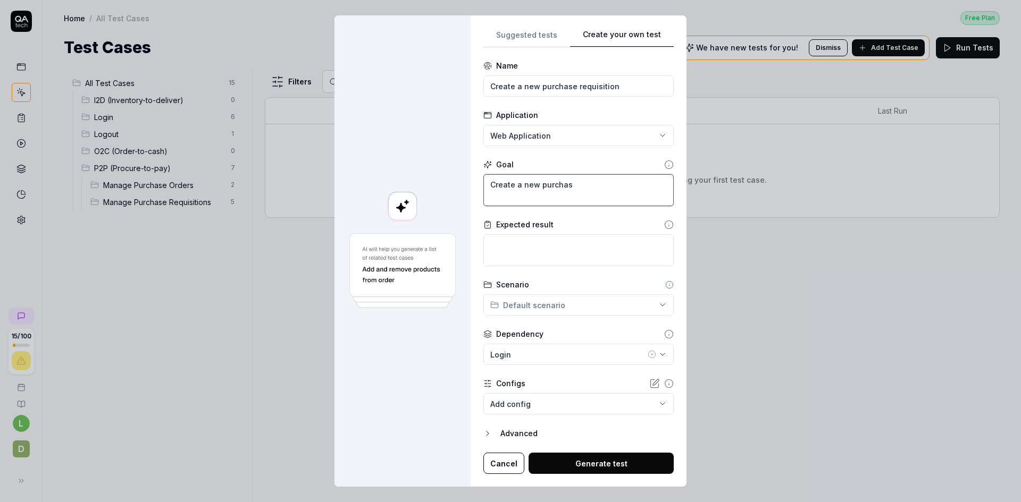
type textarea "Create a new purchase"
type textarea "*"
type textarea "Create a new purchase"
type textarea "*"
type textarea "Create a new purchase r"
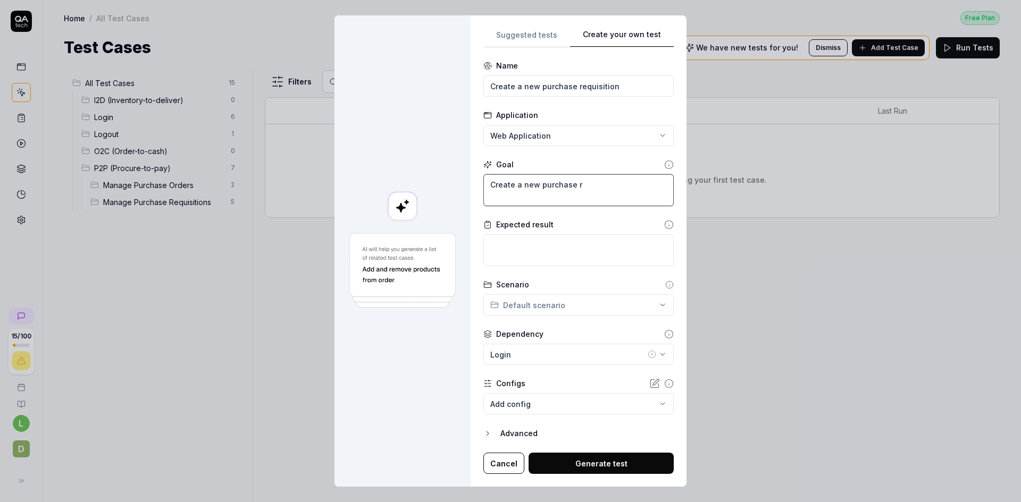
type textarea "*"
type textarea "Create a new purchase re"
type textarea "*"
type textarea "Create a new purchase req"
type textarea "*"
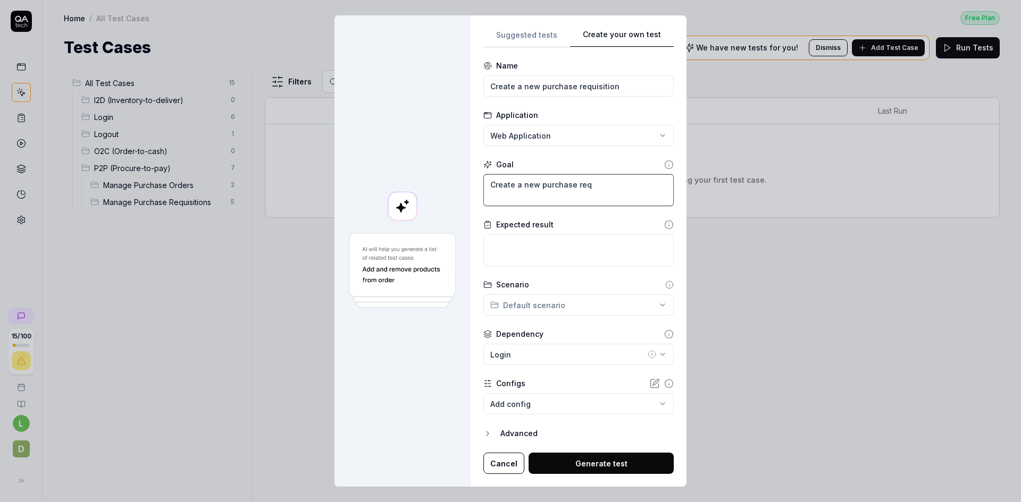
type textarea "Create a new purchase requ"
type textarea "*"
type textarea "Create a new purchase requi"
type textarea "*"
type textarea "Create a new purchase requis"
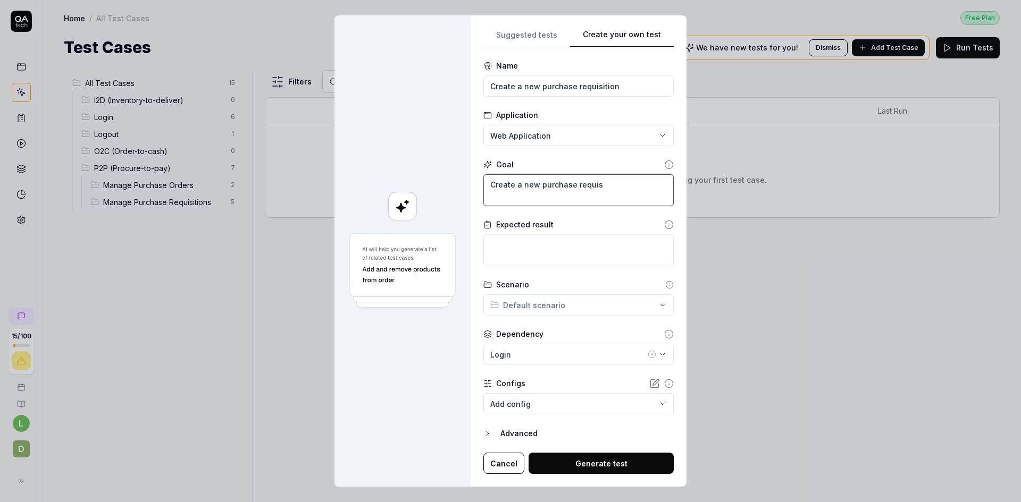
type textarea "*"
type textarea "Create a new purchase requisi"
type textarea "*"
type textarea "Create a new purchase requisit"
type textarea "*"
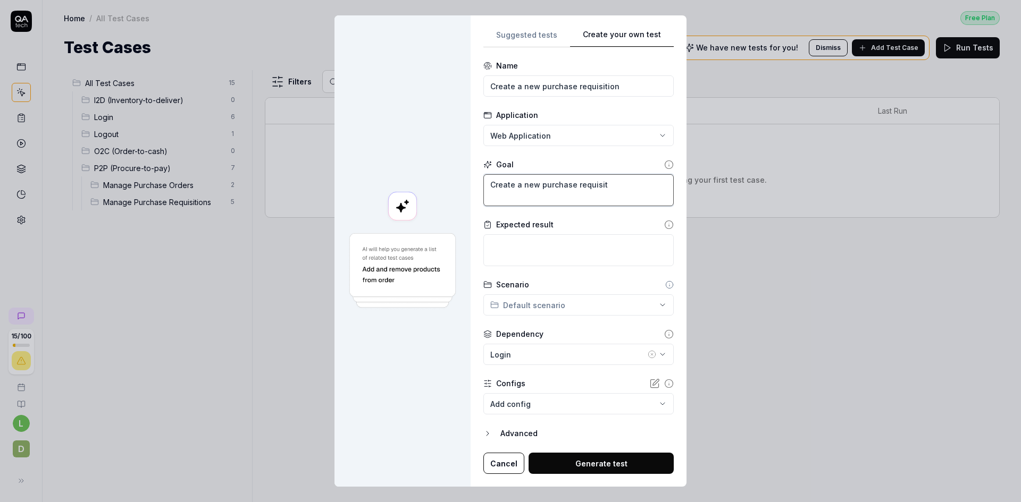
type textarea "Create a new purchase requisiti"
type textarea "*"
type textarea "Create a new purchase requisitio"
type textarea "*"
type textarea "Create a new purchase requisition"
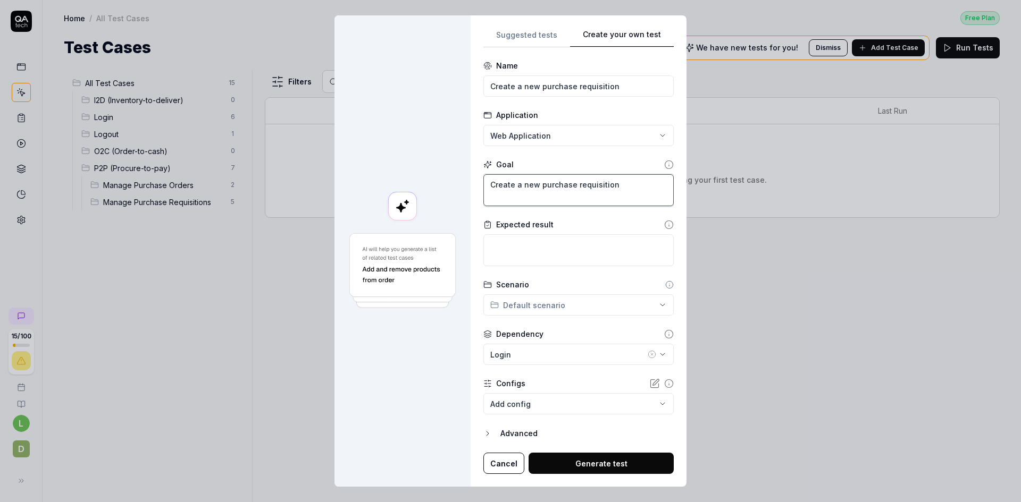
type textarea "*"
type textarea "Create a new purchase requisitionw"
type textarea "*"
type textarea "Create a new purchase requisition"
type textarea "*"
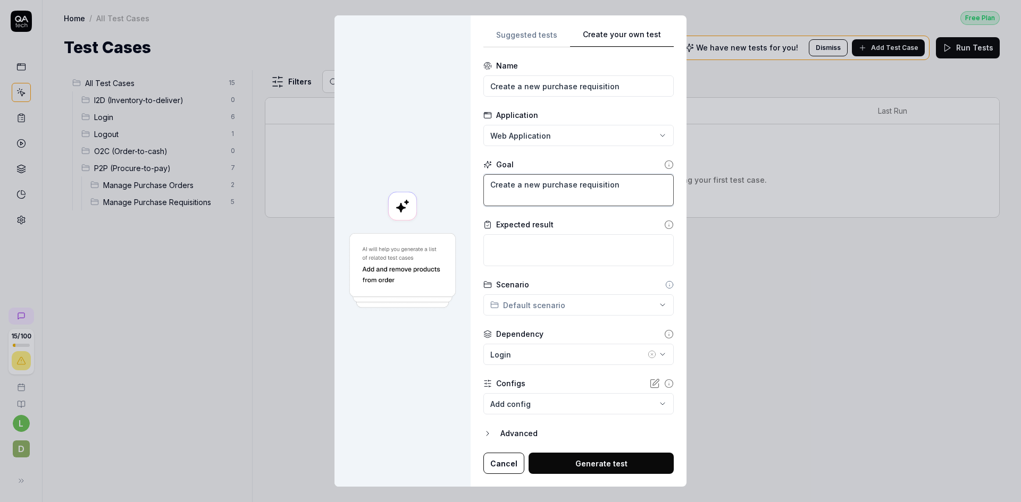
type textarea "Create a new purchase requisition"
type textarea "*"
type textarea "Create a new purchase requisition a"
type textarea "*"
type textarea "Create a new purchase requisition an"
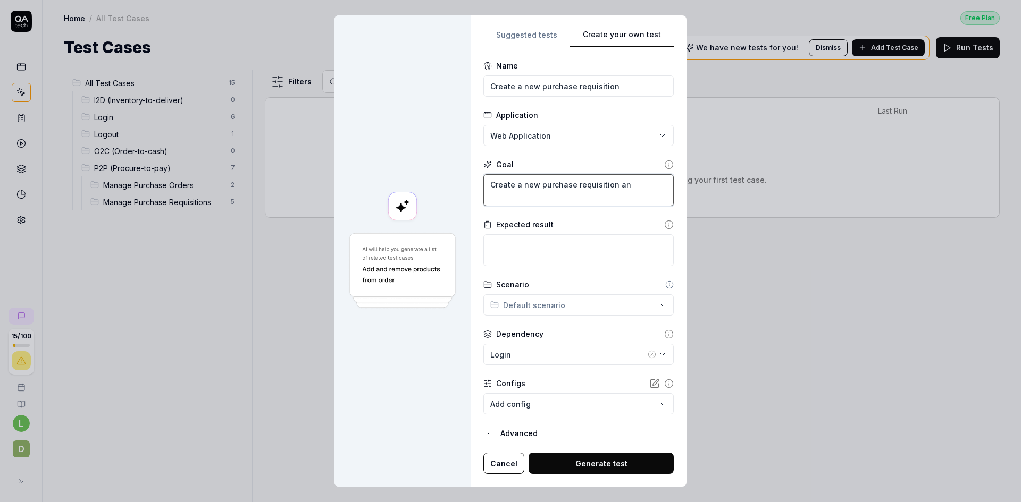
type textarea "*"
type textarea "Create a new purchase requisition and"
type textarea "*"
type textarea "Create a new purchase requisition and"
type textarea "*"
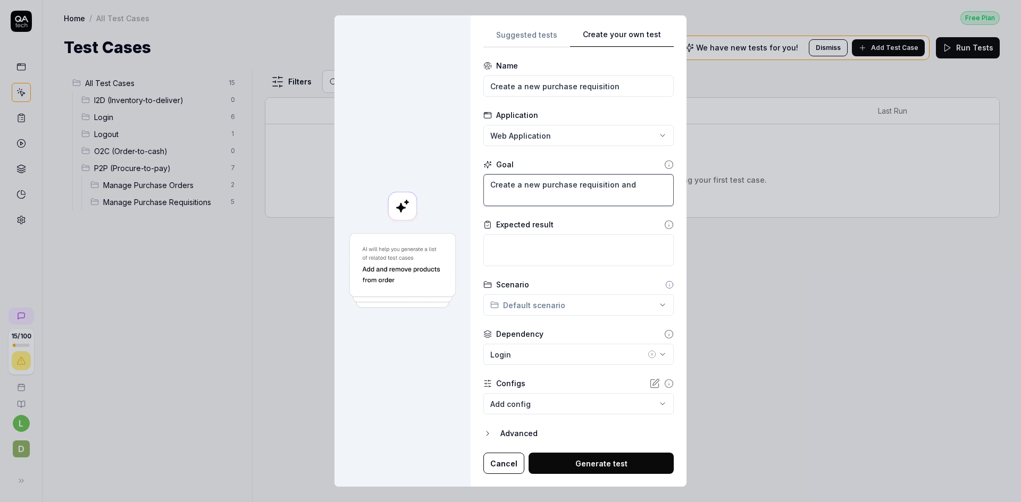
type textarea "Create a new purchase requisition and p"
type textarea "*"
type textarea "Create a new purchase requisition and pr"
type textarea "*"
type textarea "Create a new purchase requisition and pro"
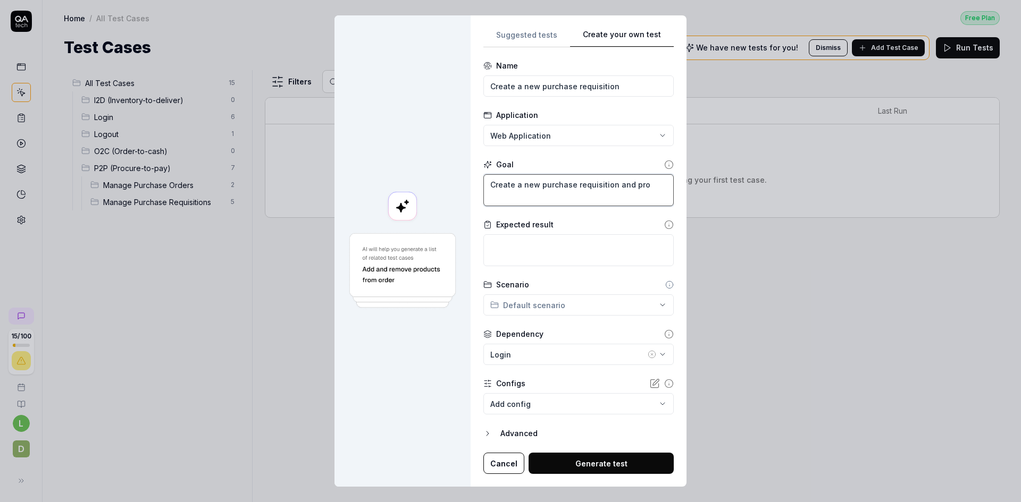
type textarea "*"
type textarea "Create a new purchase requisition and proc"
type textarea "*"
type textarea "Create a new purchase requisition and proce"
type textarea "*"
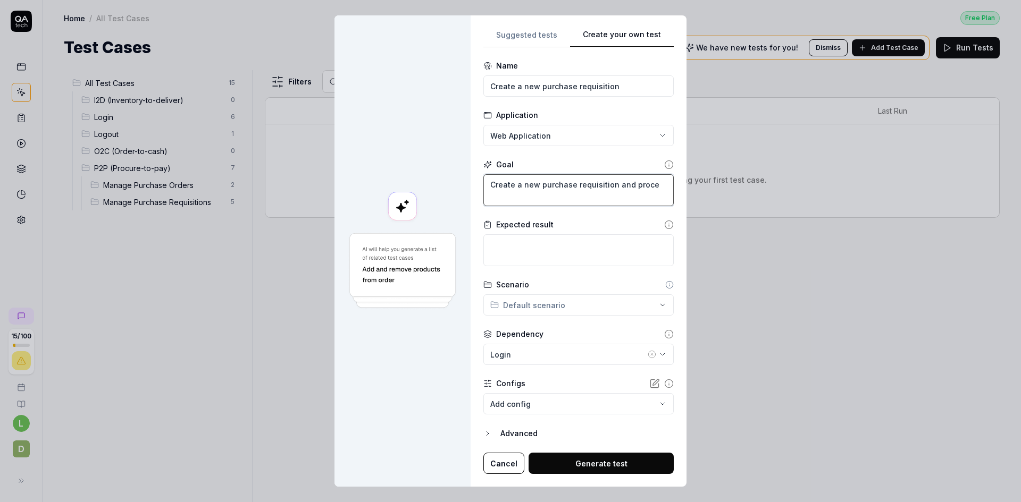
type textarea "Create a new purchase requisition and proces"
type textarea "*"
type textarea "Create a new purchase requisition and process"
type textarea "*"
type textarea "Create a new purchase requisition and process"
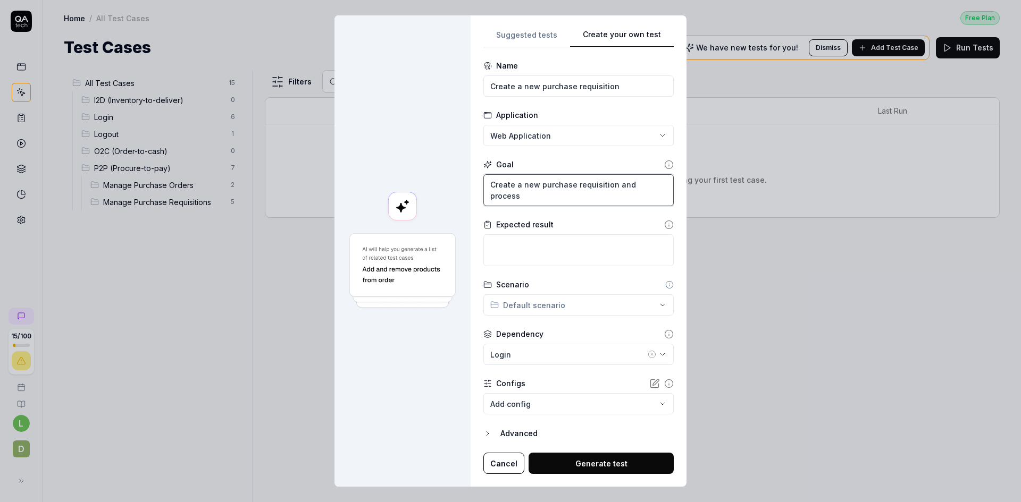
type textarea "*"
type textarea "Create a new purchase requisition and process i"
type textarea "*"
type textarea "Create a new purchase requisition and process it"
type textarea "*"
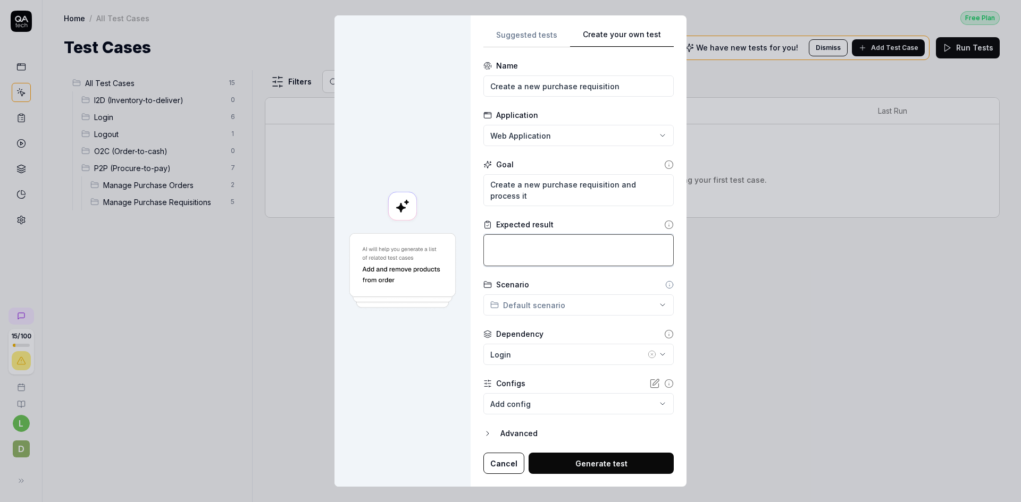
type textarea "T"
type textarea "*"
type textarea "Th"
type textarea "*"
type textarea "The"
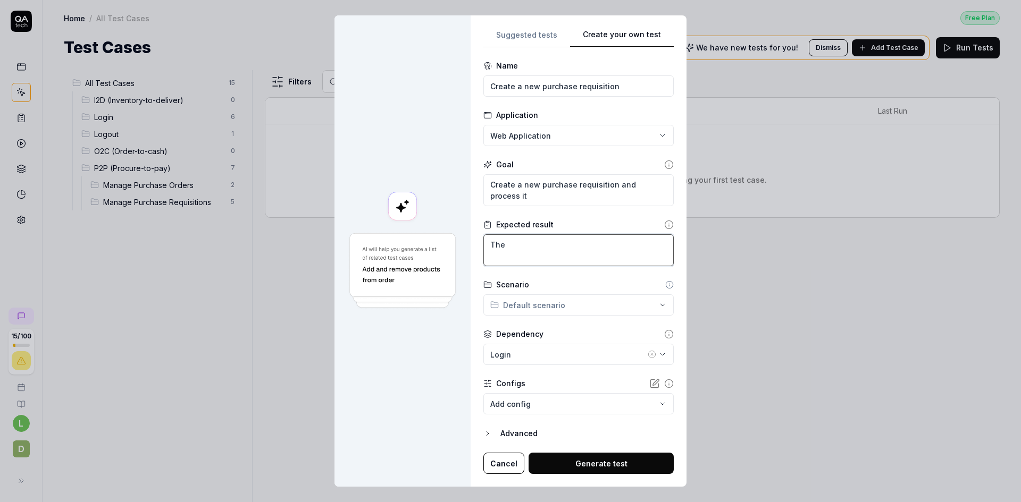
type textarea "*"
type textarea "The"
type textarea "*"
type textarea "The p"
type textarea "*"
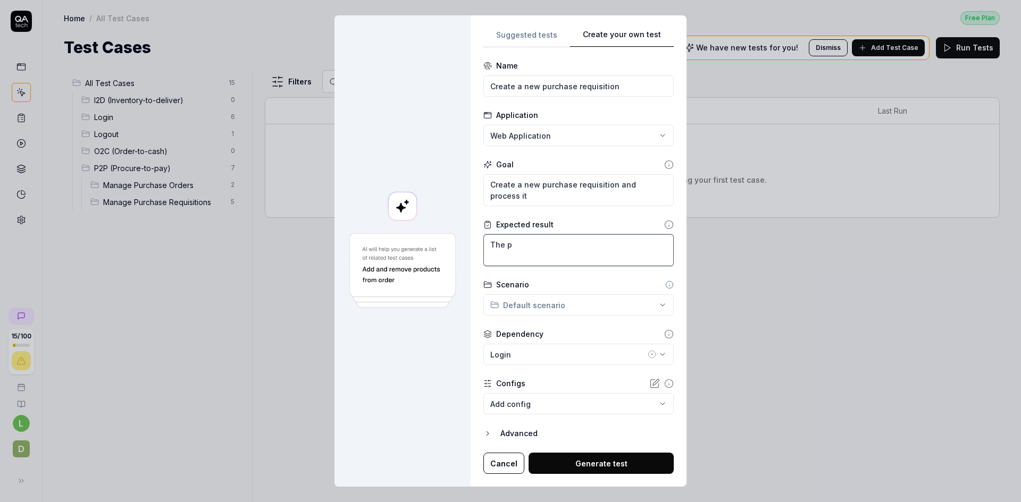
type textarea "The pu"
type textarea "*"
type textarea "The pur"
type textarea "*"
type textarea "The purc"
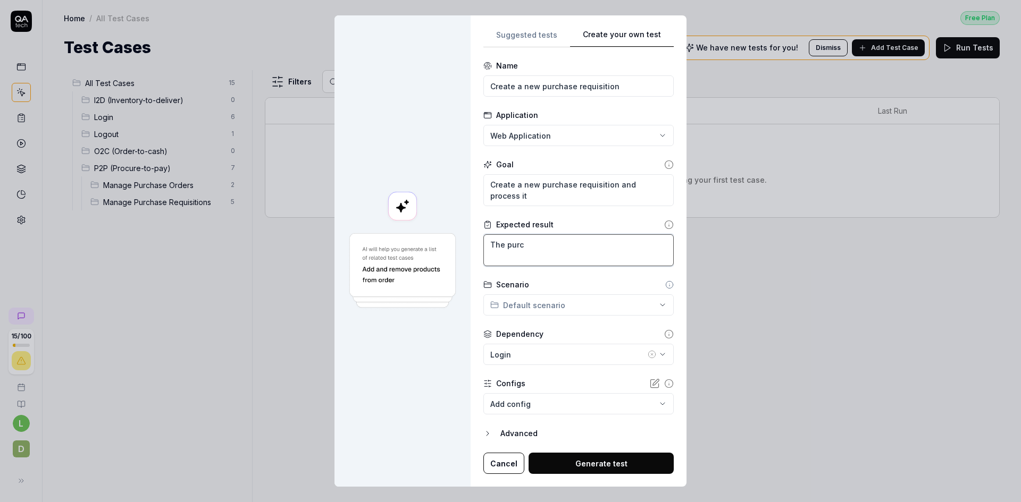
type textarea "*"
type textarea "The purch"
type textarea "*"
type textarea "The purcha"
type textarea "*"
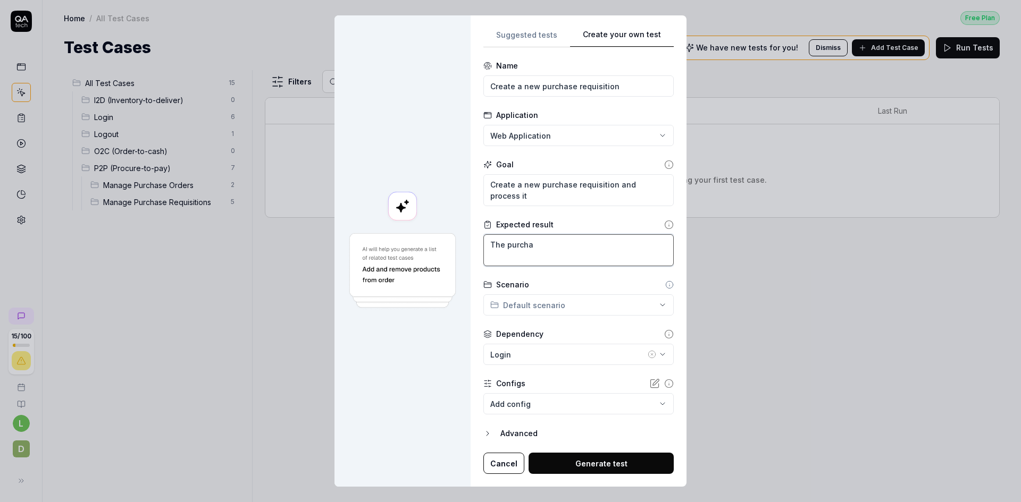
type textarea "The purchas"
type textarea "*"
type textarea "The purchase"
type textarea "*"
type textarea "The purchase"
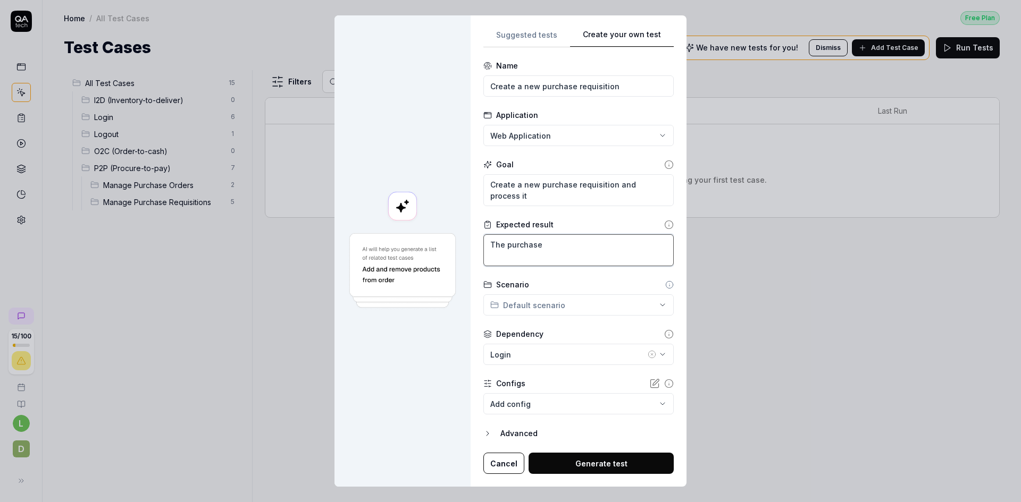
type textarea "*"
type textarea "The purchase r"
type textarea "*"
type textarea "The purchase re"
type textarea "*"
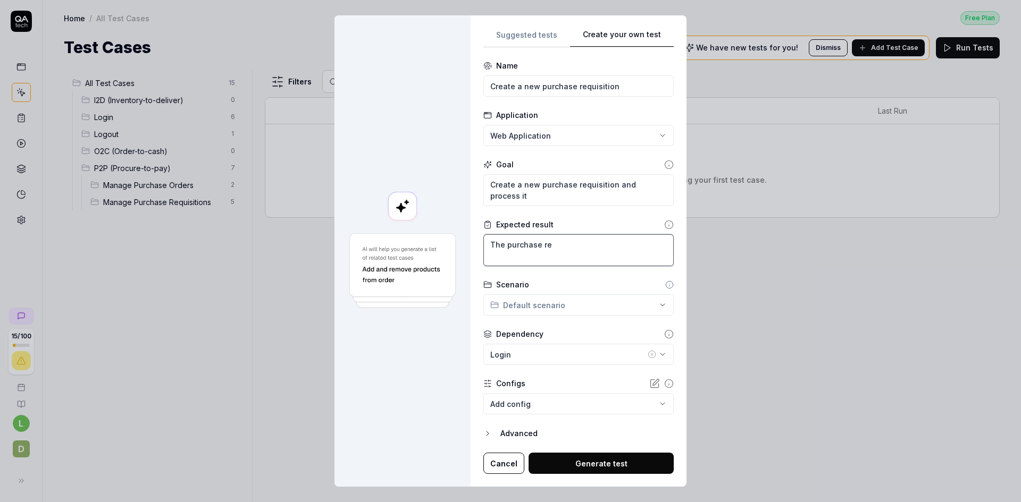
type textarea "The purchase req"
type textarea "*"
type textarea "The purchase requ"
type textarea "*"
type textarea "The purchase requi"
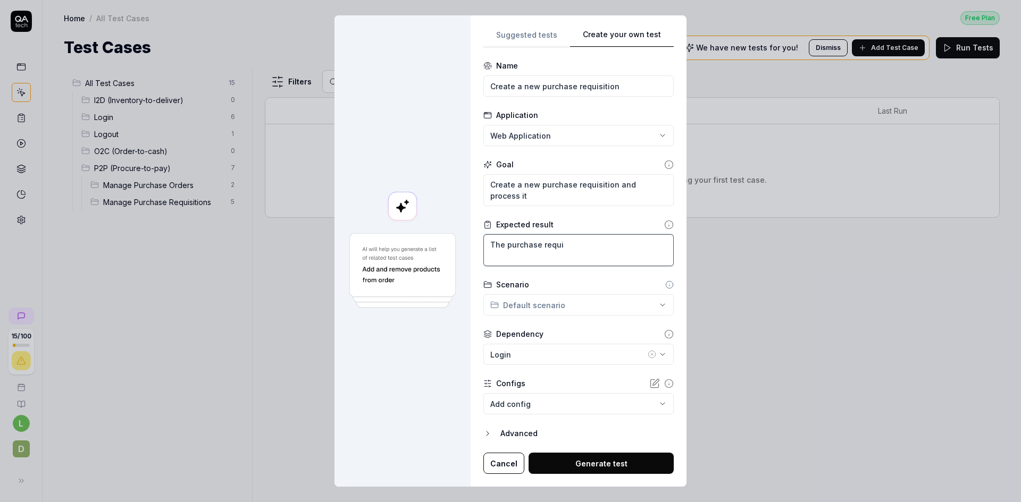
type textarea "*"
type textarea "The purchase requis"
type textarea "*"
type textarea "The purchase requisi"
type textarea "*"
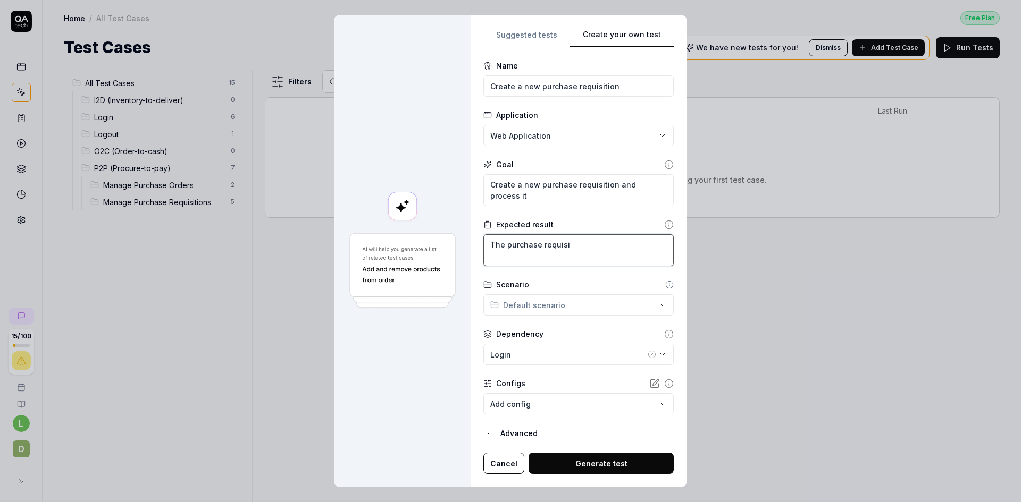
type textarea "The purchase requisit"
type textarea "*"
type textarea "The purchase requisiti"
type textarea "*"
type textarea "The purchase requisitio"
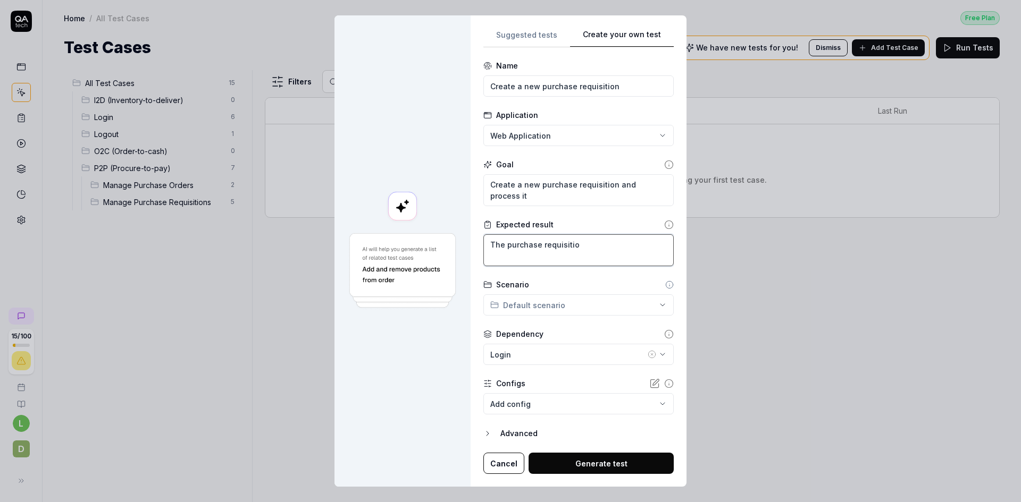
type textarea "*"
type textarea "The purchase requisition"
type textarea "*"
type textarea "The purchase requisition"
type textarea "*"
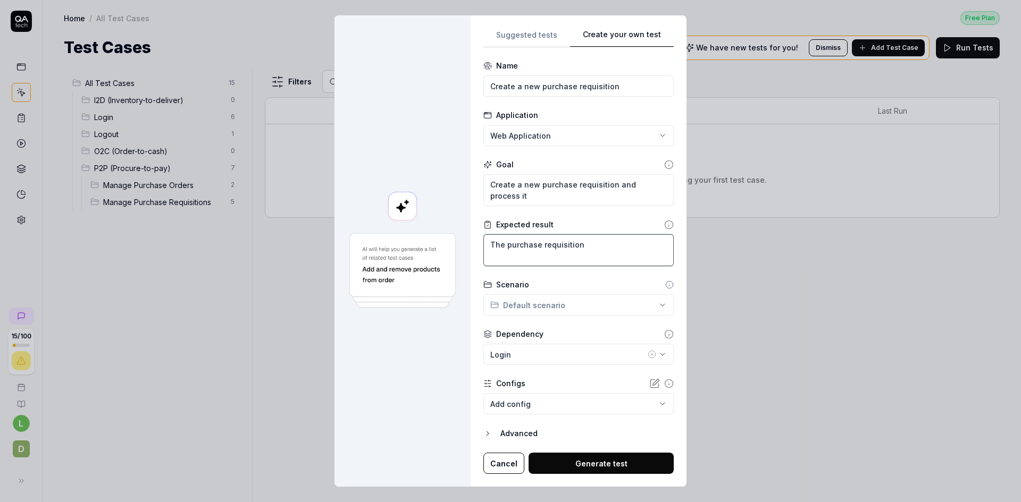
type textarea "The purchase requisition s"
type textarea "*"
type textarea "The purchase requisition sh"
type textarea "*"
type textarea "The purchase requisition sho"
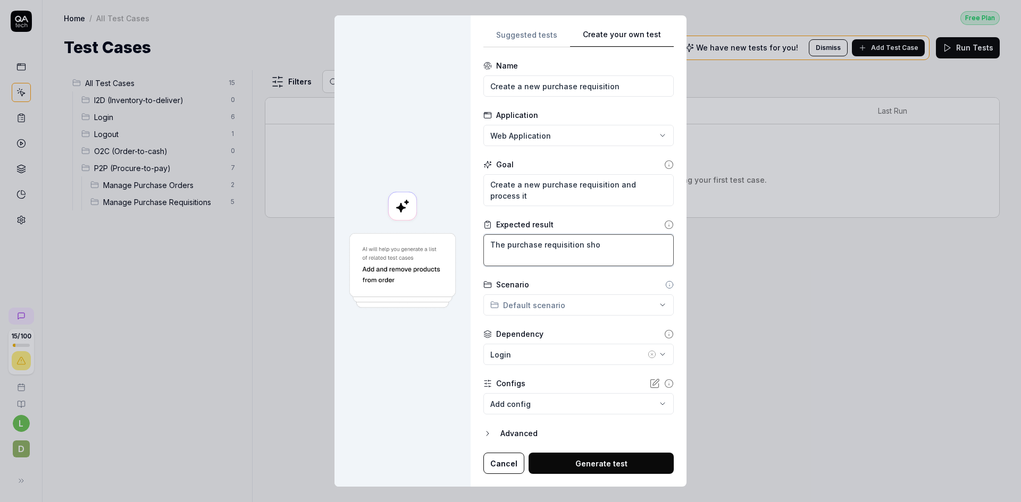
type textarea "*"
type textarea "The purchase requisition shou"
type textarea "*"
type textarea "The purchase requisition shoul"
type textarea "*"
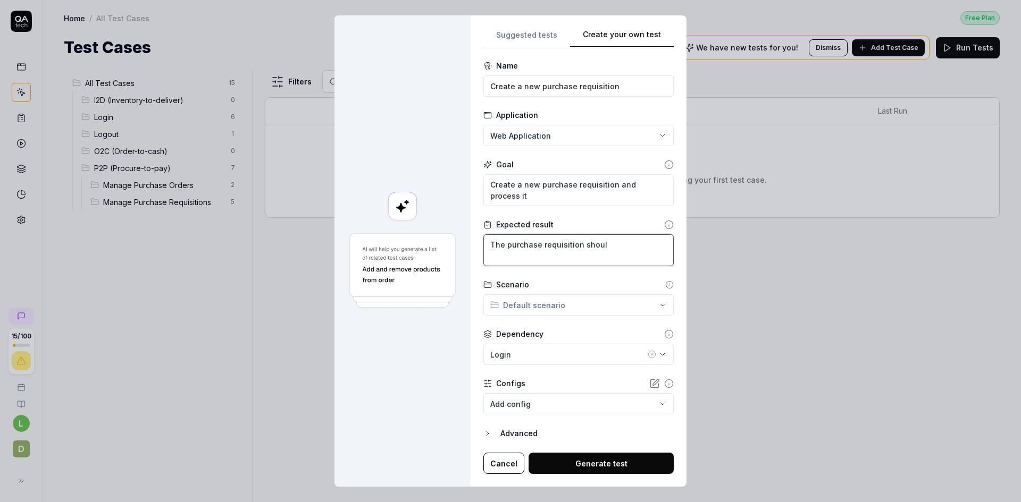
type textarea "The purchase requisition should"
type textarea "*"
type textarea "The purchase requisition should"
type textarea "*"
type textarea "The purchase requisition should b"
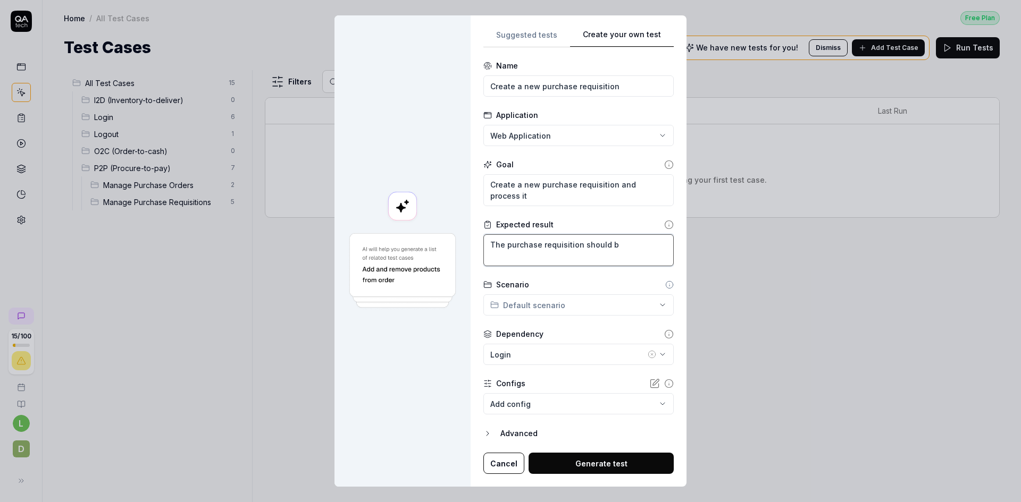
type textarea "*"
type textarea "The purchase requisition should be"
type textarea "*"
type textarea "The purchase requisition should be"
drag, startPoint x: 631, startPoint y: 241, endPoint x: 445, endPoint y: 247, distance: 186.1
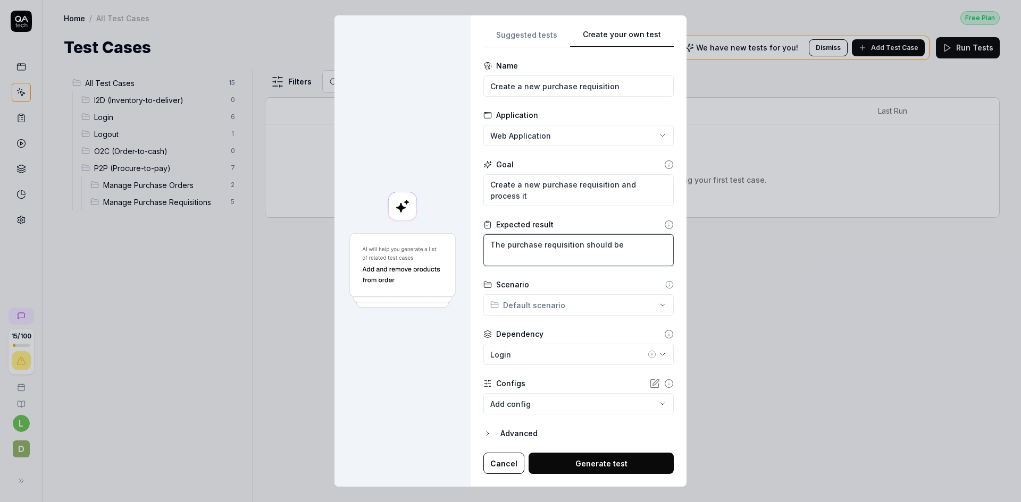
click at [445, 247] on div "**********" at bounding box center [510, 251] width 352 height 472
drag, startPoint x: 614, startPoint y: 183, endPoint x: 618, endPoint y: 194, distance: 11.4
click at [618, 194] on textarea "Create a new purchase requisition and process it" at bounding box center [578, 190] width 190 height 32
type textarea "*"
type textarea "Create a new purchase requisition w"
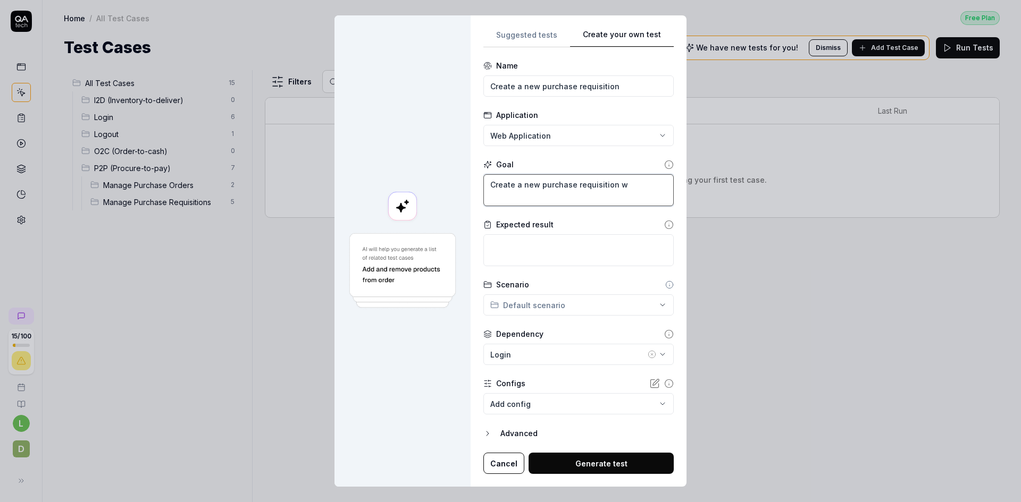
type textarea "*"
type textarea "Create a new purchase requisition wi"
type textarea "*"
type textarea "Create a new purchase requisition wit"
type textarea "*"
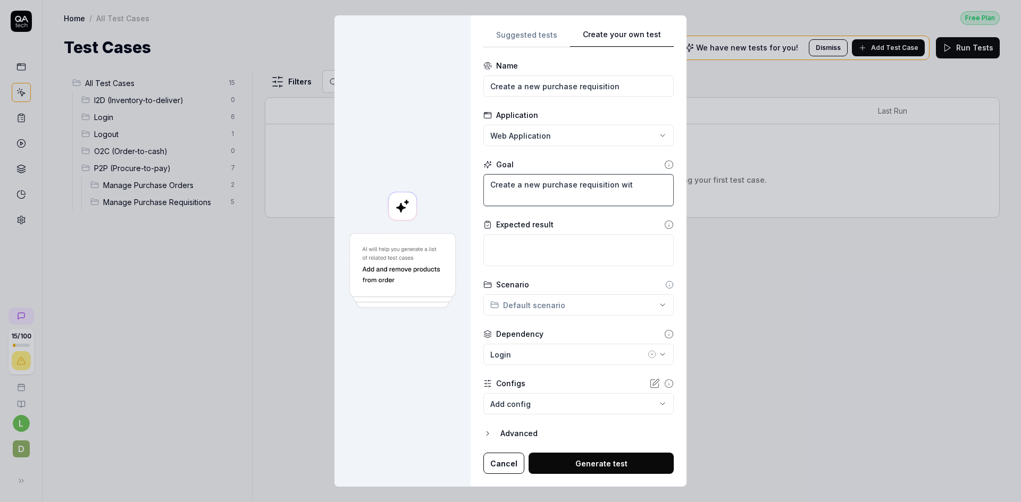
type textarea "Create a new purchase requisition with"
type textarea "*"
type textarea "Create a new purchase requisition with"
type textarea "*"
type textarea "Create a new purchase requisition with a"
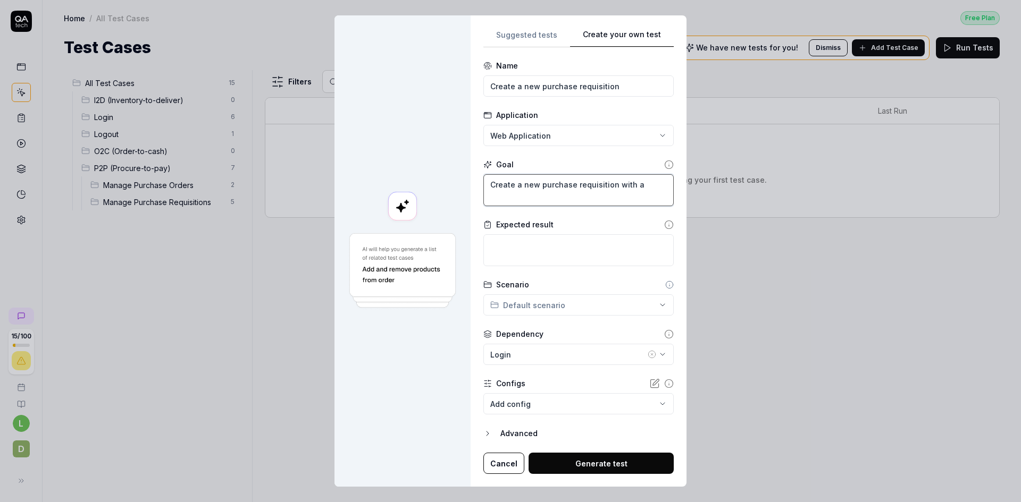
type textarea "*"
type textarea "Create a new purchase requisition with a"
type textarea "*"
type textarea "Create a new purchase requisition with a p"
type textarea "*"
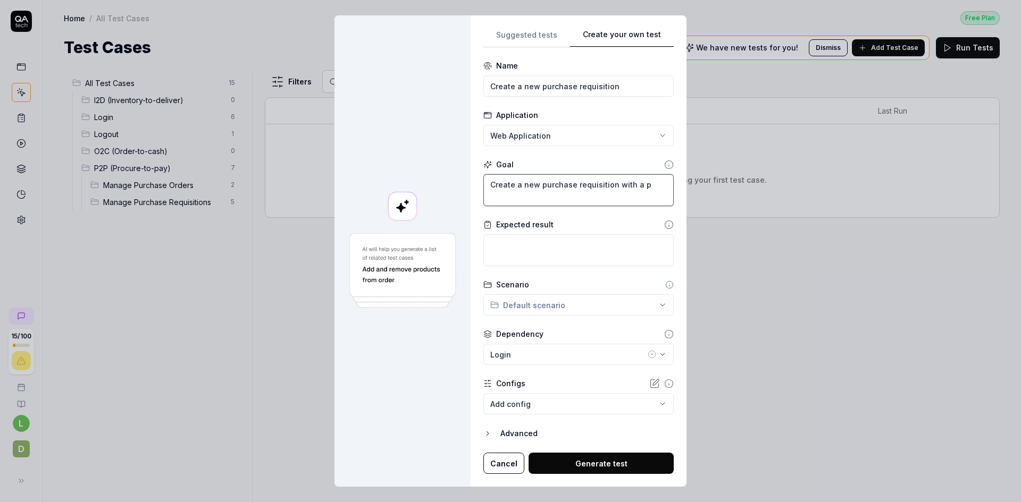
type textarea "Create a new purchase requisition with a pa"
type textarea "*"
type textarea "Create a new purchase requisition with a par"
type textarea "*"
type textarea "Create a new purchase requisition with a part"
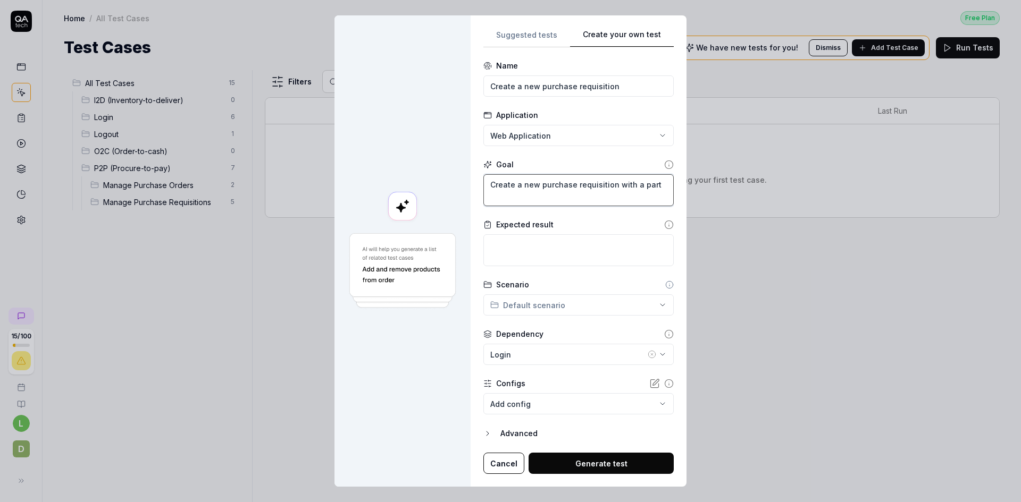
type textarea "*"
type textarea "Create a new purchase requisition with a part"
click at [654, 302] on div "**********" at bounding box center [510, 251] width 1021 height 502
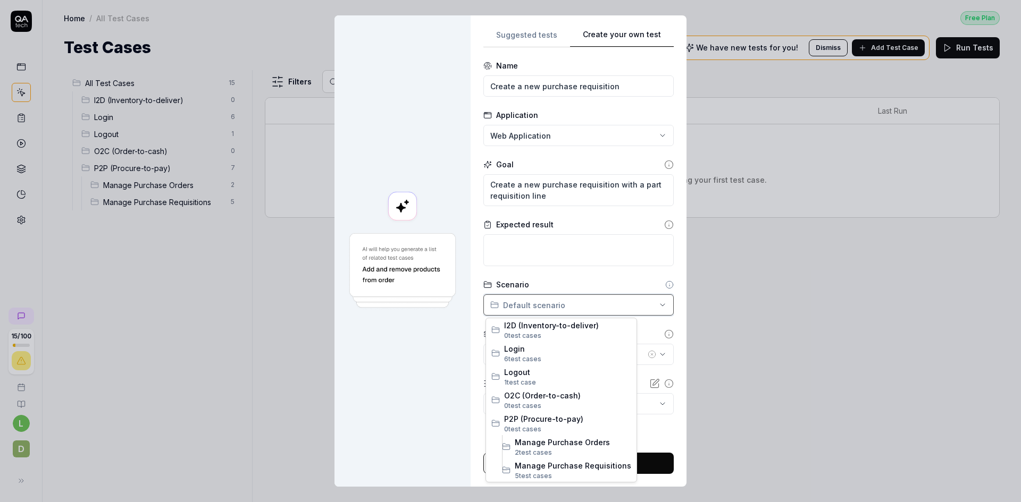
click at [673, 243] on div "**********" at bounding box center [510, 251] width 1021 height 502
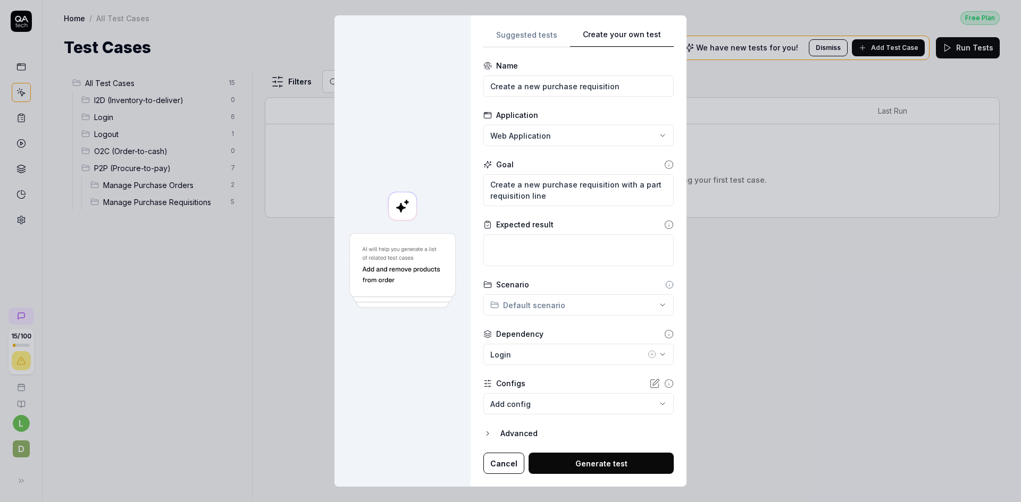
click at [671, 345] on div "**********" at bounding box center [578, 251] width 216 height 472
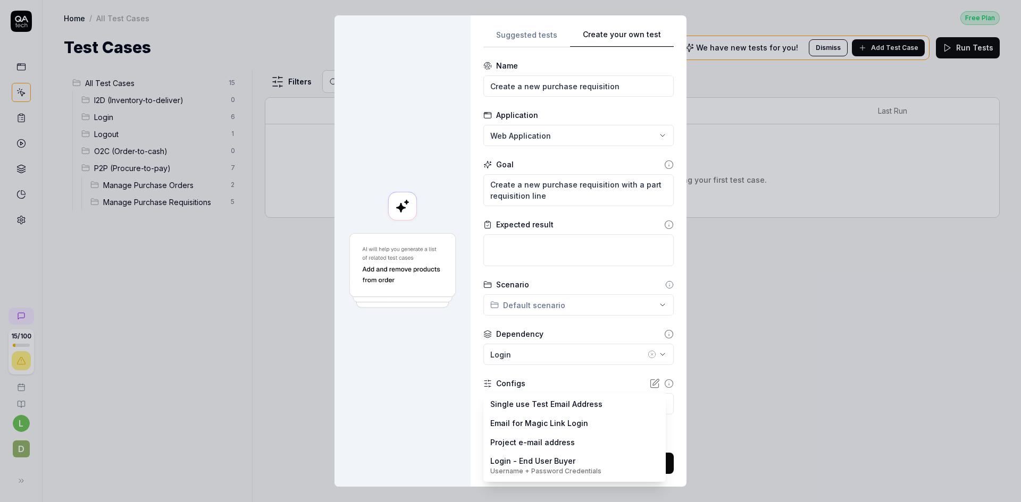
click at [637, 402] on body "**********" at bounding box center [510, 251] width 1021 height 502
click at [475, 353] on div "**********" at bounding box center [510, 251] width 1021 height 502
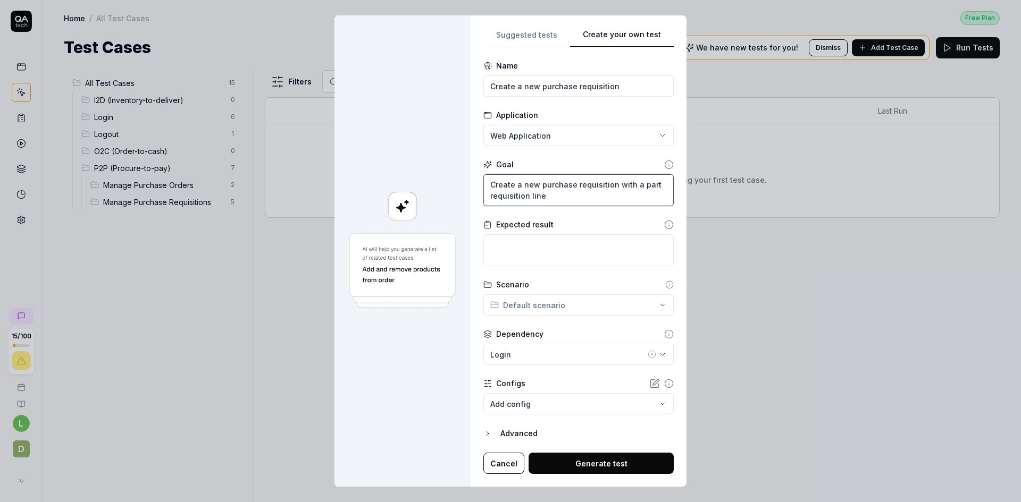
click at [612, 184] on textarea "Create a new purchase requisition with a part requisition line" at bounding box center [578, 190] width 190 height 32
click at [601, 461] on button "Generate test" at bounding box center [600, 463] width 145 height 21
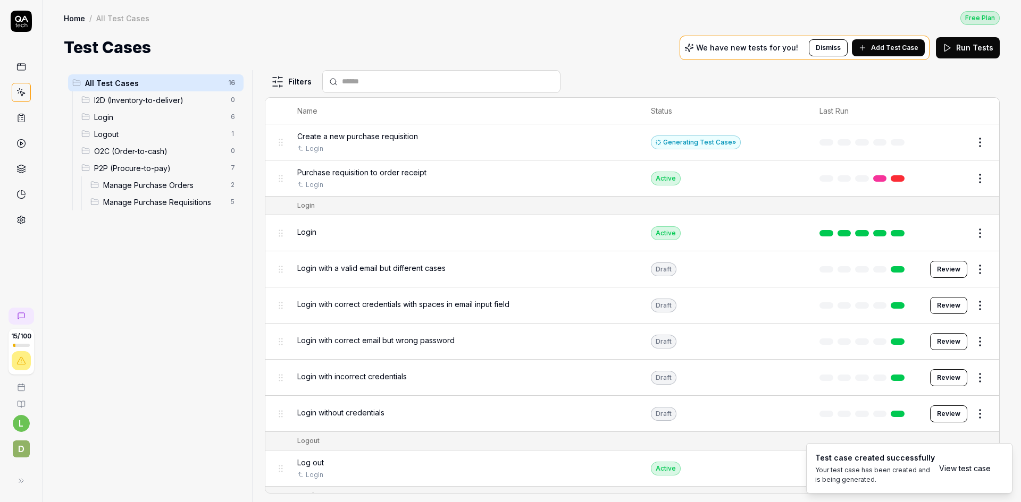
click at [410, 133] on span "Create a new purchase requisition" at bounding box center [357, 136] width 121 height 11
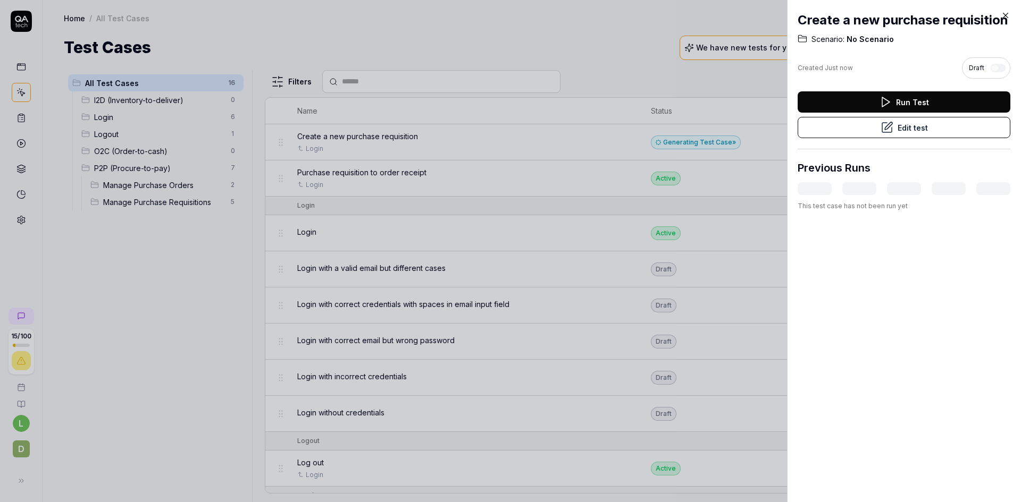
click at [1004, 18] on icon at bounding box center [1005, 16] width 10 height 10
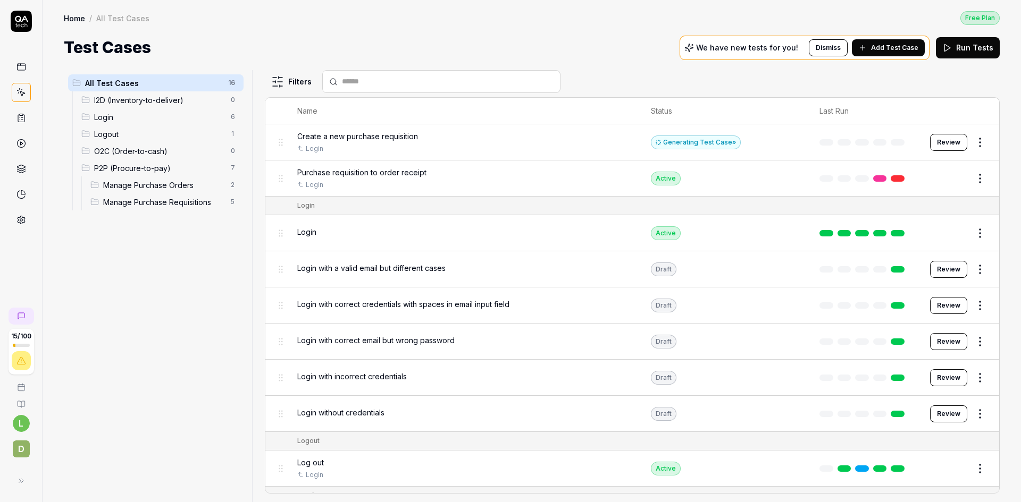
click at [940, 138] on button "Review" at bounding box center [948, 142] width 37 height 17
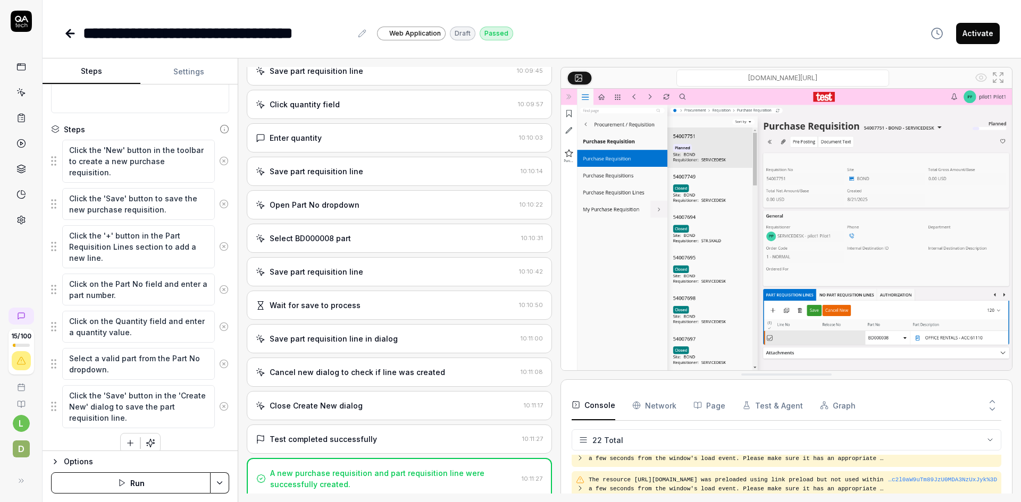
scroll to position [96, 0]
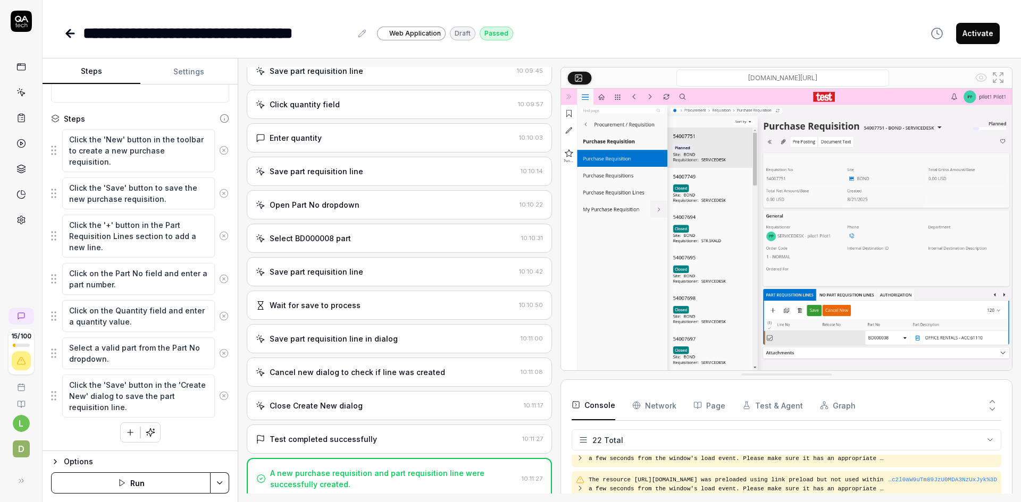
click at [68, 32] on icon at bounding box center [68, 33] width 4 height 7
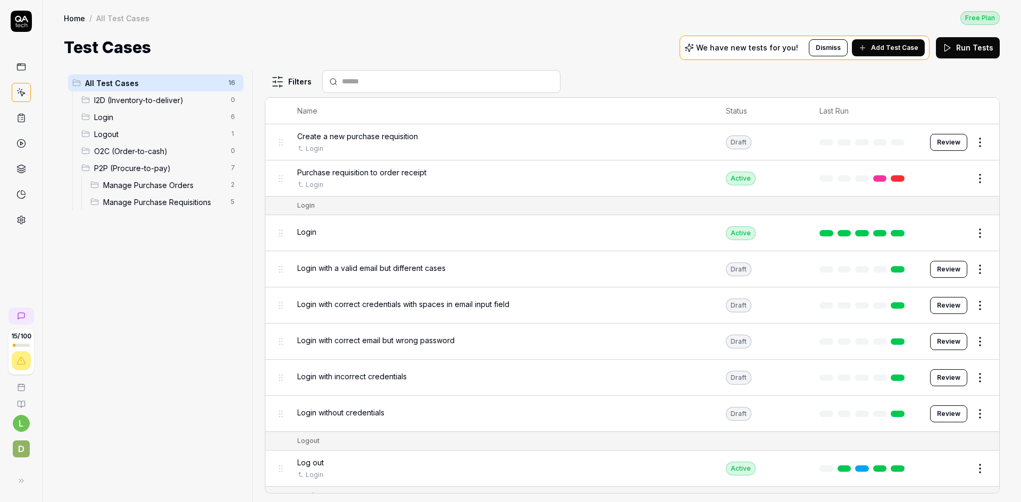
click at [972, 139] on html "15 / 100 l D Home / All Test Cases Free Plan Home / All Test Cases Free Plan Te…" at bounding box center [510, 251] width 1021 height 502
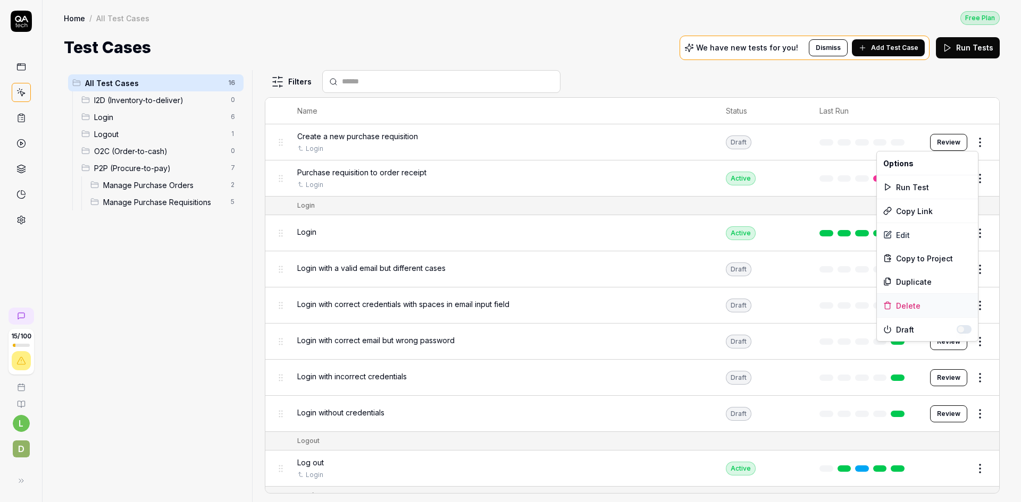
click at [910, 304] on div "Delete" at bounding box center [926, 305] width 101 height 23
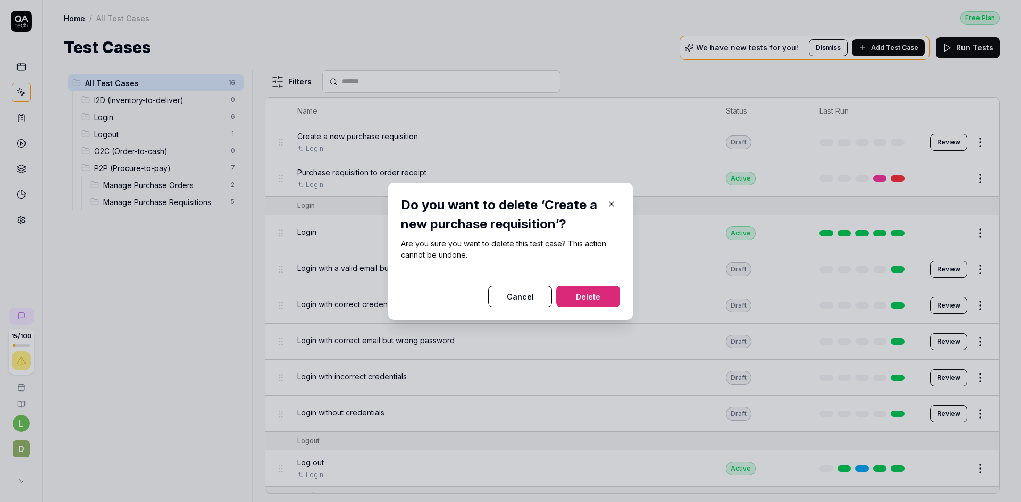
click at [593, 296] on button "Delete" at bounding box center [588, 296] width 64 height 21
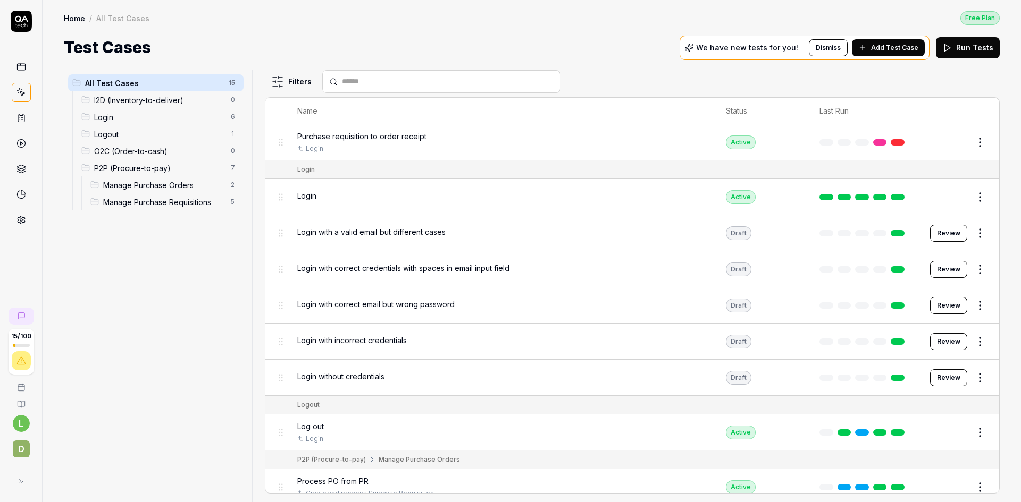
click at [139, 200] on span "Manage Purchase Requisitions" at bounding box center [163, 202] width 121 height 11
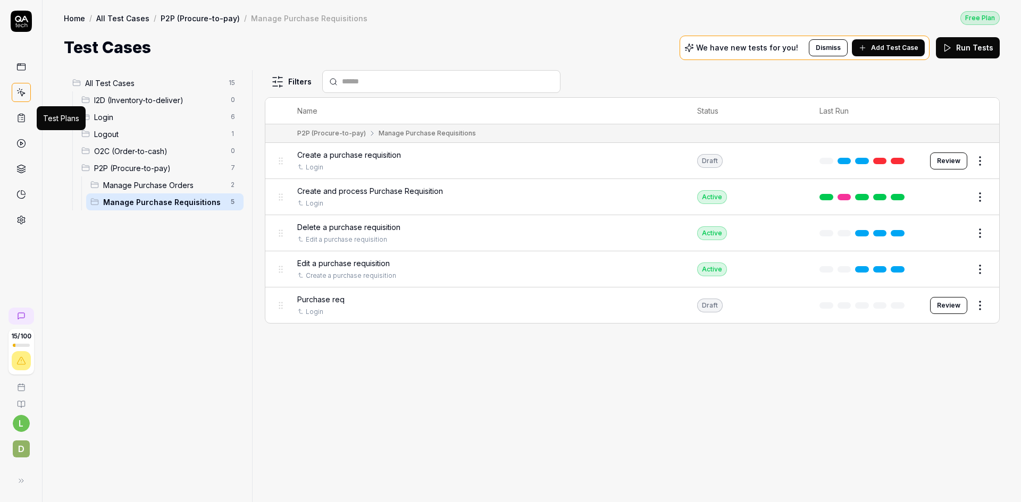
click at [23, 115] on rect at bounding box center [21, 115] width 3 height 2
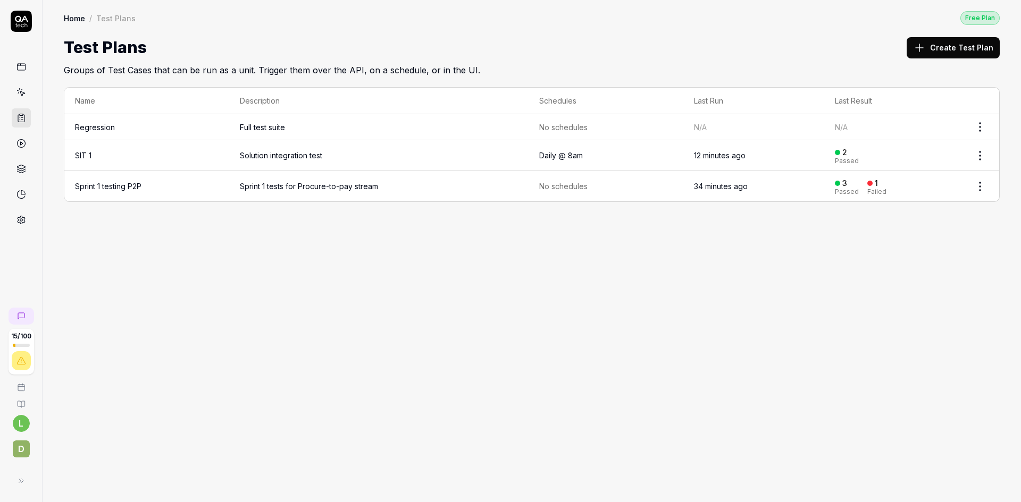
click at [169, 186] on td "Sprint 1 testing P2P" at bounding box center [146, 186] width 165 height 30
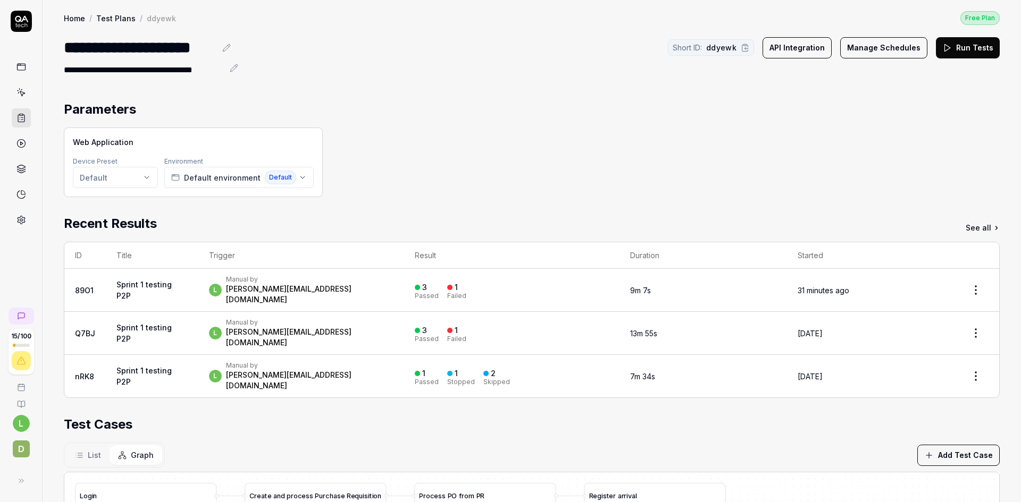
click at [147, 450] on span "Graph" at bounding box center [142, 455] width 23 height 11
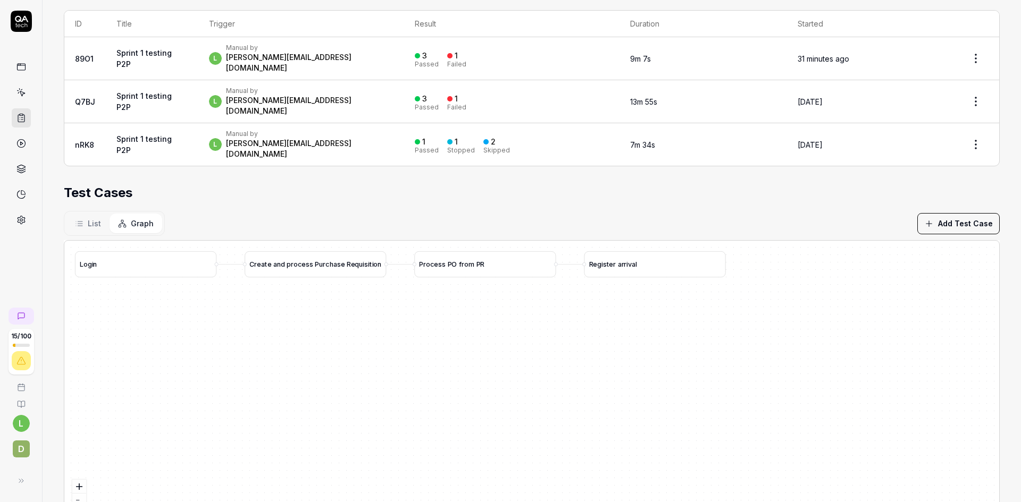
scroll to position [255, 0]
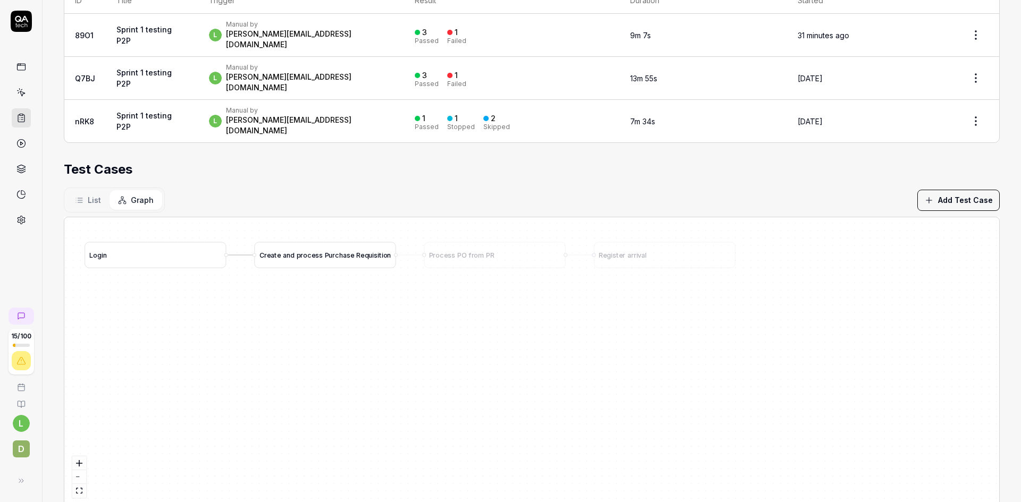
click at [350, 251] on span "e" at bounding box center [352, 255] width 4 height 8
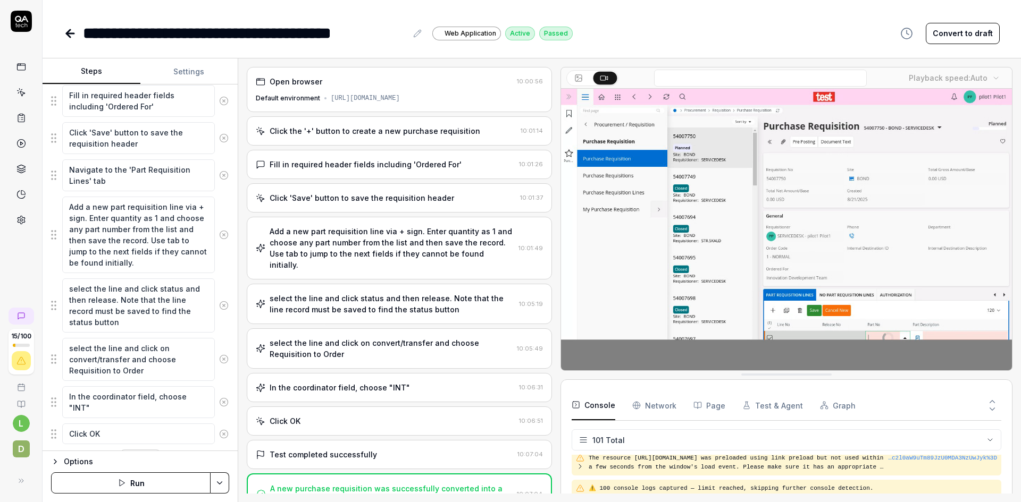
click at [391, 251] on div "Add a new part requisition line via + sign. Enter quantity as 1 and choose any …" at bounding box center [391, 248] width 244 height 45
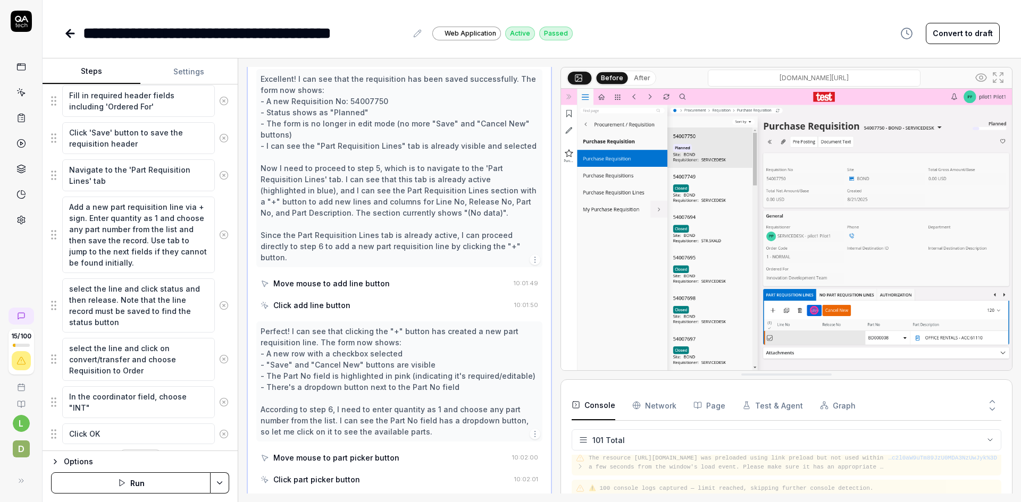
scroll to position [213, 0]
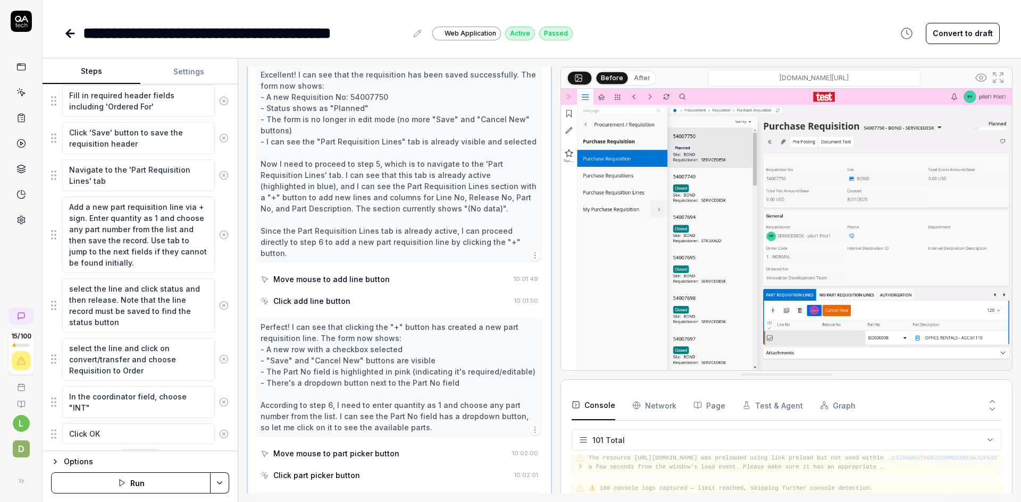
click at [361, 274] on div "Move mouse to add line button" at bounding box center [331, 279] width 116 height 11
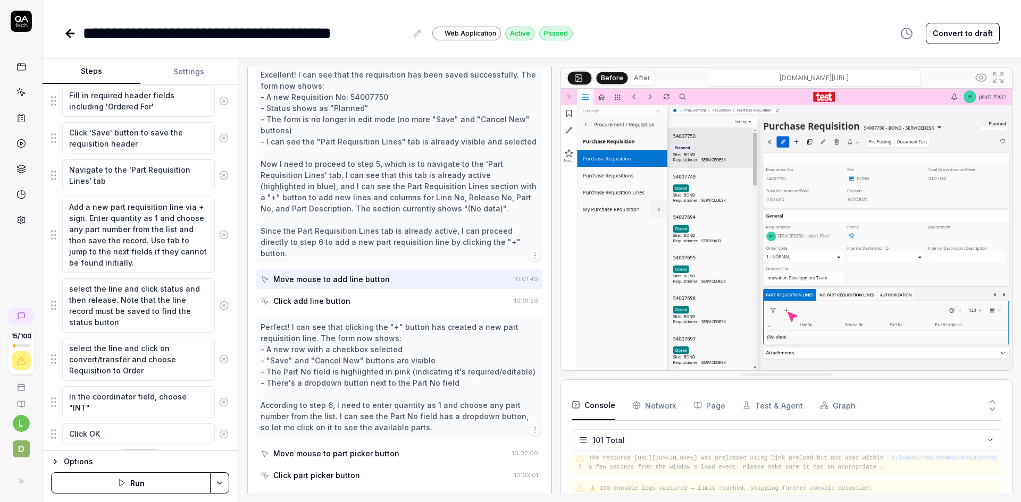
click at [366, 291] on div "Click add line button" at bounding box center [384, 301] width 249 height 20
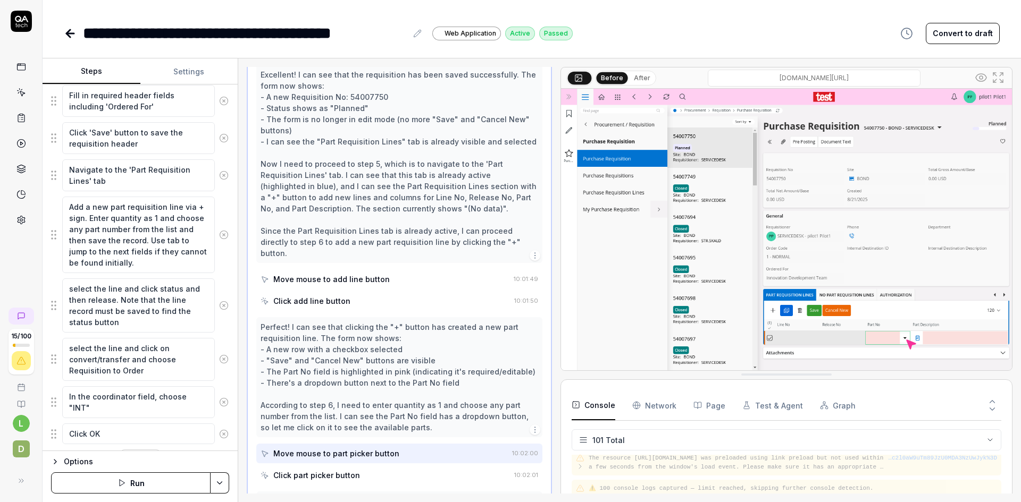
click at [581, 74] on icon at bounding box center [578, 77] width 9 height 9
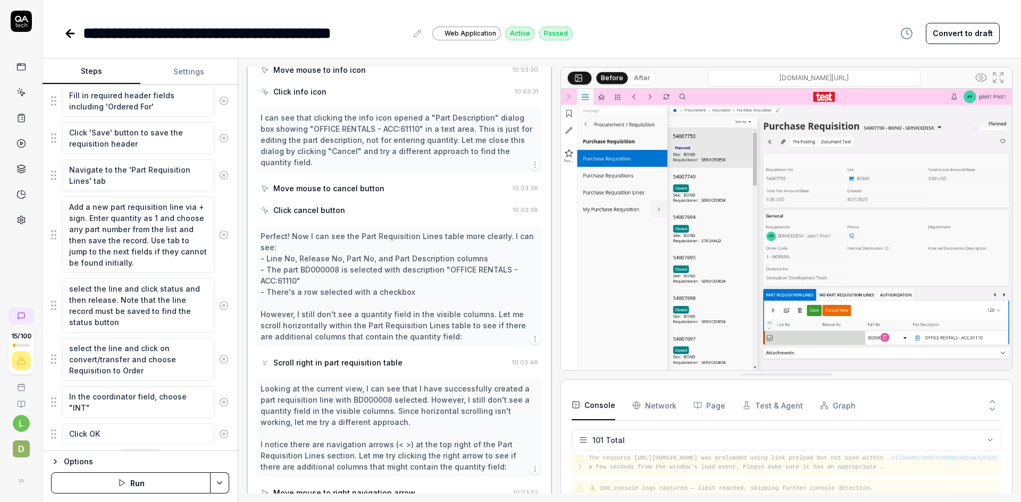
scroll to position [2179, 0]
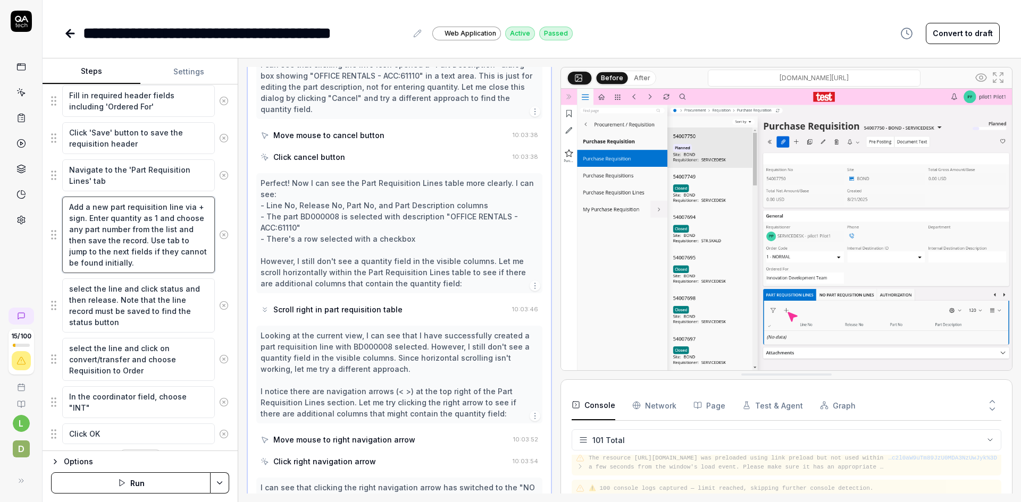
drag, startPoint x: 130, startPoint y: 255, endPoint x: 89, endPoint y: 216, distance: 56.4
click at [89, 216] on textarea "Add a new part requisition line via + sign. Enter quantity as 1 and choose any …" at bounding box center [138, 235] width 153 height 77
click at [124, 181] on textarea "Navigate to the 'Part Requisition Lines' tab" at bounding box center [138, 175] width 153 height 32
drag, startPoint x: 133, startPoint y: 264, endPoint x: 70, endPoint y: 205, distance: 87.2
click at [70, 205] on textarea "Add a new part requisition line via + sign. Enter quantity as 1 and choose any …" at bounding box center [138, 235] width 153 height 77
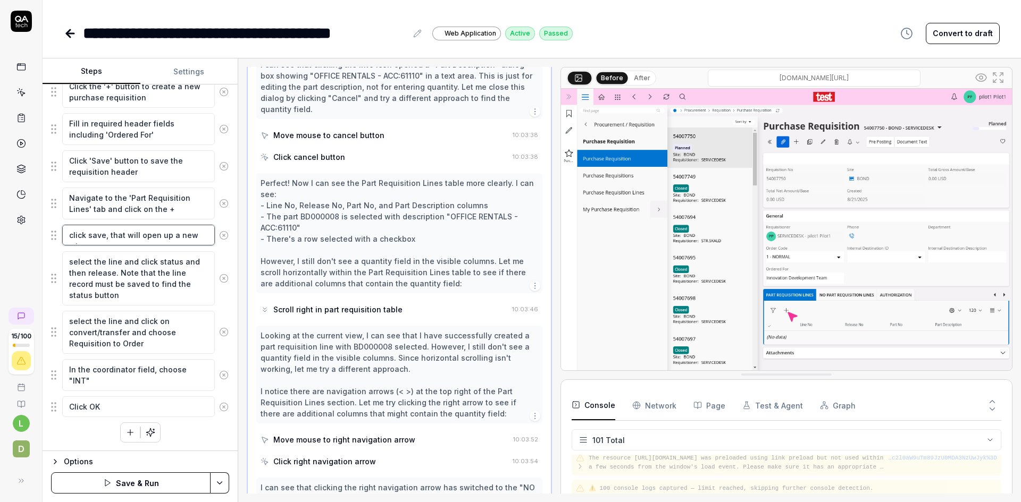
scroll to position [230, 0]
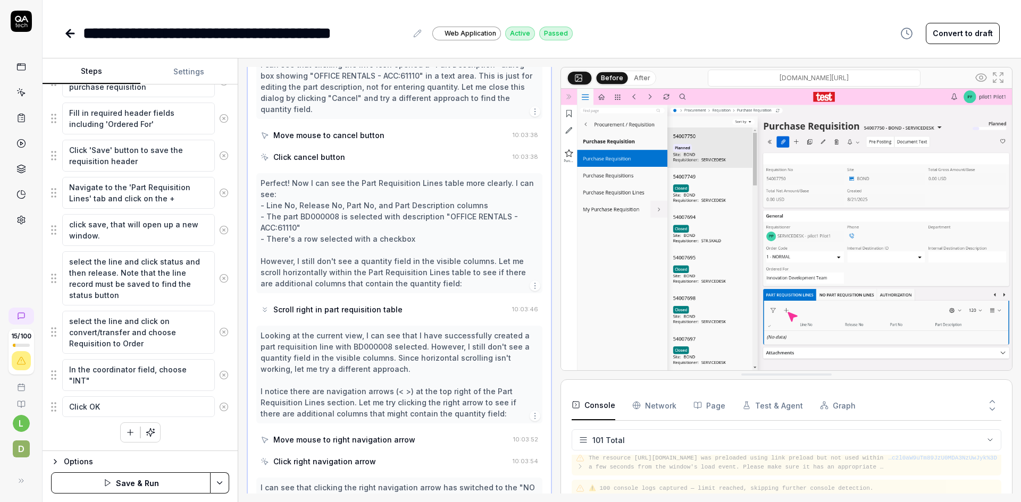
click at [126, 428] on icon "button" at bounding box center [130, 433] width 10 height 10
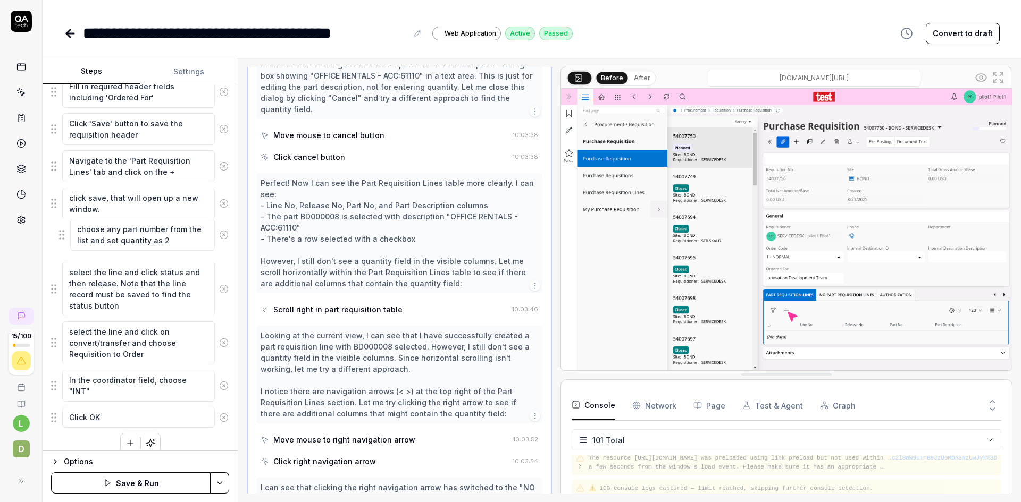
drag, startPoint x: 56, startPoint y: 413, endPoint x: 64, endPoint y: 235, distance: 178.2
click at [64, 235] on fieldset "click on procurement breadcrumb, then go to form "Purchase Requisition" Click t…" at bounding box center [140, 209] width 178 height 439
click at [137, 482] on button "Save & Run" at bounding box center [130, 483] width 159 height 21
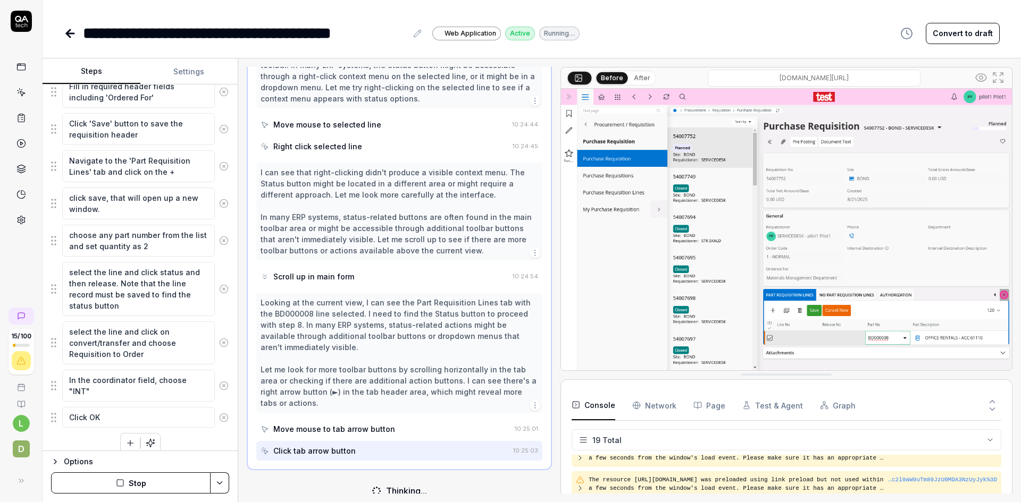
scroll to position [781, 0]
click at [144, 482] on button "Stop" at bounding box center [130, 483] width 159 height 21
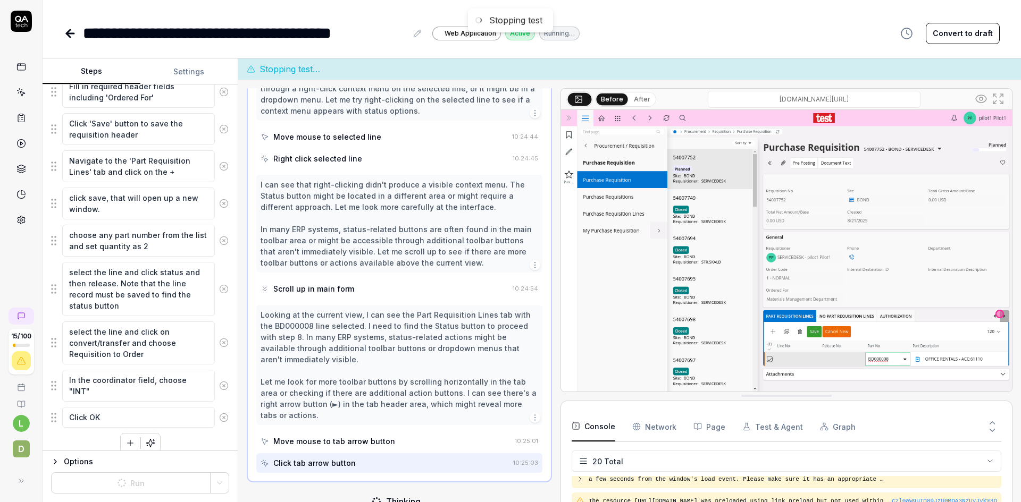
scroll to position [800, 0]
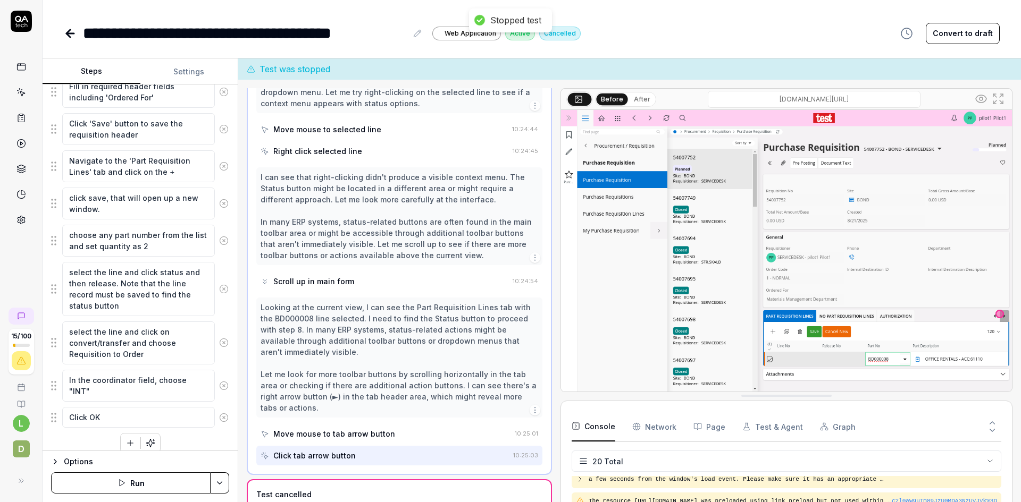
click at [128, 440] on icon "button" at bounding box center [130, 444] width 10 height 10
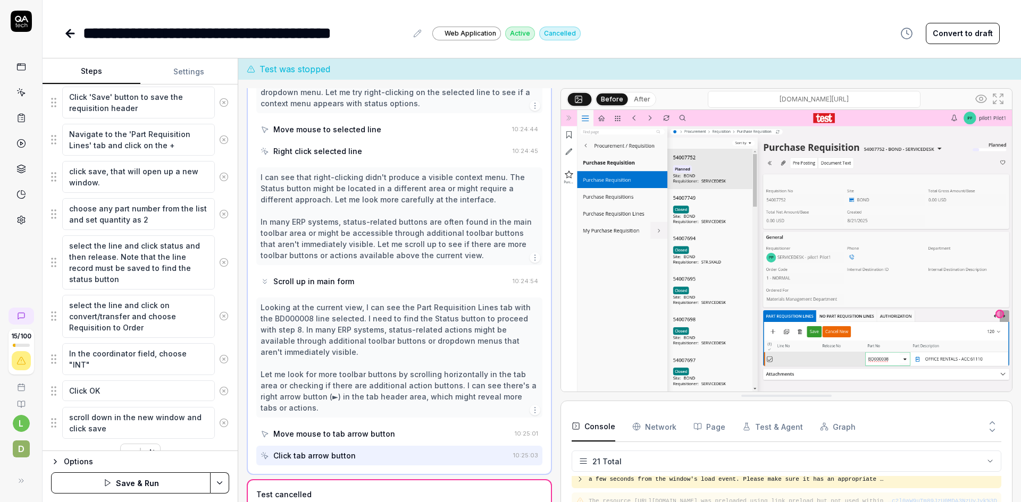
scroll to position [305, 0]
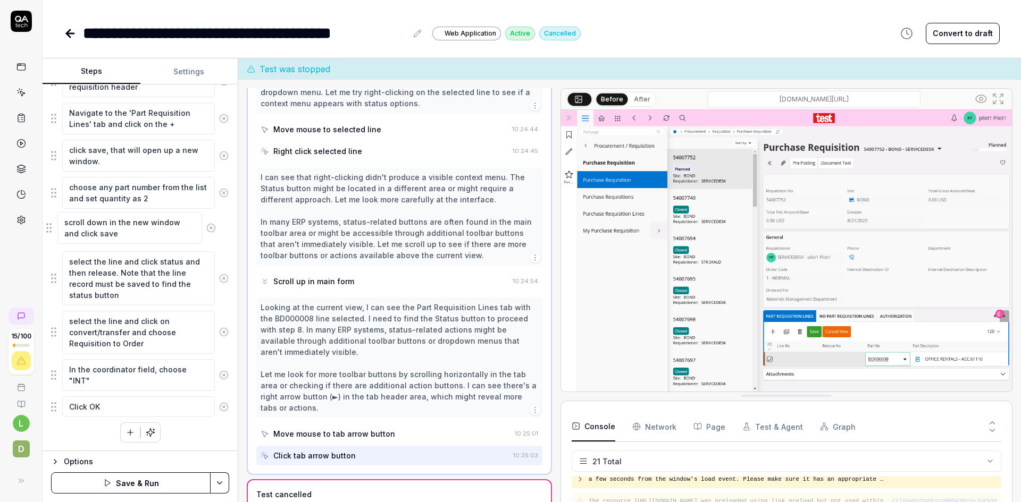
drag, startPoint x: 56, startPoint y: 402, endPoint x: 51, endPoint y: 228, distance: 173.9
click at [51, 228] on fieldset "click on procurement breadcrumb, then go to form "Purchase Requisition" Click t…" at bounding box center [140, 180] width 178 height 476
click at [144, 482] on button "Save & Run" at bounding box center [130, 483] width 159 height 21
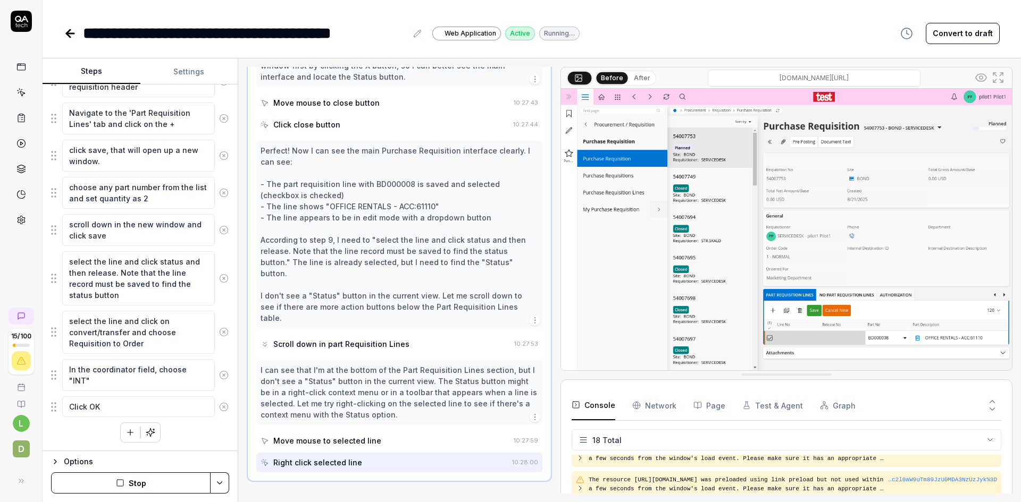
scroll to position [499, 0]
click at [136, 484] on button "Stop" at bounding box center [130, 483] width 159 height 21
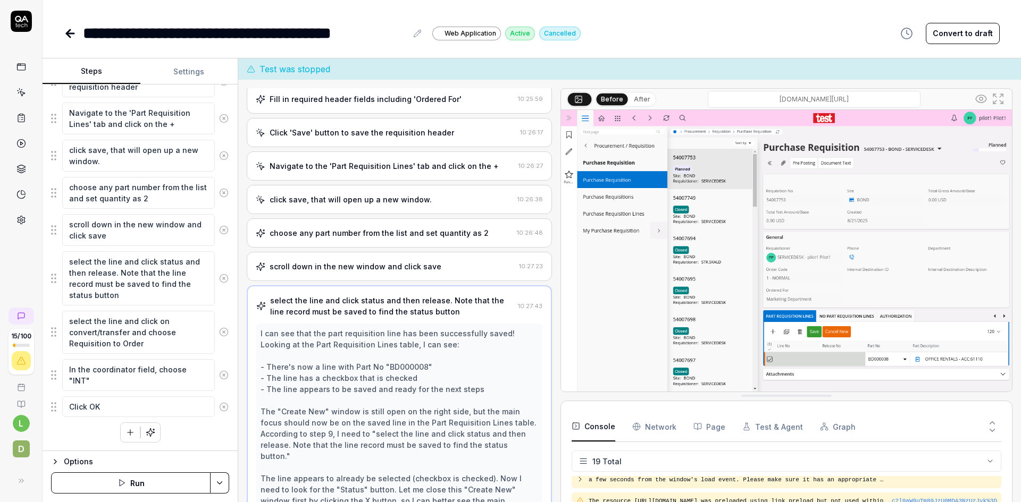
scroll to position [86, 0]
click at [417, 273] on div "scroll down in the new window and click save" at bounding box center [355, 267] width 172 height 11
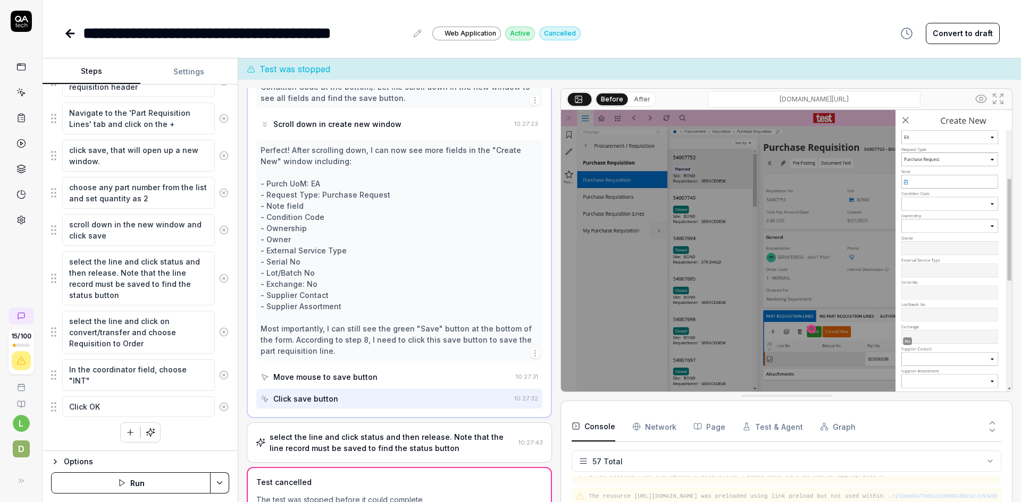
scroll to position [1632, 0]
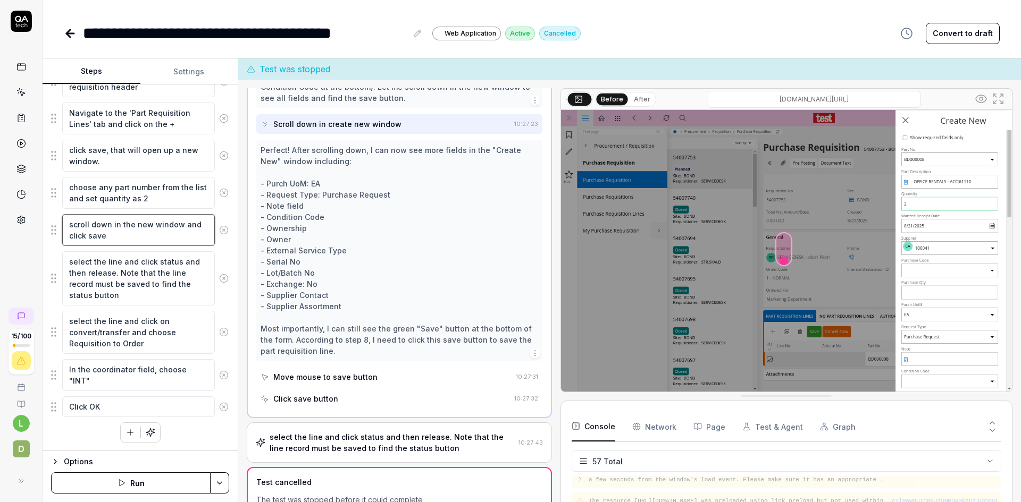
drag, startPoint x: 113, startPoint y: 235, endPoint x: 66, endPoint y: 223, distance: 48.3
click at [66, 223] on textarea "scroll down in the new window and click save" at bounding box center [138, 230] width 153 height 32
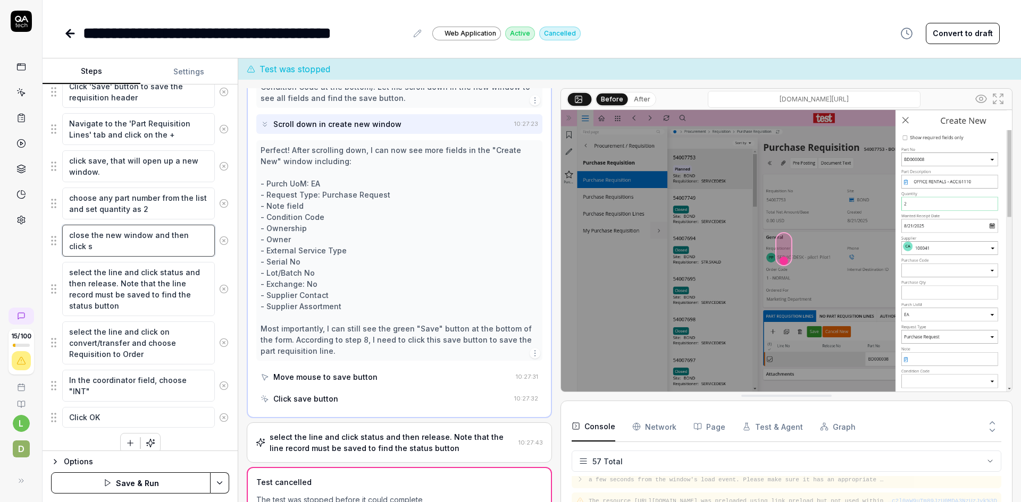
scroll to position [305, 0]
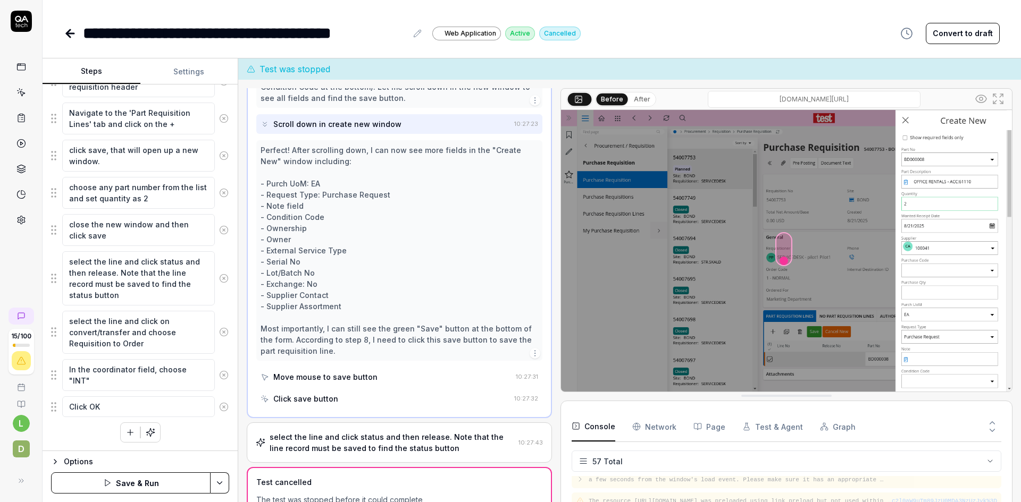
click at [137, 478] on button "Save & Run" at bounding box center [130, 483] width 159 height 21
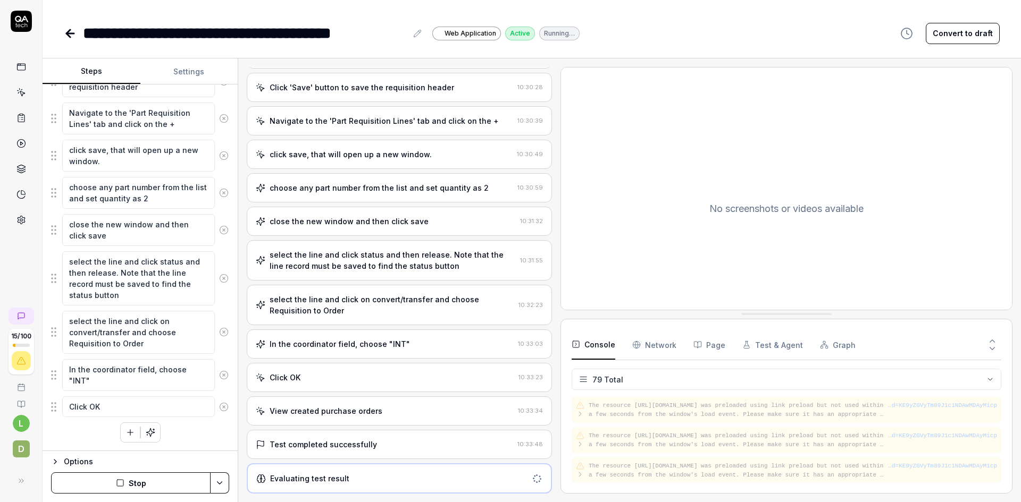
scroll to position [2280, 0]
drag, startPoint x: 819, startPoint y: 355, endPoint x: 817, endPoint y: 313, distance: 42.6
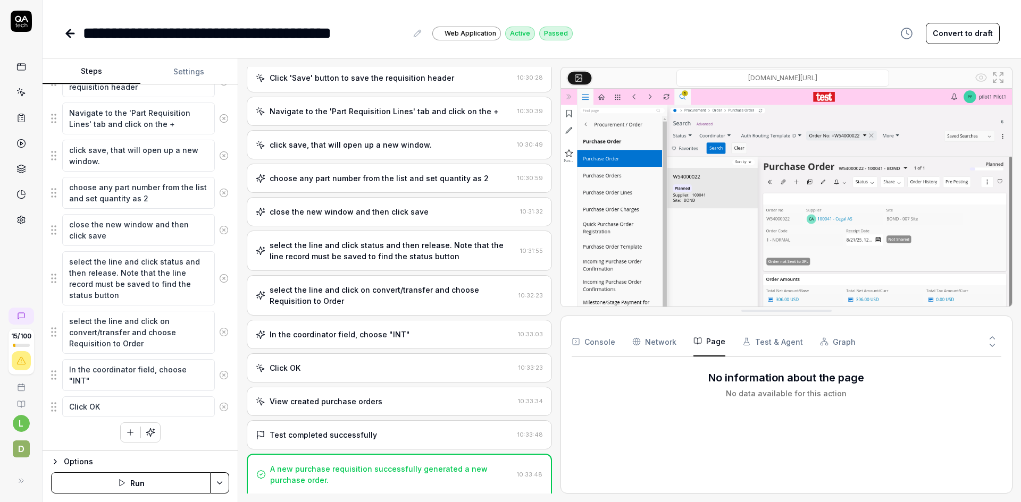
click at [712, 341] on button "Page" at bounding box center [709, 342] width 32 height 30
click at [638, 340] on circle "button" at bounding box center [636, 342] width 7 height 7
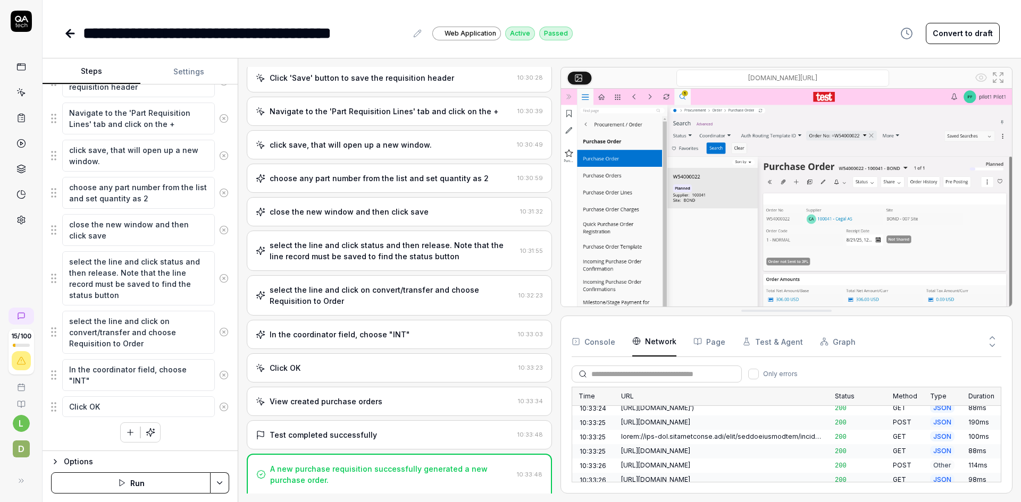
click at [579, 75] on rect at bounding box center [578, 77] width 6 height 6
click at [775, 459] on div "https://ams-ifs.borrdrilling.com/main/ifsapplications/web/server/metadata/cpi/P…" at bounding box center [721, 466] width 214 height 14
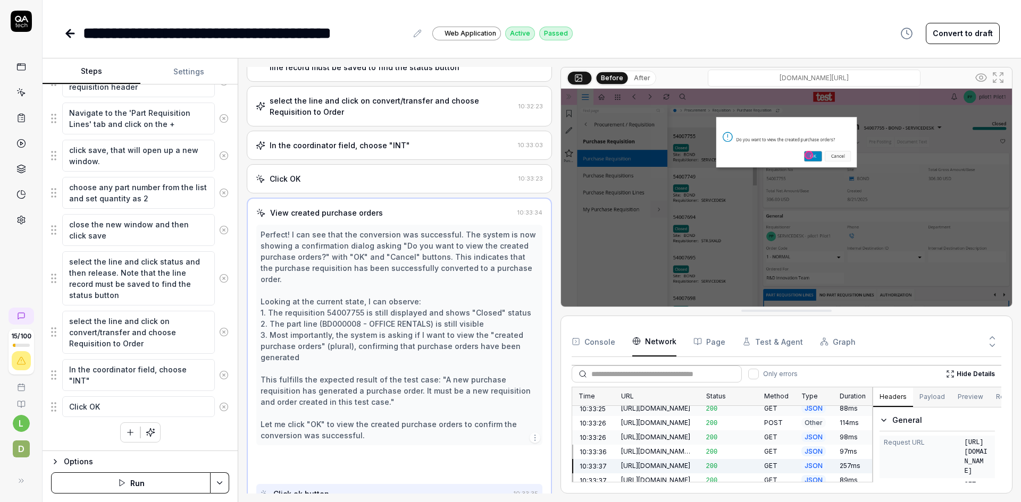
scroll to position [317, 0]
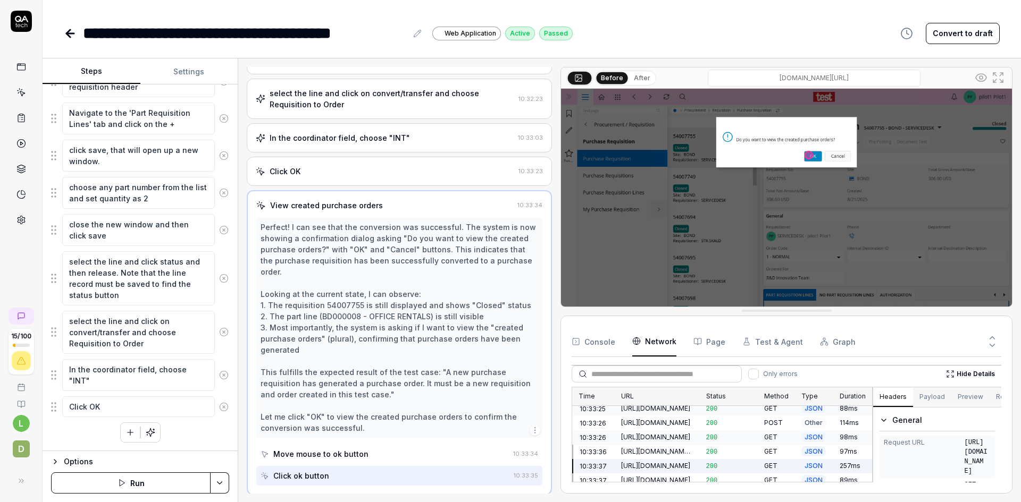
click at [681, 476] on div "https://ams-ifs.borrdrilling.com/main/ifsapplications/projection/v1/PurchaseOrd…" at bounding box center [657, 481] width 72 height 10
click at [682, 490] on div "https://ams-ifs.borrdrilling.com/main/ifsapplications/projection/v1/FrameworkSe…" at bounding box center [657, 495] width 72 height 10
click at [680, 502] on div at bounding box center [657, 509] width 72 height 10
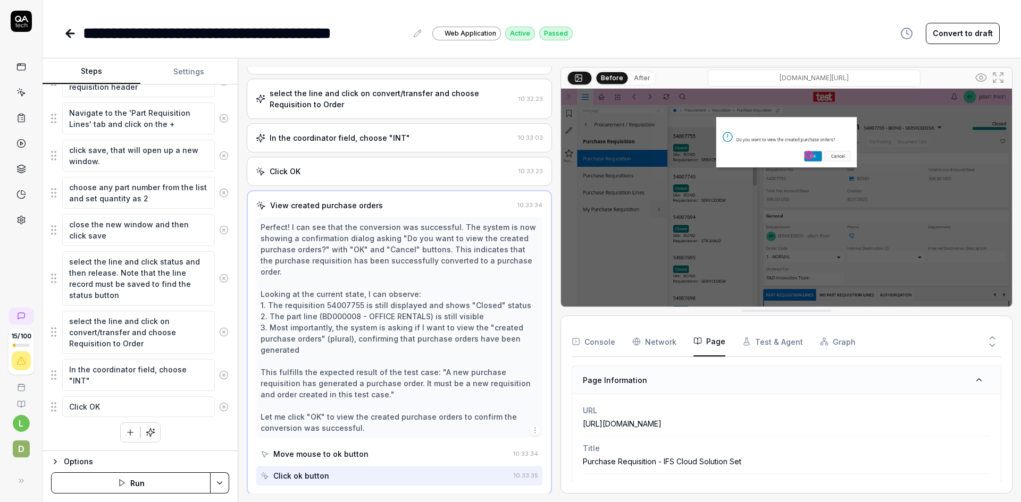
click at [716, 339] on button "Page" at bounding box center [709, 342] width 32 height 30
click at [660, 429] on div "https://ams-ifs.borrdrilling.com/main/ifsapplications/web/page/PurchaseRequisit…" at bounding box center [786, 423] width 407 height 11
click at [609, 340] on button "Console" at bounding box center [593, 342] width 44 height 30
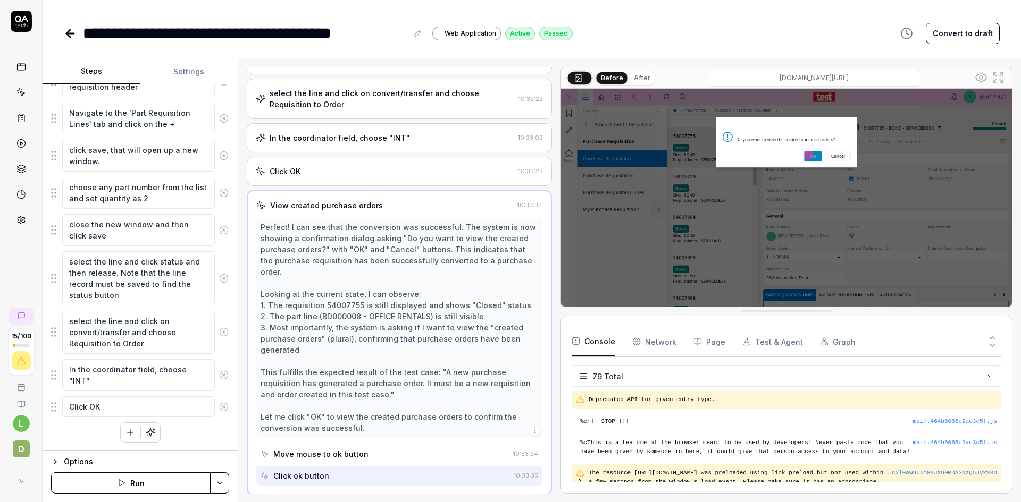
scroll to position [2280, 0]
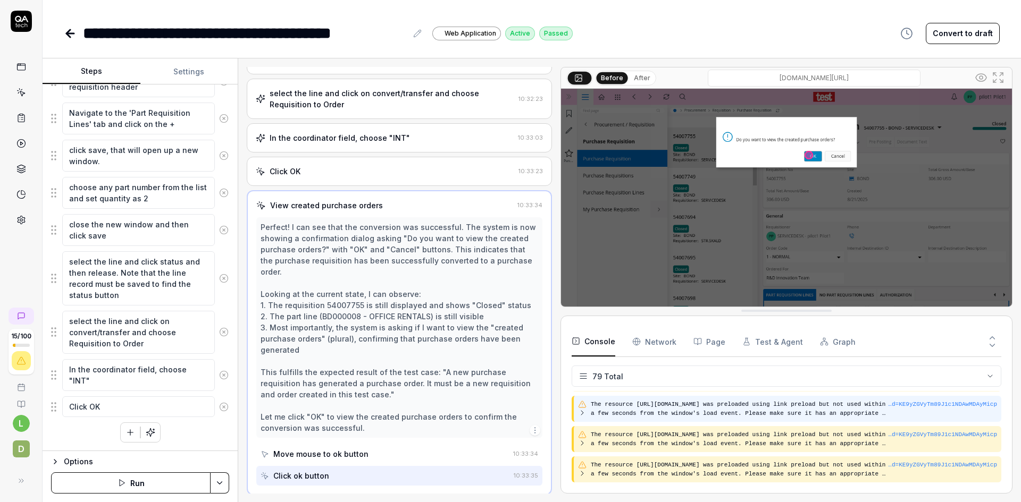
click at [661, 409] on pre "The resource [URL][DOMAIN_NAME] was preloaded using link preload but not used w…" at bounding box center [739, 409] width 297 height 18
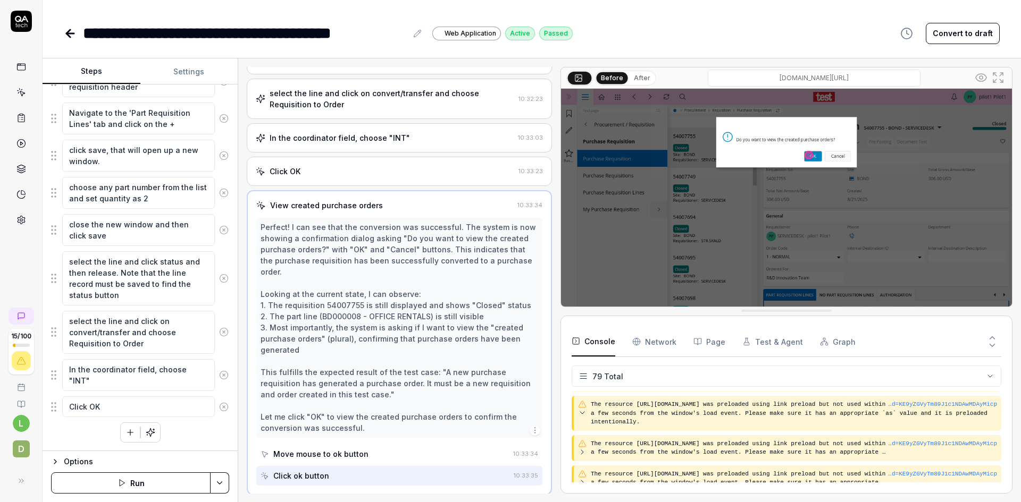
click at [660, 343] on Requests "Network" at bounding box center [654, 342] width 44 height 30
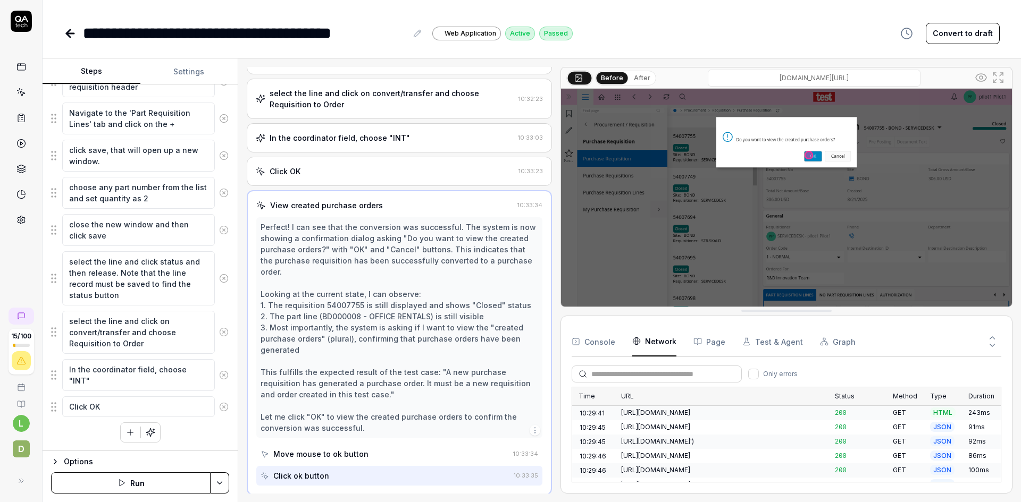
scroll to position [1582, 0]
click at [654, 476] on div "https://ams-ifs.borrdrilling.com/main/ifsapplications/projection/v1/PurchaseOrd…" at bounding box center [721, 481] width 201 height 10
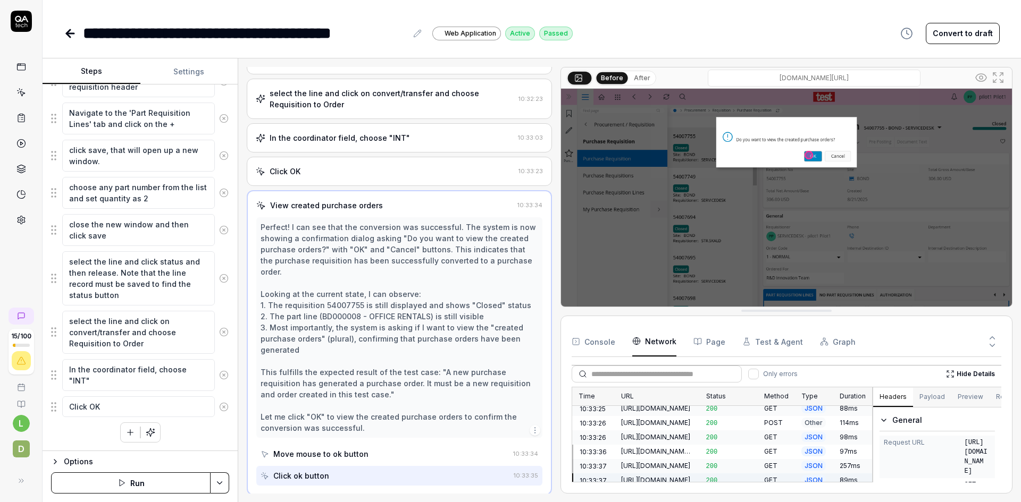
click at [652, 490] on div "https://ams-ifs.borrdrilling.com/main/ifsapplications/projection/v1/FrameworkSe…" at bounding box center [657, 495] width 72 height 10
click at [650, 502] on div at bounding box center [657, 509] width 72 height 10
click at [932, 393] on button "Payload" at bounding box center [932, 397] width 38 height 19
click at [972, 394] on button "Preview" at bounding box center [970, 397] width 38 height 19
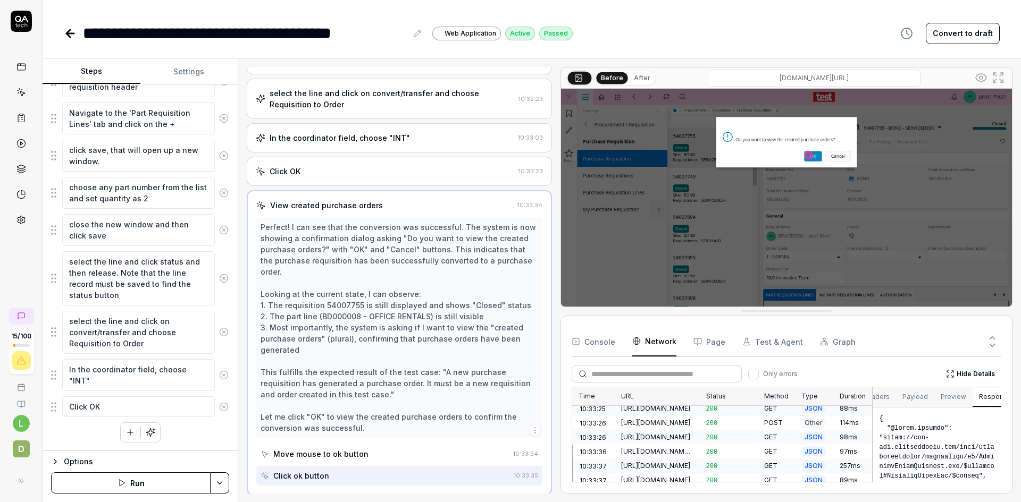
click at [984, 396] on button "Response" at bounding box center [994, 397] width 45 height 19
click at [952, 437] on pre at bounding box center [937, 445] width 128 height 75
click at [939, 436] on pre at bounding box center [937, 445] width 128 height 75
click at [925, 444] on pre at bounding box center [937, 445] width 128 height 75
click at [924, 446] on pre at bounding box center [937, 445] width 128 height 75
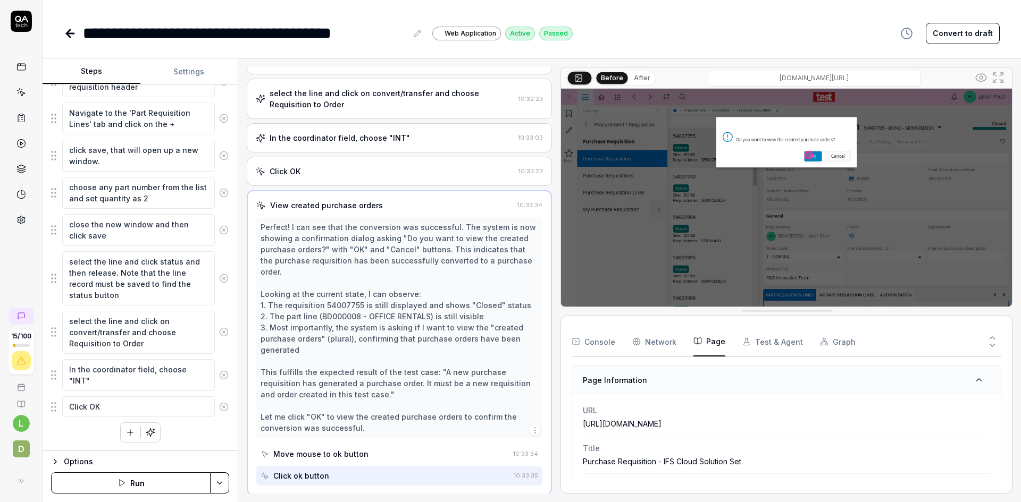
click at [705, 335] on button "Page" at bounding box center [709, 342] width 32 height 30
click at [769, 342] on button "Test & Agent" at bounding box center [772, 342] width 61 height 30
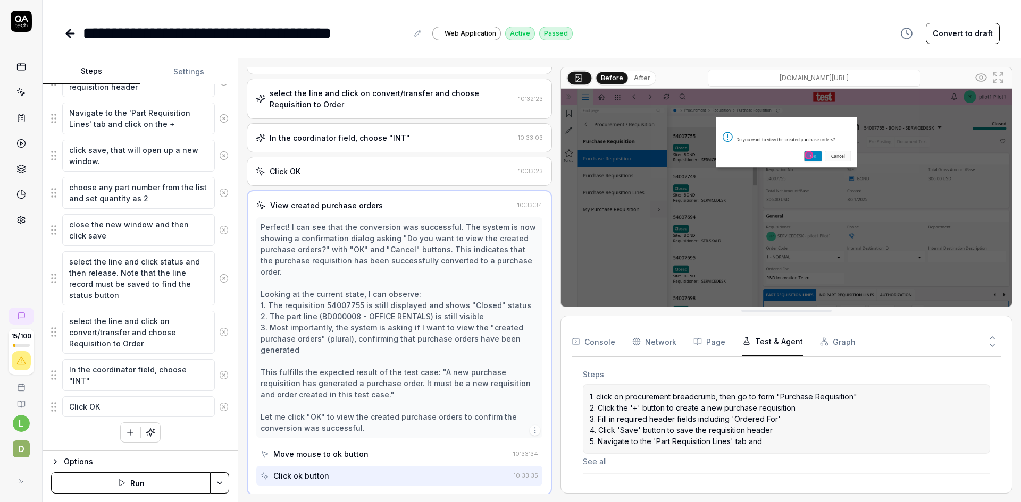
scroll to position [213, 0]
click at [700, 418] on p "1. click on procurement breadcrumb, then go to form "Purchase Requisition" 2. C…" at bounding box center [785, 416] width 393 height 56
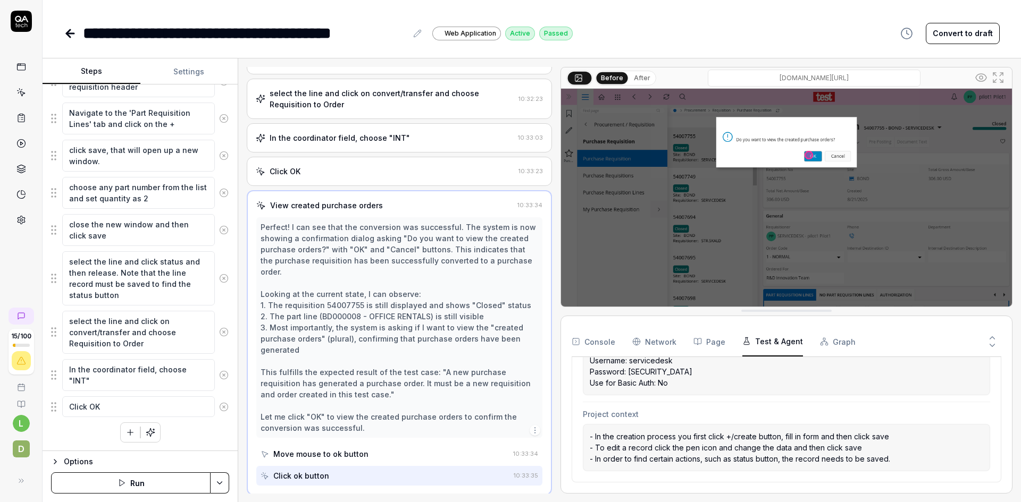
scroll to position [489, 0]
click at [824, 340] on button "Graph" at bounding box center [838, 342] width 36 height 30
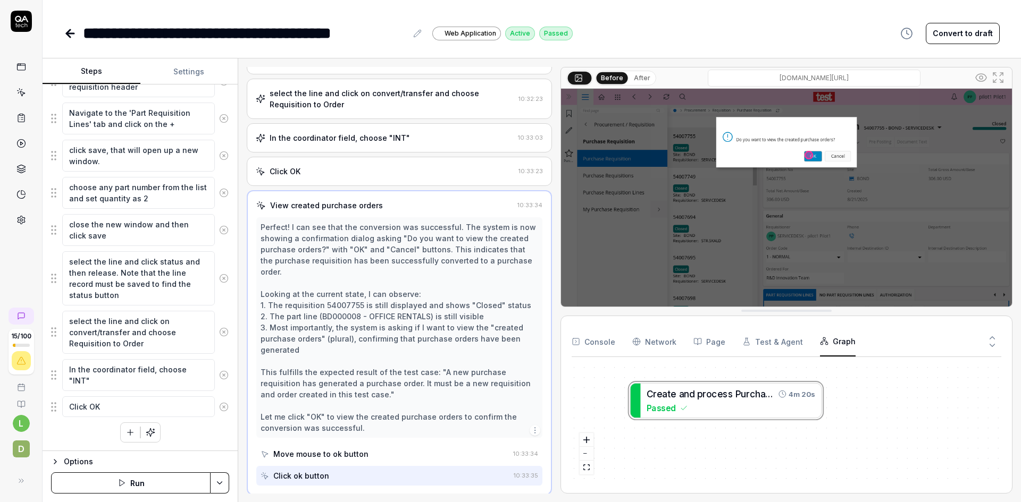
click at [601, 341] on button "Console" at bounding box center [593, 342] width 44 height 30
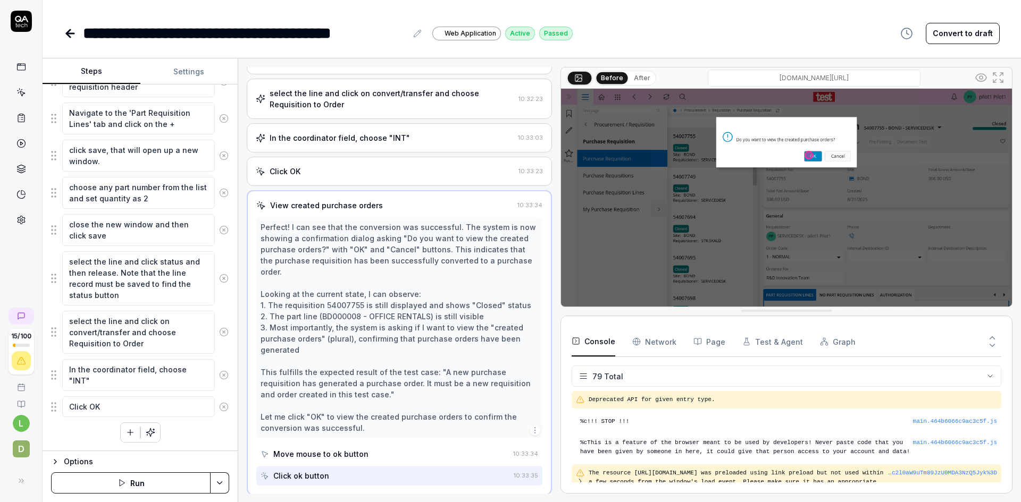
scroll to position [2280, 0]
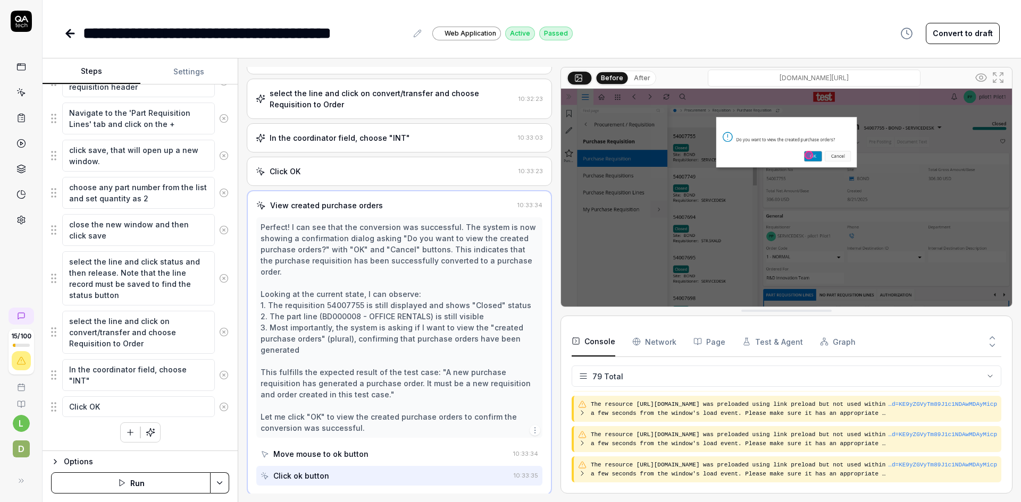
click at [589, 377] on html "**********" at bounding box center [510, 251] width 1021 height 502
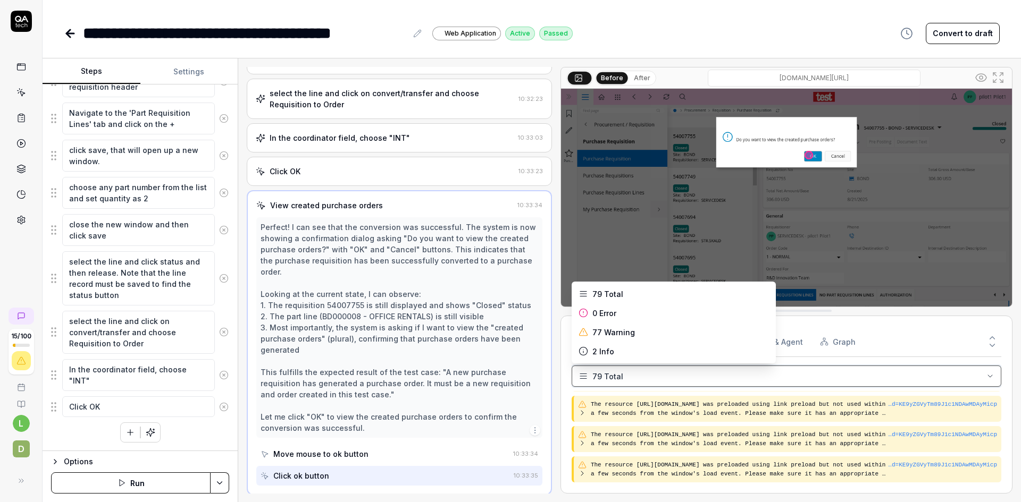
click at [600, 375] on html "**********" at bounding box center [510, 251] width 1021 height 502
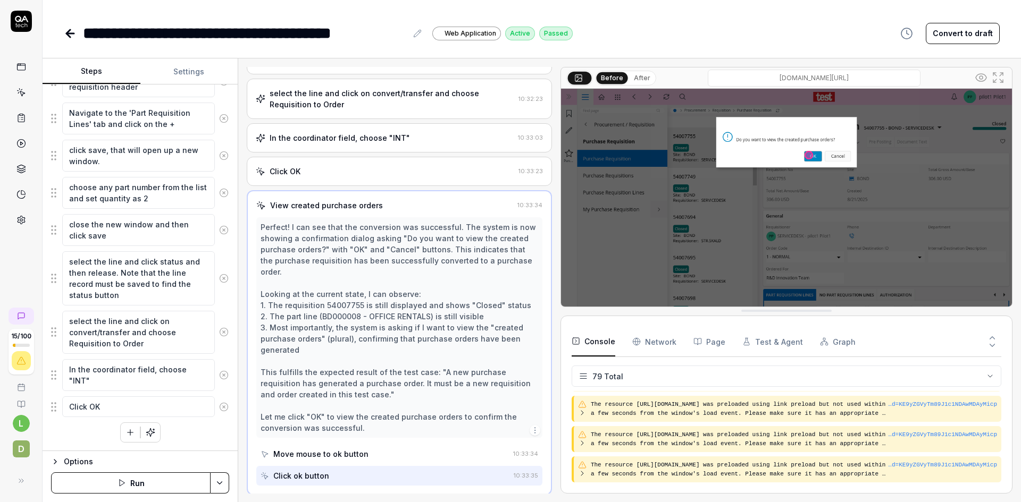
click at [643, 341] on Requests "Network" at bounding box center [654, 342] width 44 height 30
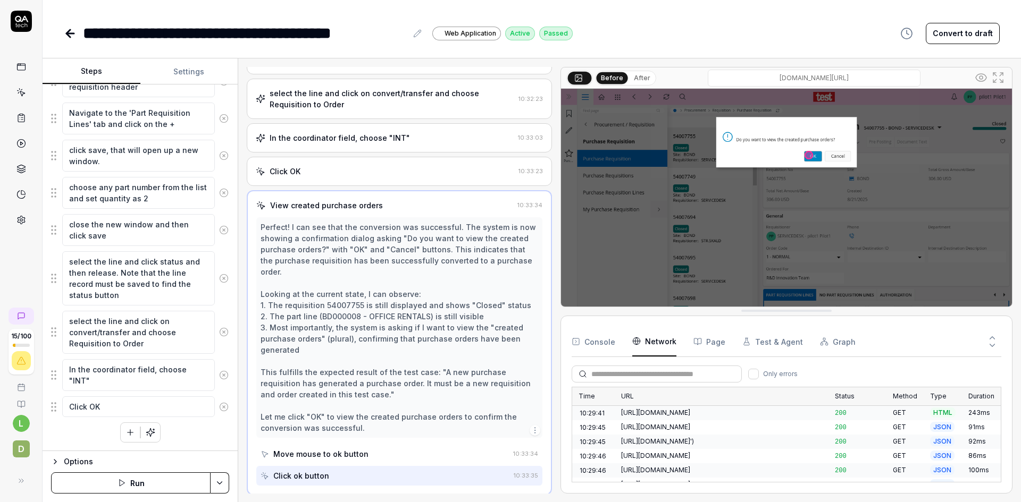
scroll to position [1582, 0]
click at [702, 490] on div "https://ams-ifs.borrdrilling.com/main/ifsapplications/projection/v1/FrameworkSe…" at bounding box center [721, 495] width 201 height 10
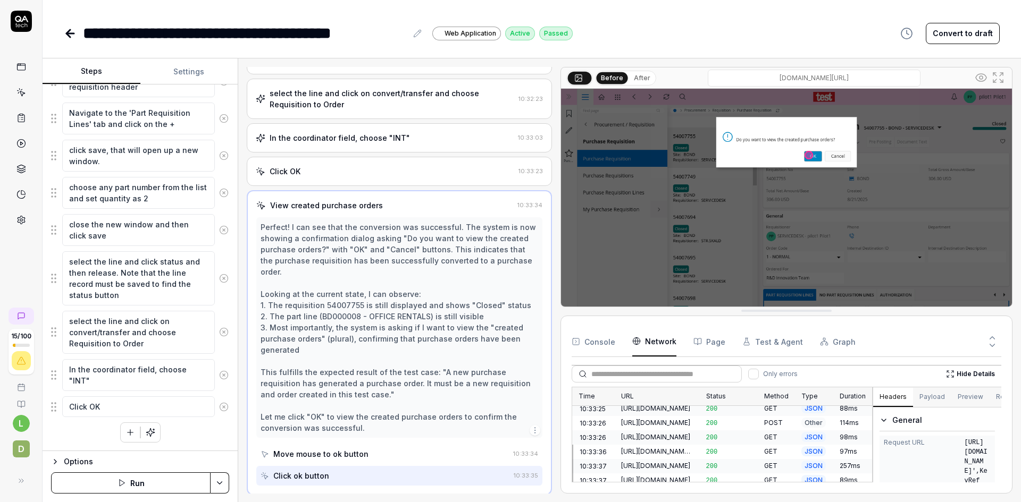
click at [671, 490] on div "https://ams-ifs.borrdrilling.com/main/ifsapplications/projection/v1/FrameworkSe…" at bounding box center [657, 495] width 72 height 10
click at [673, 502] on div at bounding box center [657, 509] width 72 height 10
click at [983, 74] on icon at bounding box center [980, 77] width 11 height 7
click at [982, 74] on icon at bounding box center [983, 76] width 6 height 5
click at [421, 186] on div "Click OK 10:33:23" at bounding box center [399, 171] width 305 height 29
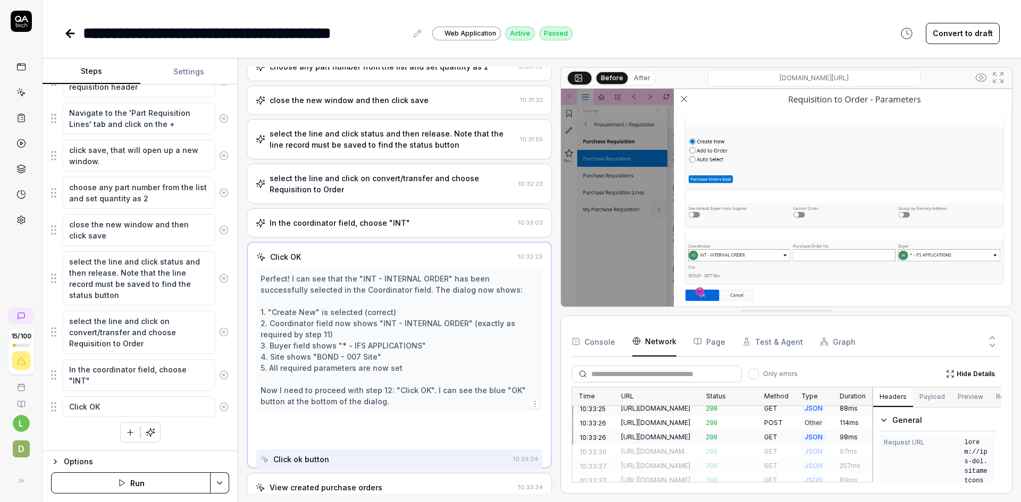
scroll to position [216, 0]
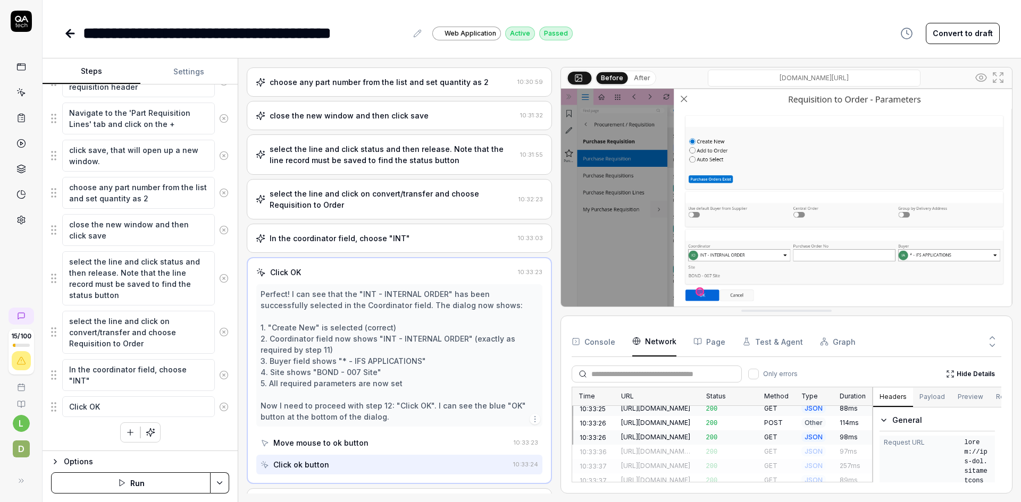
click at [421, 187] on div "Open browser 10:29:40 Default environment https://ams-ifs.borrdrilling.com/main…" at bounding box center [399, 280] width 305 height 427
click at [423, 196] on div "select the line and click on convert/transfer and choose Requisition to Order 1…" at bounding box center [399, 199] width 305 height 40
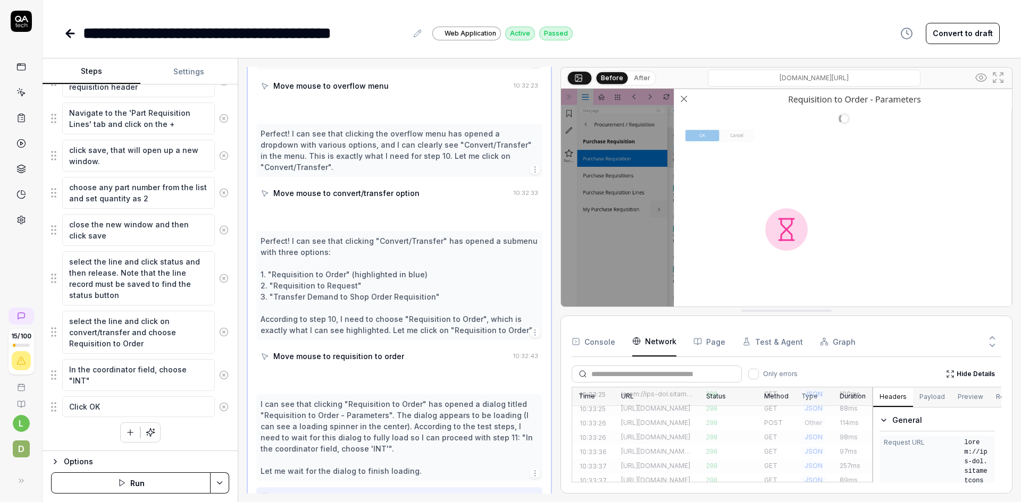
scroll to position [561, 0]
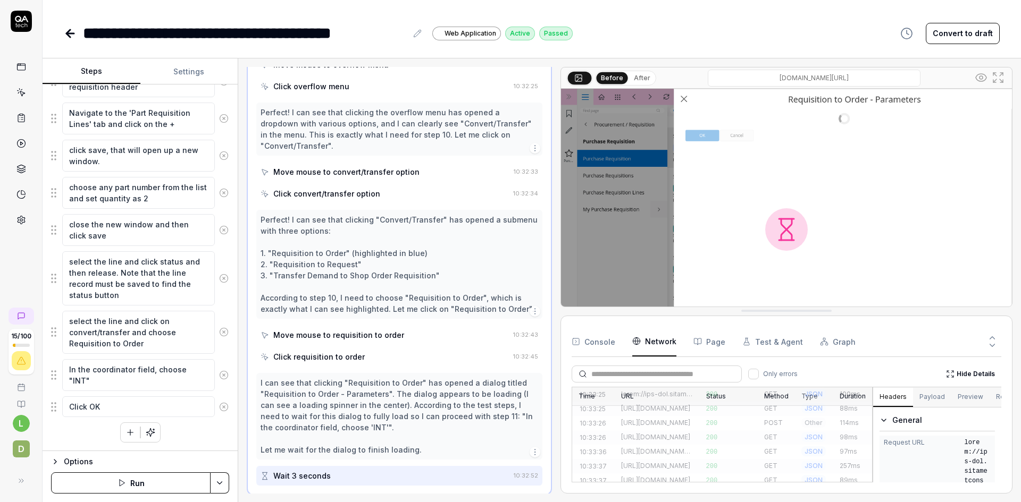
click at [976, 77] on icon at bounding box center [980, 77] width 13 height 13
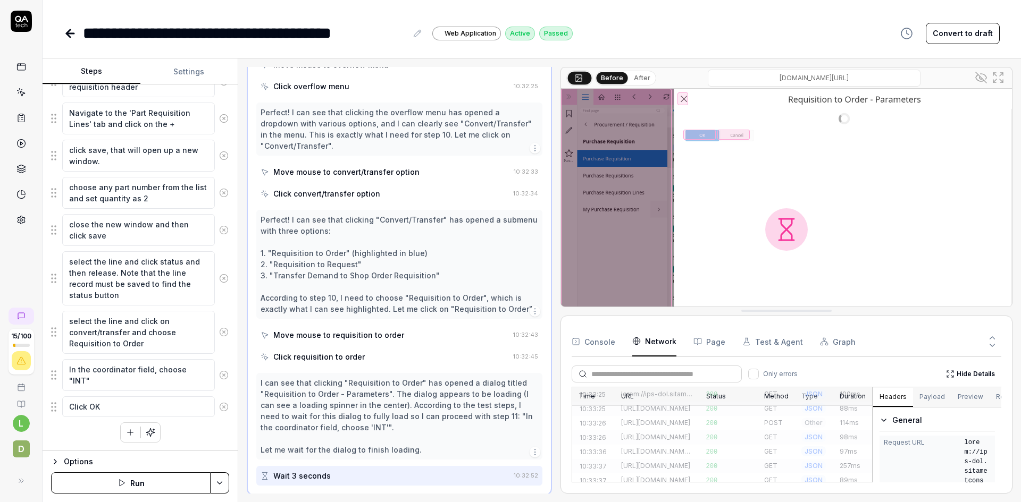
click at [376, 168] on div "Move mouse to convert/transfer option" at bounding box center [346, 171] width 146 height 11
